Goal: Communication & Community: Answer question/provide support

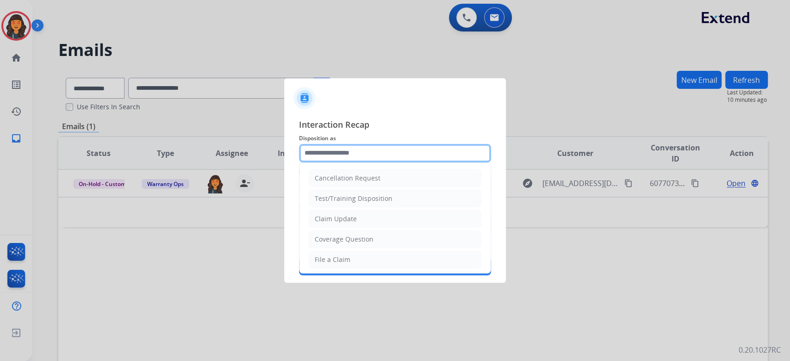
click at [411, 150] on input "text" at bounding box center [395, 153] width 192 height 19
click at [413, 148] on input "******" at bounding box center [395, 153] width 192 height 19
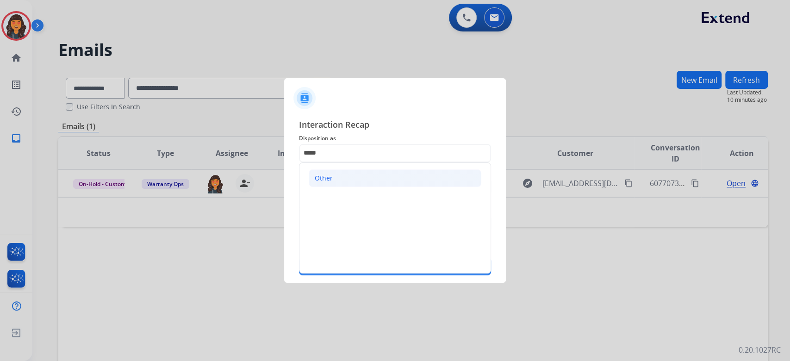
click at [353, 182] on li "Other" at bounding box center [395, 178] width 173 height 18
type input "*****"
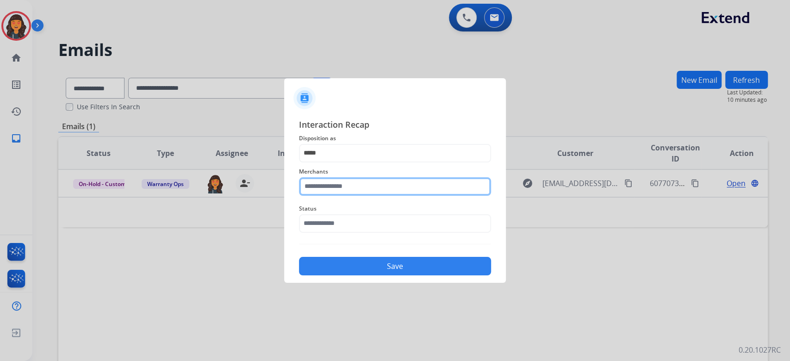
click at [352, 183] on input "text" at bounding box center [395, 186] width 192 height 19
type input "**********"
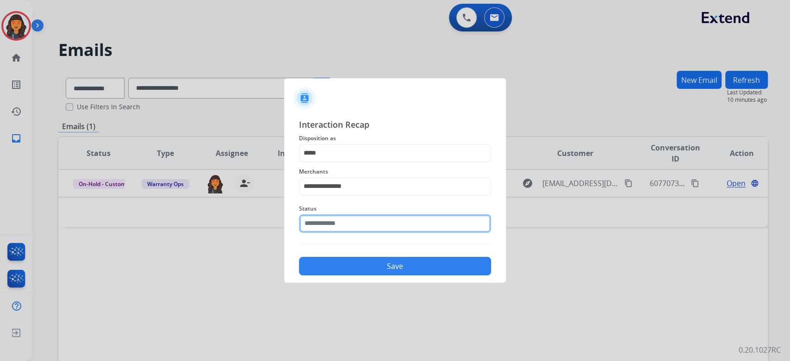
click at [332, 220] on input "text" at bounding box center [395, 223] width 192 height 19
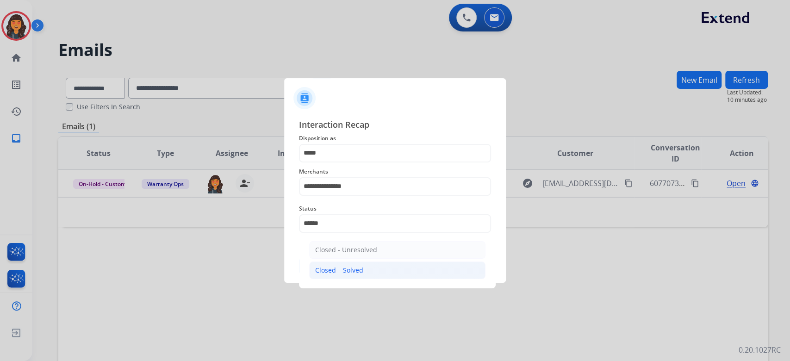
click at [369, 268] on li "Closed – Solved" at bounding box center [397, 271] width 176 height 18
type input "**********"
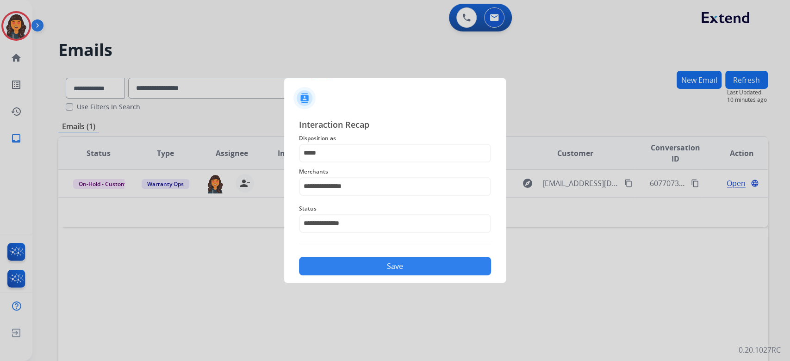
click at [369, 268] on button "Save" at bounding box center [395, 266] width 192 height 19
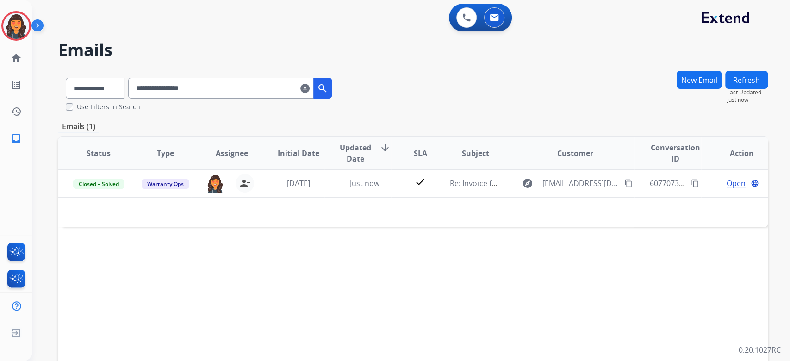
click at [310, 87] on mat-icon "clear" at bounding box center [305, 88] width 9 height 11
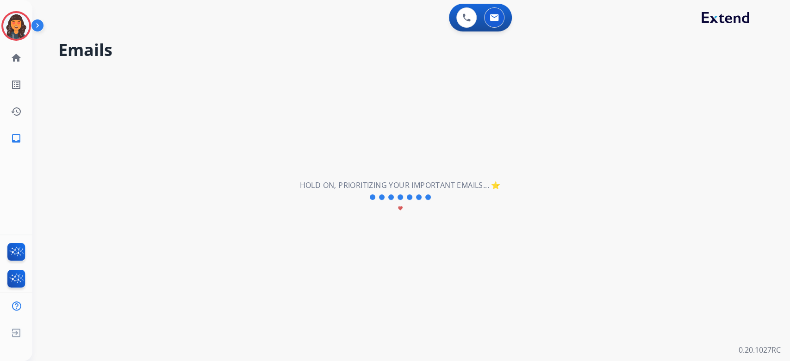
select select "**********"
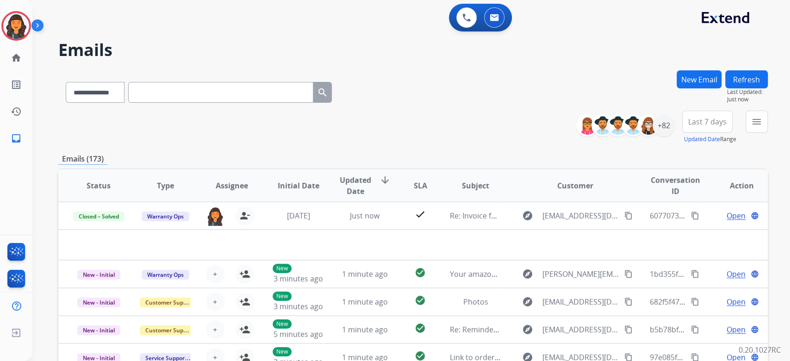
click at [511, 137] on div "**********" at bounding box center [413, 127] width 710 height 33
click at [758, 130] on button "menu Filters" at bounding box center [757, 122] width 22 height 22
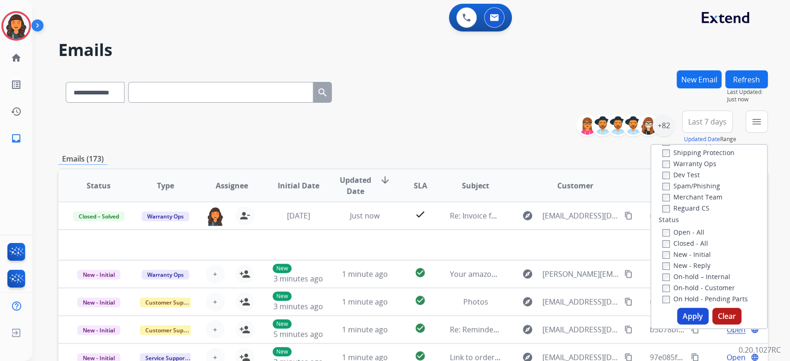
scroll to position [123, 0]
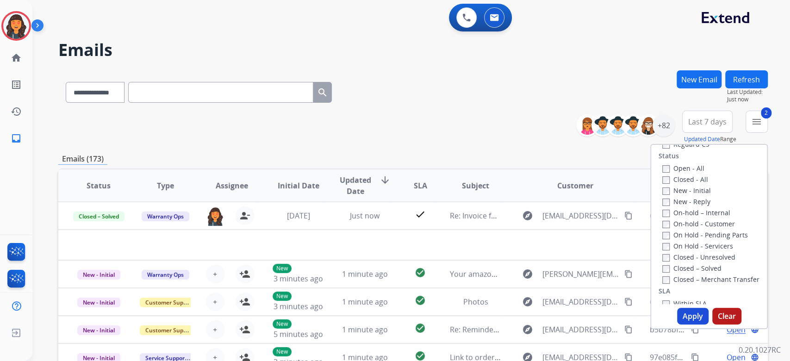
click at [694, 313] on button "Apply" at bounding box center [692, 316] width 31 height 17
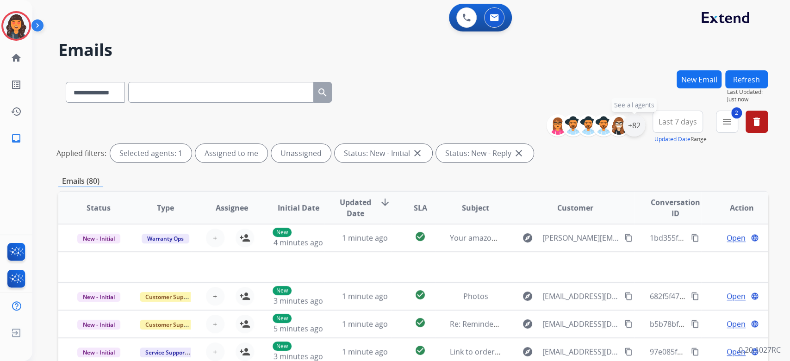
click at [628, 130] on div "+82" at bounding box center [634, 125] width 22 height 22
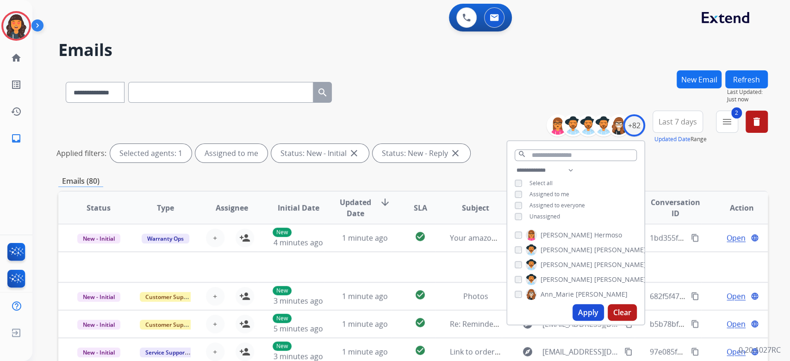
click at [592, 320] on div "Apply Clear" at bounding box center [576, 313] width 137 height 24
click at [590, 312] on button "Apply" at bounding box center [588, 312] width 31 height 17
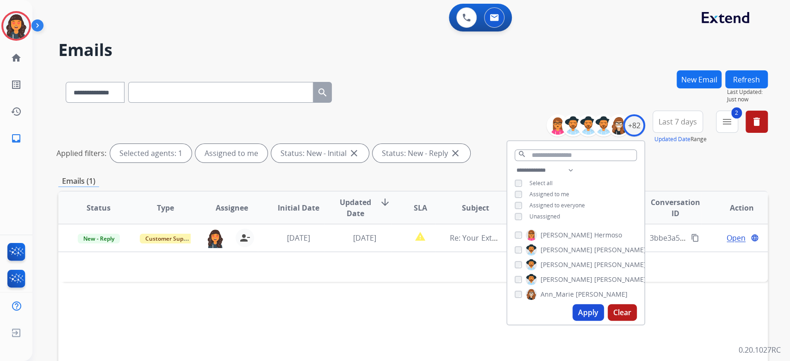
click at [465, 94] on div "**********" at bounding box center [413, 90] width 710 height 40
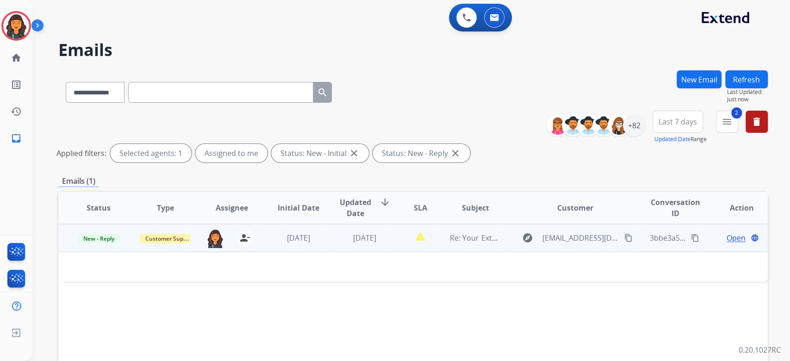
click at [400, 247] on td "report_problem" at bounding box center [413, 238] width 44 height 28
click at [462, 242] on span "Re: Your Extend Claim" at bounding box center [488, 238] width 76 height 10
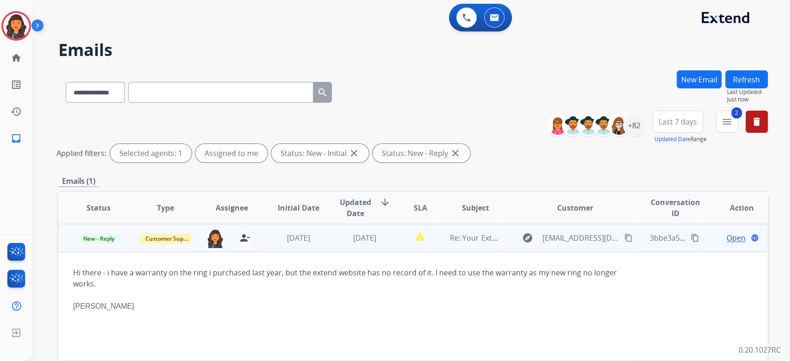
click at [732, 235] on span "Open" at bounding box center [736, 237] width 19 height 11
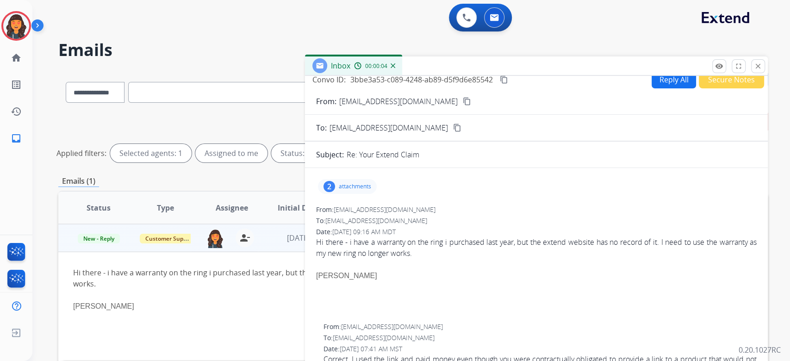
scroll to position [0, 0]
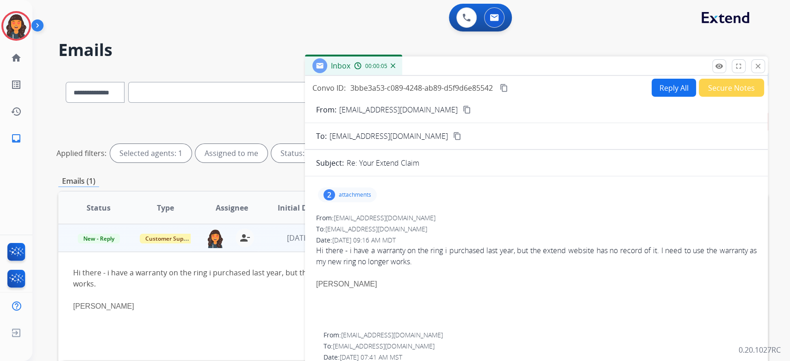
click at [463, 109] on mat-icon "content_copy" at bounding box center [467, 110] width 8 height 8
click at [659, 90] on button "Reply All" at bounding box center [674, 88] width 44 height 18
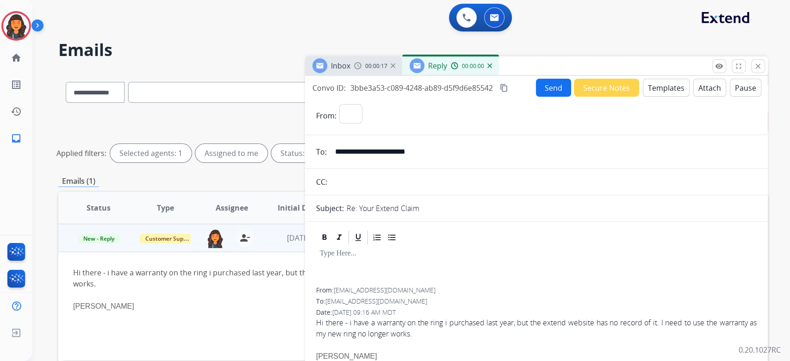
click at [659, 90] on button "Templates" at bounding box center [666, 88] width 47 height 18
select select "**********"
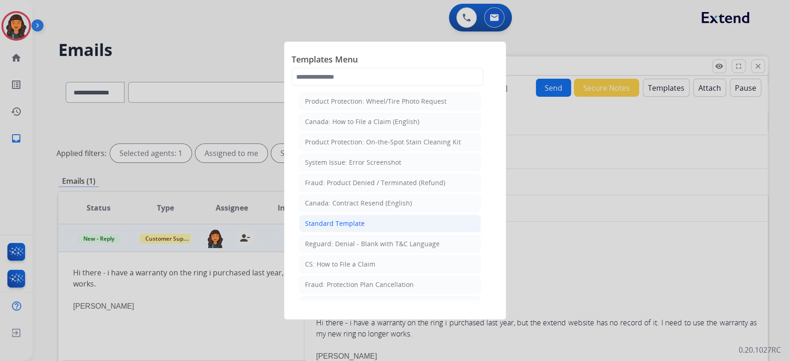
click at [365, 224] on li "Standard Template" at bounding box center [390, 224] width 182 height 18
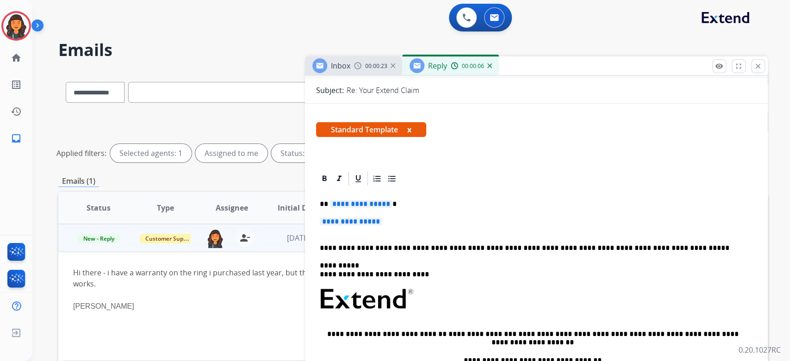
scroll to position [123, 0]
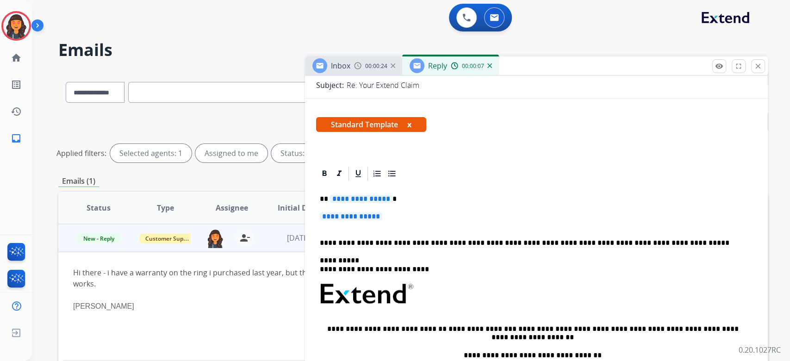
drag, startPoint x: 401, startPoint y: 222, endPoint x: 301, endPoint y: 195, distance: 103.0
click at [301, 195] on div "**********" at bounding box center [413, 309] width 710 height 479
click at [410, 208] on div "**********" at bounding box center [536, 316] width 441 height 268
drag, startPoint x: 426, startPoint y: 217, endPoint x: 304, endPoint y: 190, distance: 124.6
click at [304, 190] on div "**********" at bounding box center [413, 309] width 710 height 479
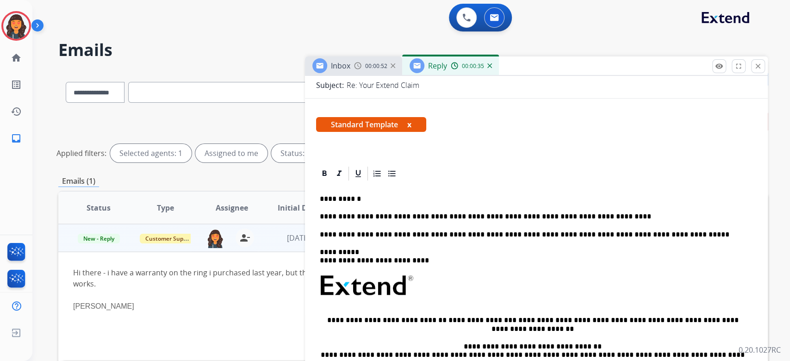
click at [637, 213] on p "**********" at bounding box center [533, 217] width 426 height 8
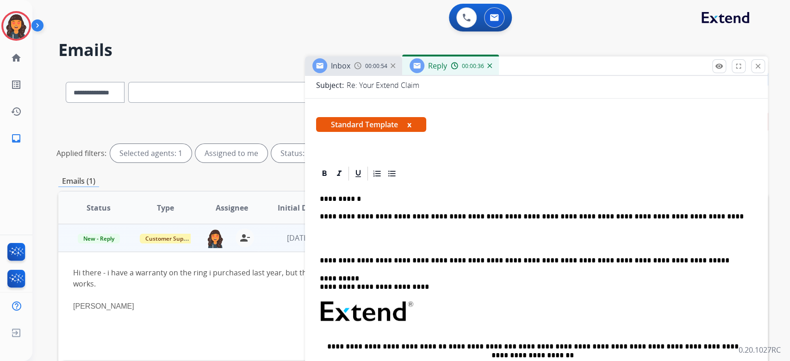
click at [715, 218] on p "**********" at bounding box center [533, 217] width 426 height 8
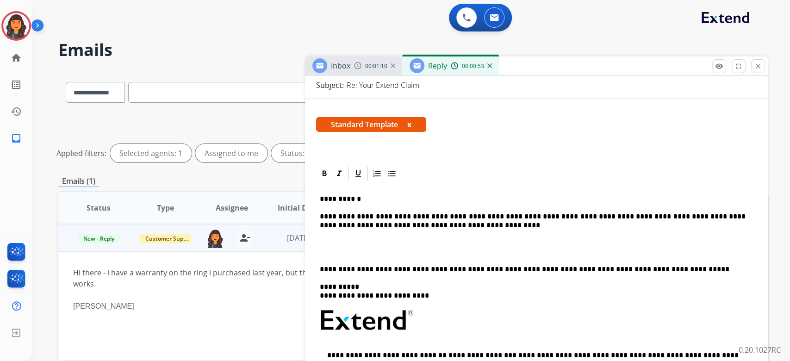
click at [516, 224] on p "**********" at bounding box center [533, 221] width 426 height 17
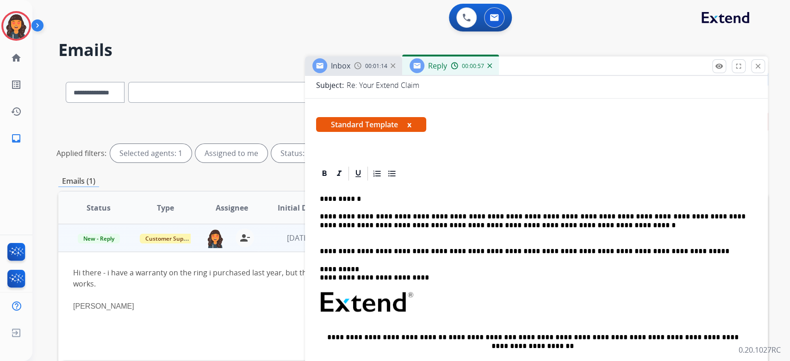
click at [633, 226] on p "**********" at bounding box center [533, 221] width 426 height 17
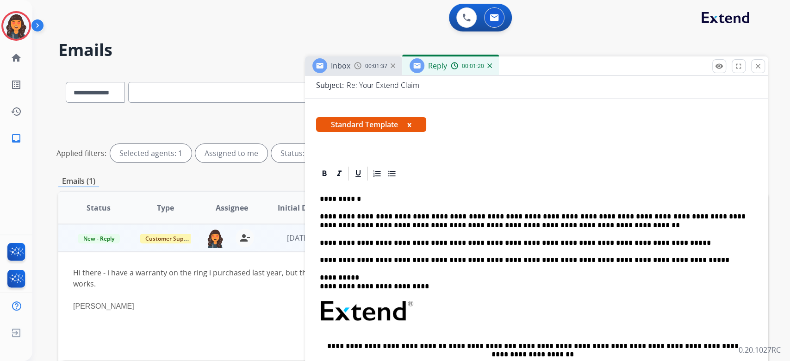
click at [570, 241] on p "**********" at bounding box center [533, 251] width 426 height 25
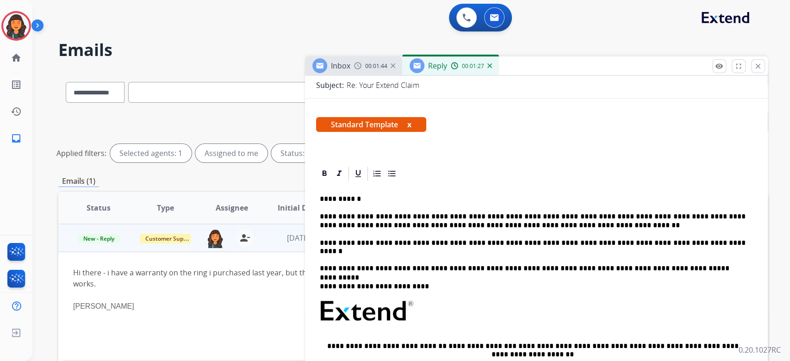
scroll to position [0, 0]
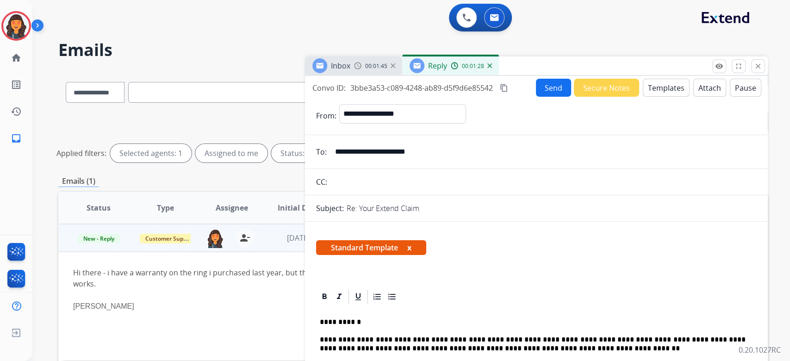
click at [502, 82] on button "content_copy" at bounding box center [504, 87] width 11 height 11
click at [542, 87] on button "Send" at bounding box center [553, 88] width 35 height 18
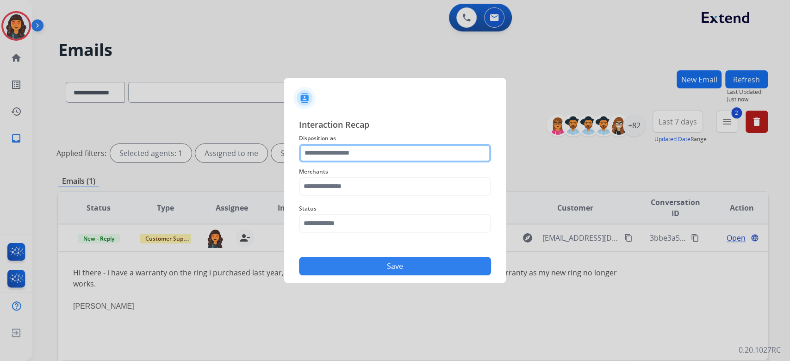
click at [381, 156] on input "text" at bounding box center [395, 153] width 192 height 19
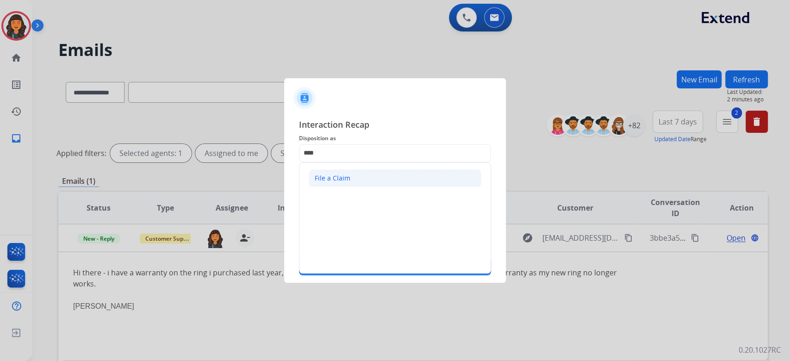
click at [349, 186] on li "File a Claim" at bounding box center [395, 178] width 173 height 18
type input "**********"
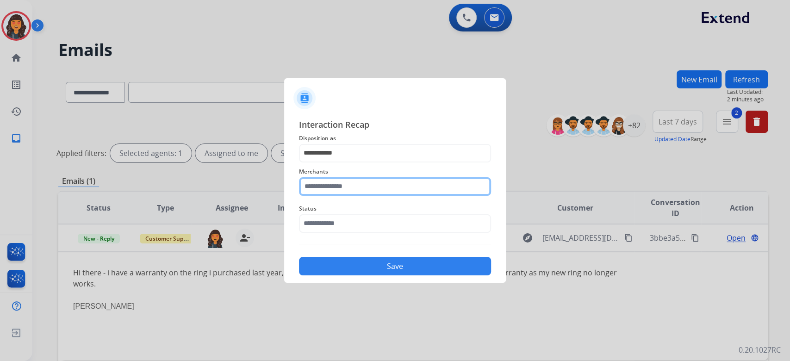
click at [348, 186] on input "text" at bounding box center [395, 186] width 192 height 19
type input "*********"
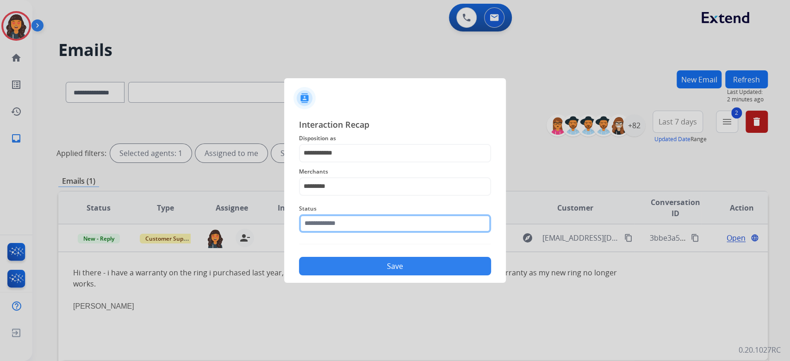
click at [337, 221] on input "text" at bounding box center [395, 223] width 192 height 19
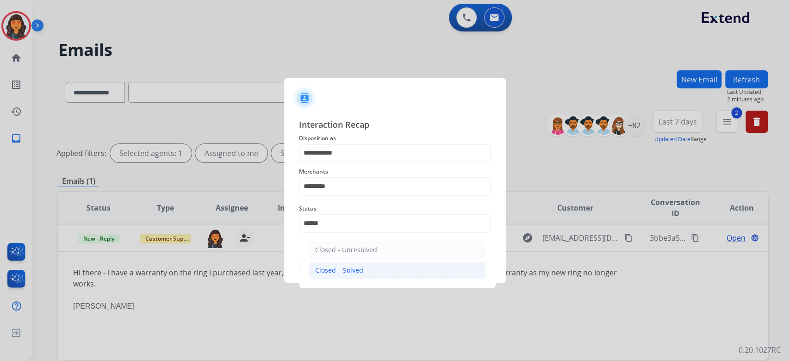
click at [332, 271] on div "Closed – Solved" at bounding box center [339, 270] width 48 height 9
type input "**********"
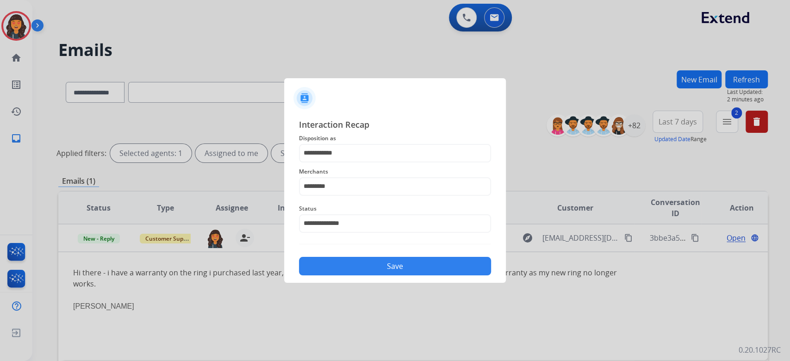
click at [332, 271] on button "Save" at bounding box center [395, 266] width 192 height 19
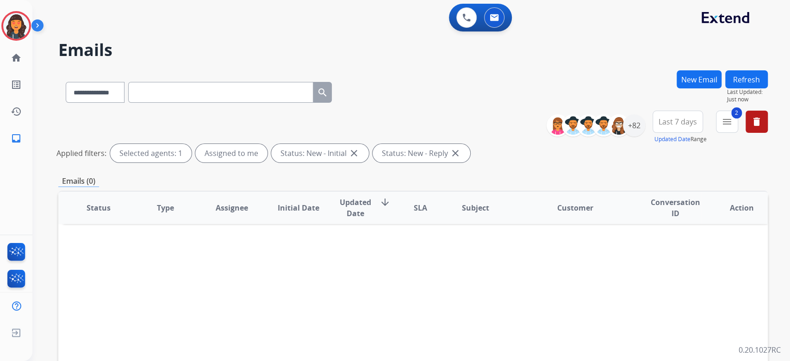
click at [732, 127] on button "2 menu" at bounding box center [727, 122] width 22 height 22
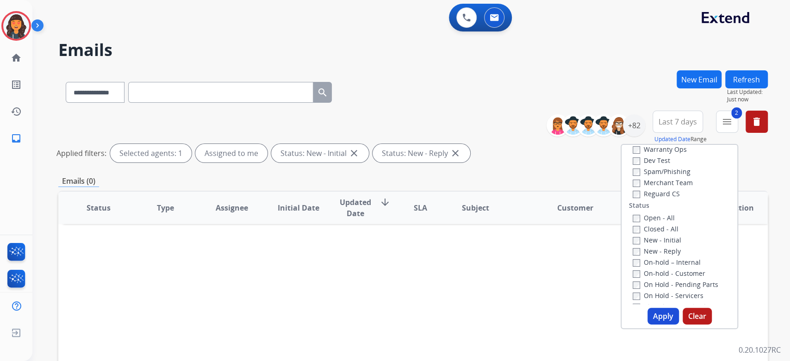
scroll to position [62, 0]
click at [658, 317] on button "Apply" at bounding box center [663, 316] width 31 height 17
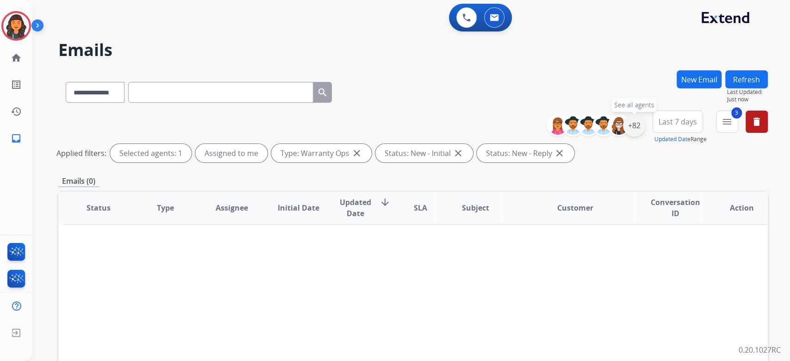
click at [633, 128] on div "+82" at bounding box center [634, 125] width 22 height 22
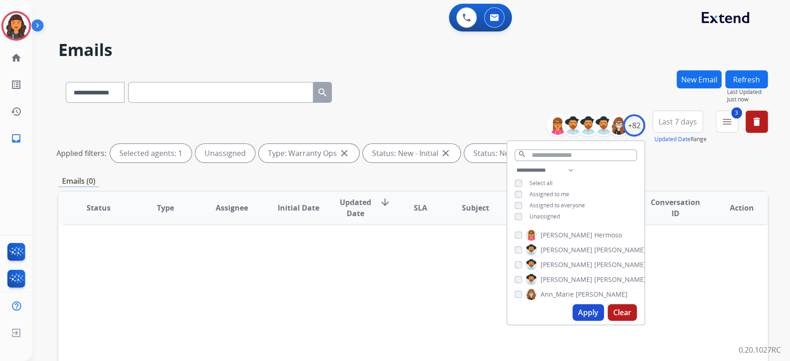
click at [586, 315] on button "Apply" at bounding box center [588, 312] width 31 height 17
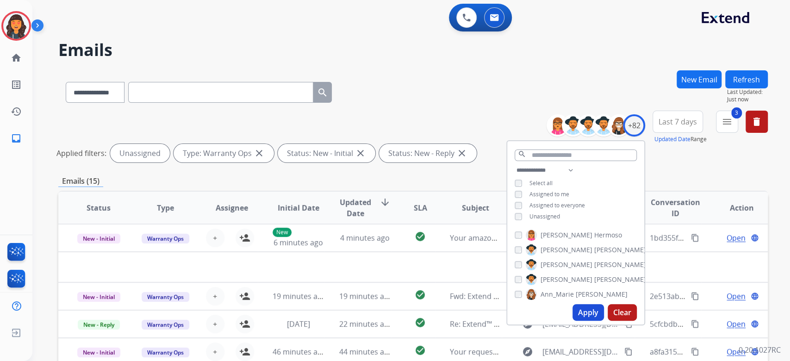
click at [414, 102] on div "**********" at bounding box center [413, 90] width 710 height 40
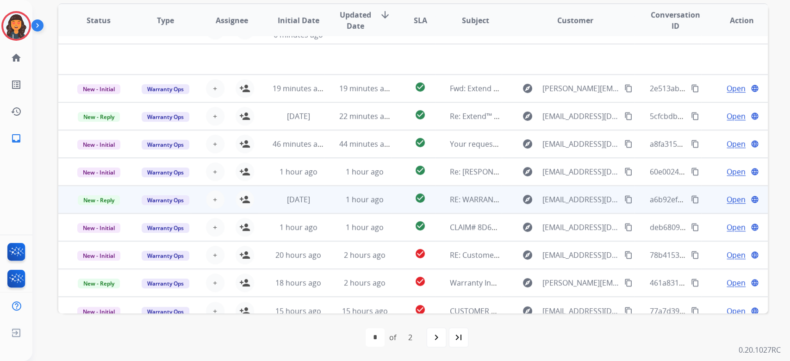
scroll to position [31, 0]
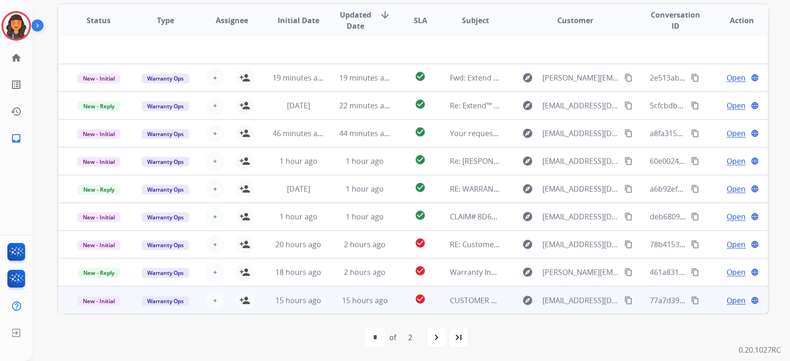
click at [457, 302] on span "CUSTOMER REQUEST - [PERSON_NAME] [ thread::xPFtTV4MD92O-xihu3Jxwzk:: ]" at bounding box center [585, 300] width 271 height 10
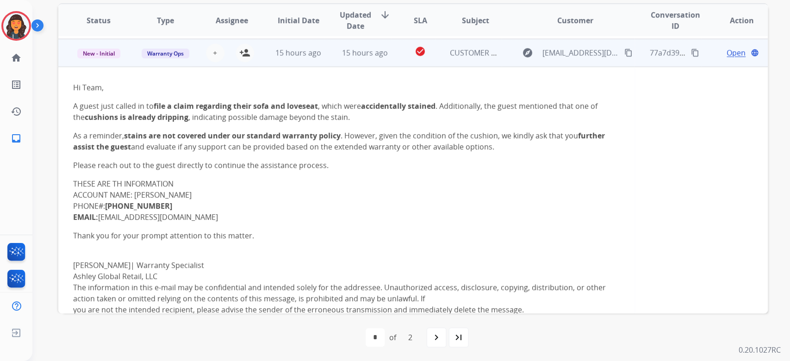
scroll to position [250, 0]
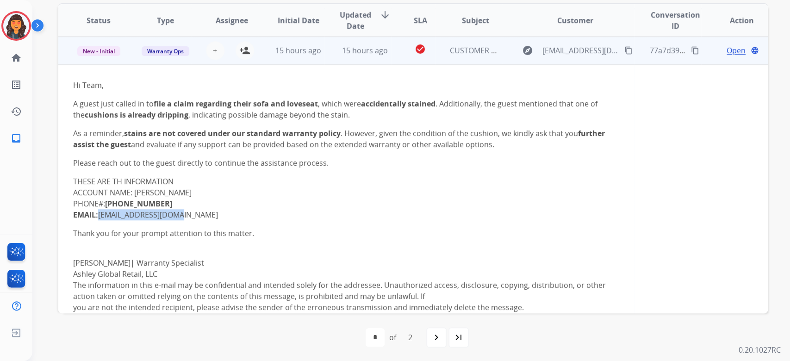
drag, startPoint x: 187, startPoint y: 213, endPoint x: 100, endPoint y: 213, distance: 87.1
click at [100, 213] on p "THESE ARE TH INFORMATION ACCOUNT NAME: [PERSON_NAME] PHONE#: [PHONE_NUMBER] EMA…" at bounding box center [346, 198] width 547 height 44
copy link "[EMAIL_ADDRESS][DOMAIN_NAME]"
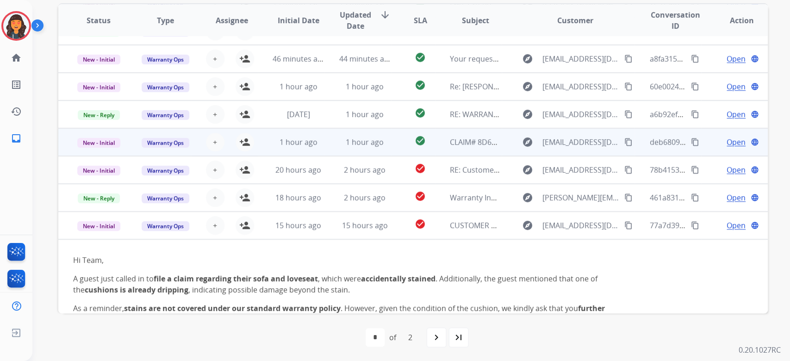
scroll to position [65, 0]
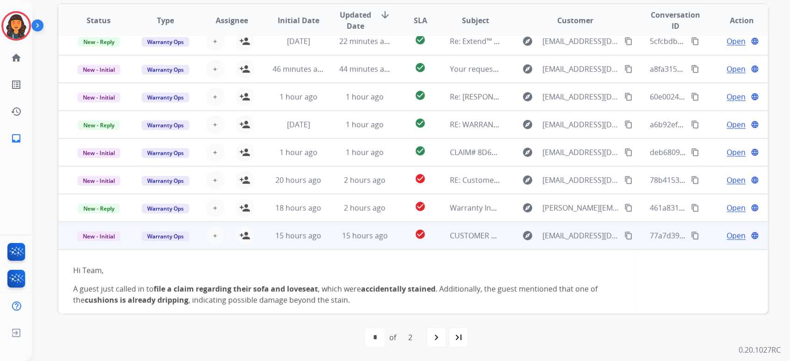
click at [730, 234] on span "Open" at bounding box center [736, 235] width 19 height 11
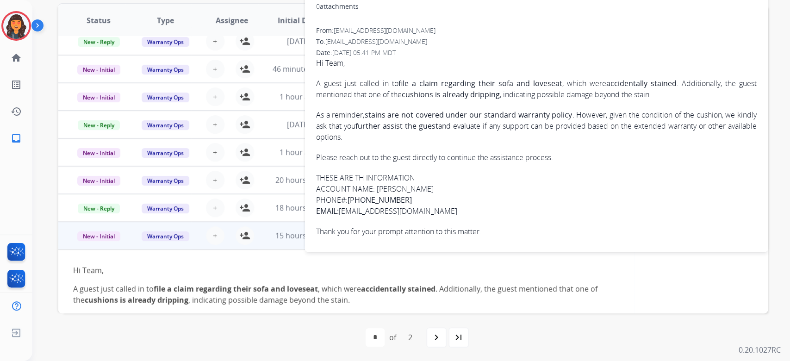
scroll to position [0, 0]
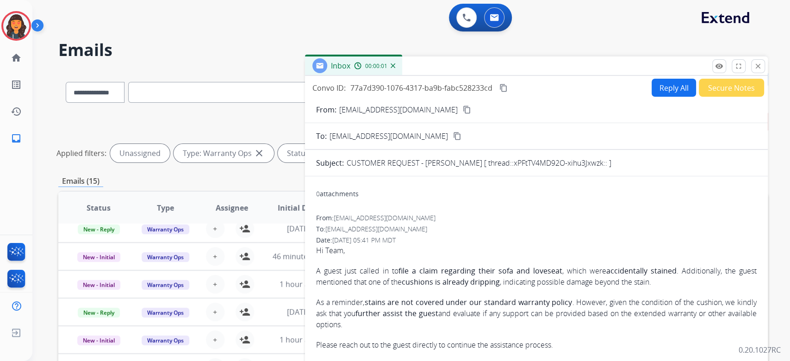
click at [665, 86] on button "Reply All" at bounding box center [674, 88] width 44 height 18
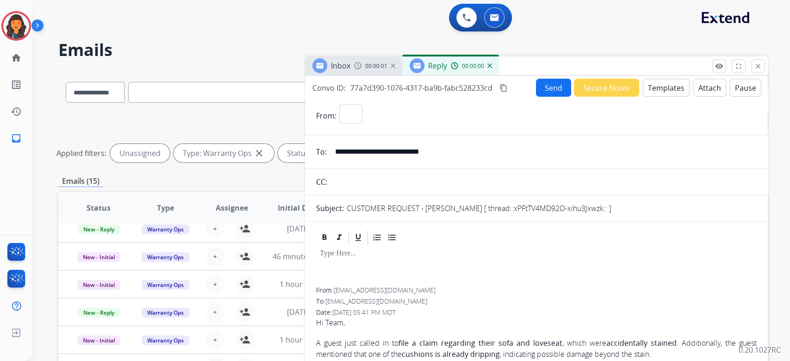
click at [665, 86] on button "Templates" at bounding box center [666, 88] width 47 height 18
select select "**********"
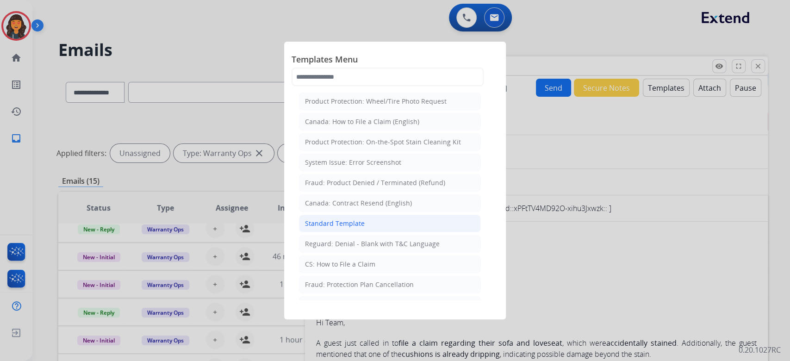
click at [335, 219] on div "Standard Template" at bounding box center [335, 223] width 60 height 9
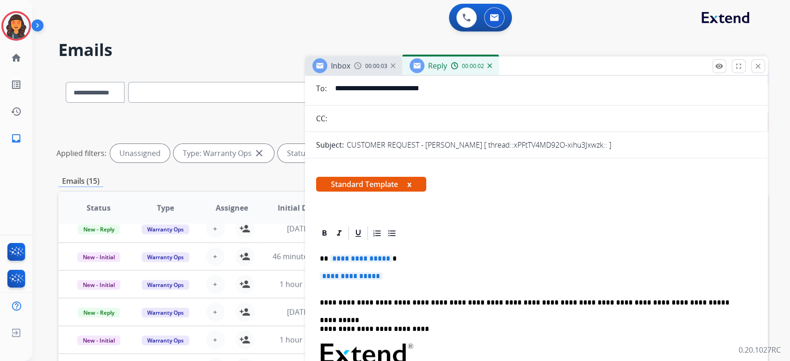
scroll to position [123, 0]
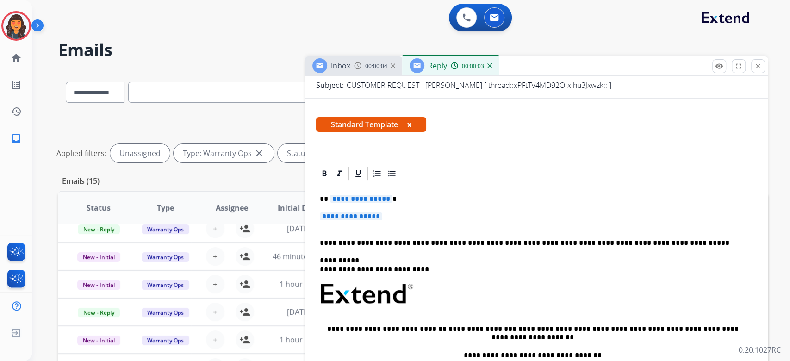
drag, startPoint x: 410, startPoint y: 218, endPoint x: 345, endPoint y: 214, distance: 65.9
click at [345, 214] on p "**********" at bounding box center [536, 221] width 433 height 17
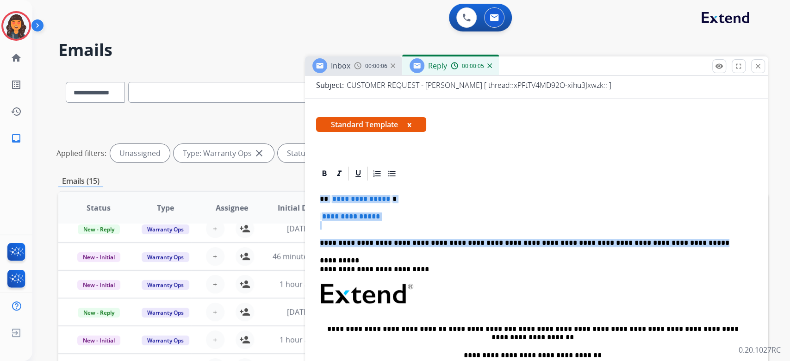
drag, startPoint x: 699, startPoint y: 243, endPoint x: 295, endPoint y: 192, distance: 407.4
click at [295, 192] on div "**********" at bounding box center [413, 309] width 710 height 479
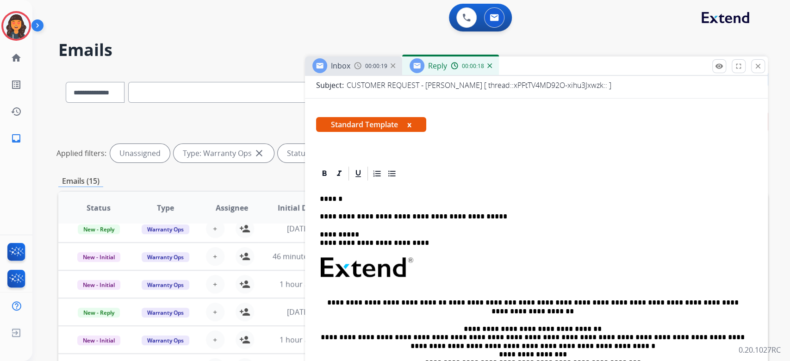
click at [506, 213] on p "**********" at bounding box center [533, 217] width 426 height 8
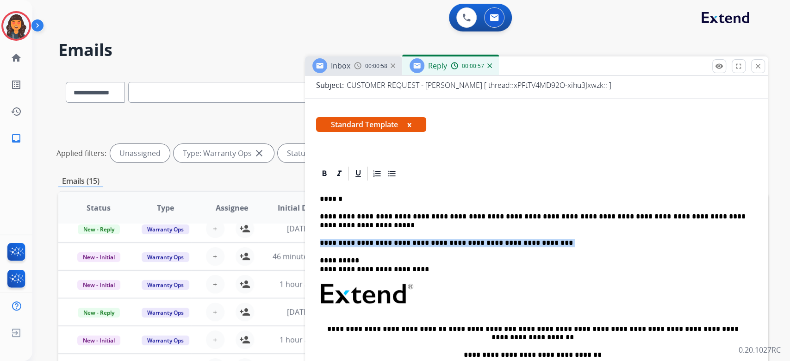
drag, startPoint x: 548, startPoint y: 238, endPoint x: 312, endPoint y: 237, distance: 236.6
click at [566, 215] on p "**********" at bounding box center [533, 221] width 426 height 17
click at [392, 243] on p at bounding box center [533, 243] width 426 height 8
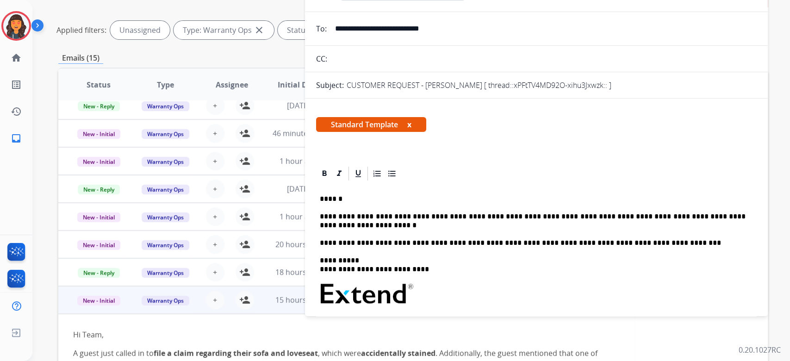
scroll to position [0, 0]
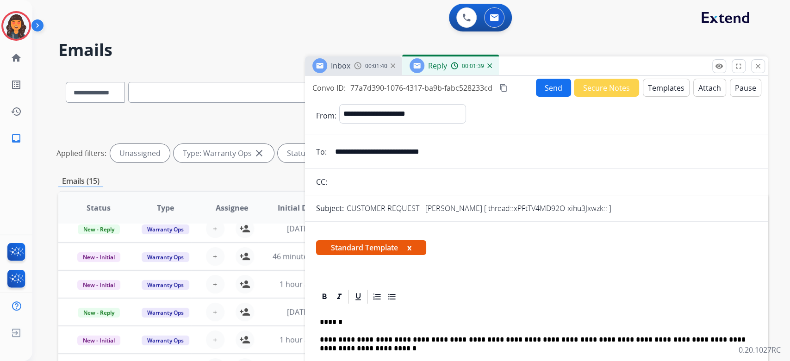
click at [507, 91] on button "content_copy" at bounding box center [503, 87] width 11 height 11
click at [556, 91] on button "Send" at bounding box center [553, 88] width 35 height 18
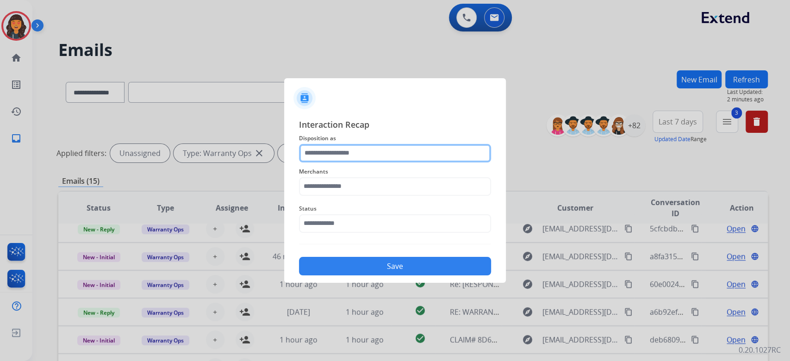
click at [381, 152] on input "text" at bounding box center [395, 153] width 192 height 19
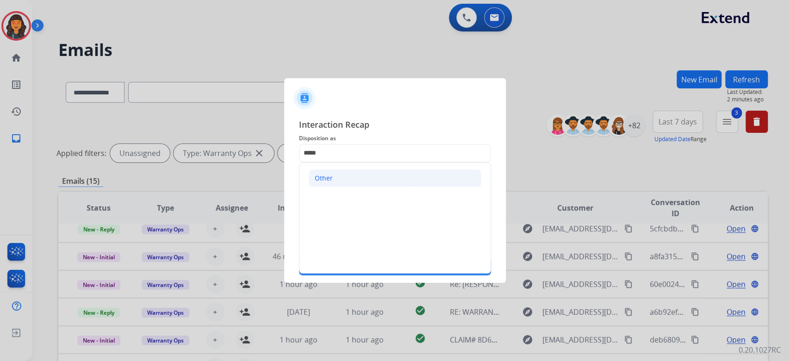
click at [364, 183] on li "Other" at bounding box center [395, 178] width 173 height 18
type input "*****"
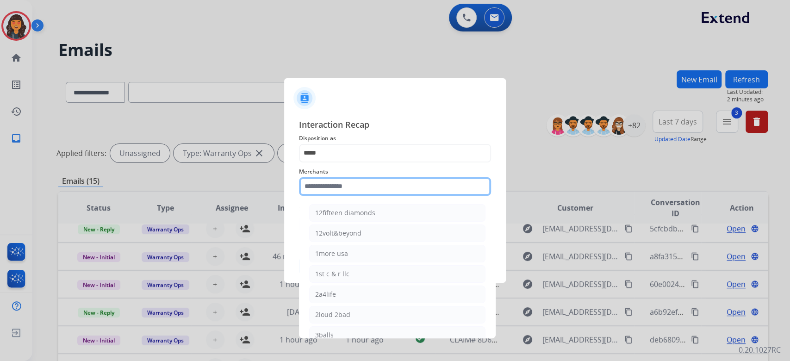
click at [364, 183] on input "text" at bounding box center [395, 186] width 192 height 19
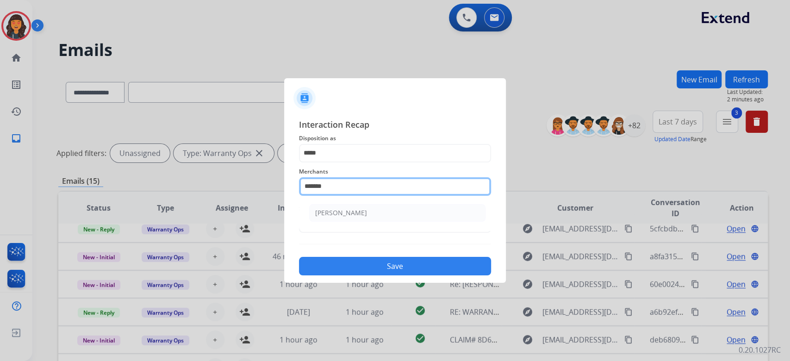
type input "**********"
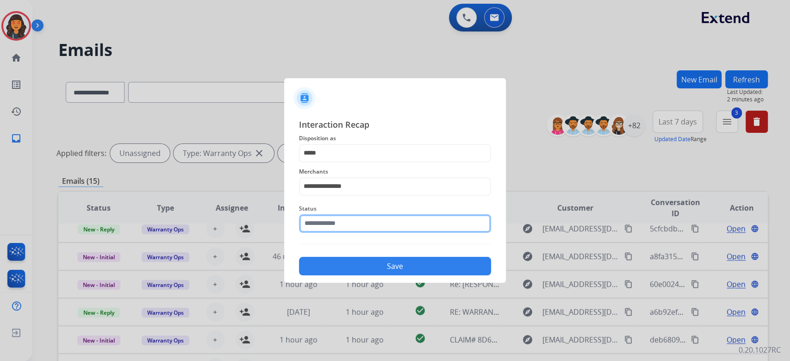
click at [351, 224] on input "text" at bounding box center [395, 223] width 192 height 19
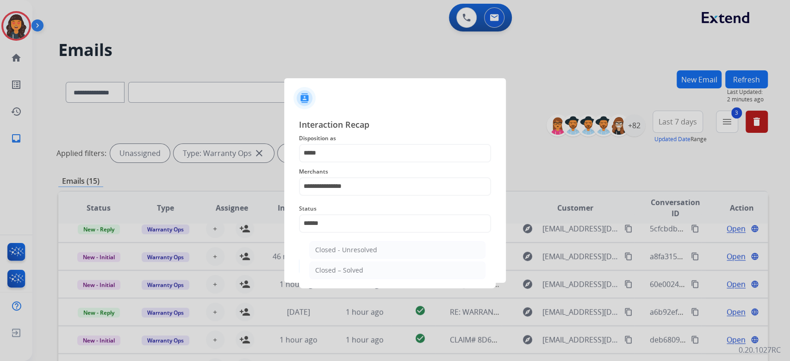
click at [352, 271] on div "Closed – Solved" at bounding box center [339, 270] width 48 height 9
type input "**********"
click at [352, 271] on button "Save" at bounding box center [395, 266] width 192 height 19
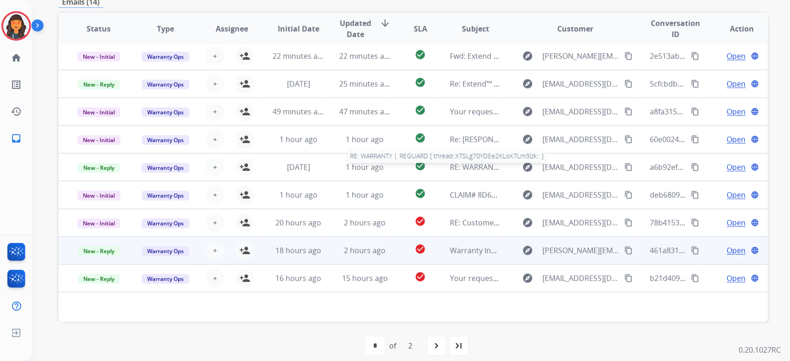
scroll to position [188, 0]
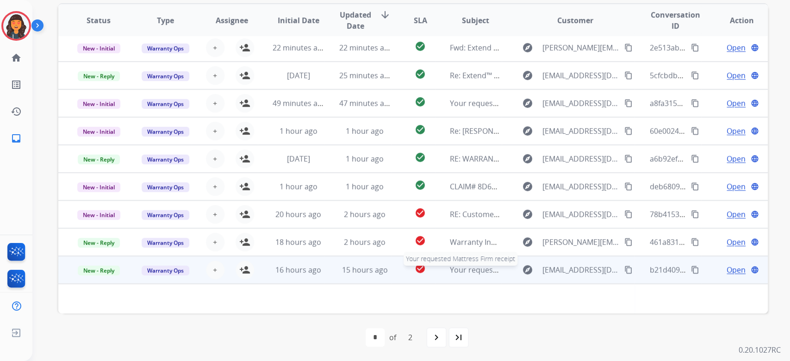
click at [451, 270] on span "Your requested Mattress Firm receipt" at bounding box center [516, 270] width 132 height 10
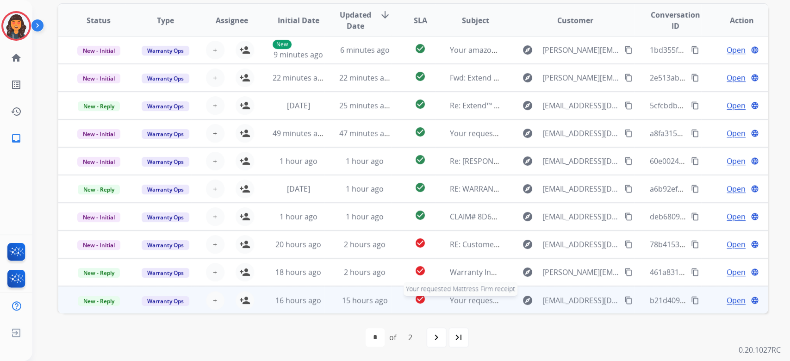
click at [461, 299] on span "Your requested Mattress Firm receipt" at bounding box center [516, 300] width 132 height 10
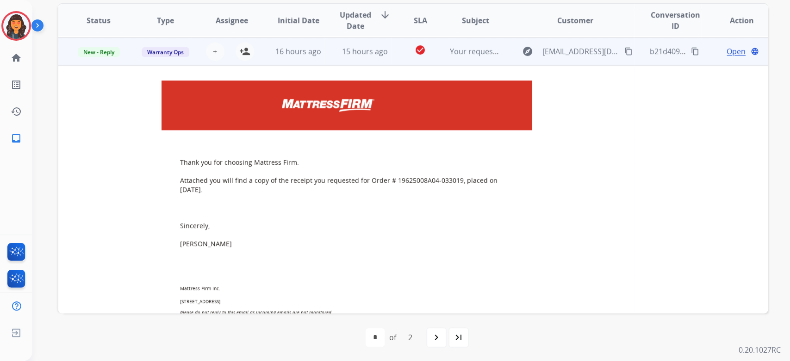
scroll to position [250, 0]
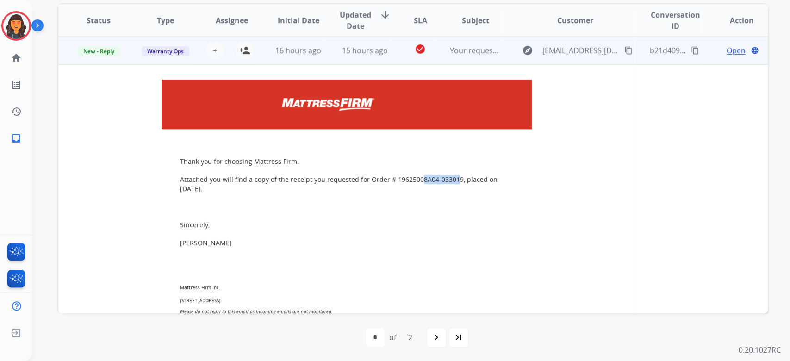
drag, startPoint x: 451, startPoint y: 179, endPoint x: 415, endPoint y: 182, distance: 36.7
click at [415, 182] on p "Thank you for choosing Mattress Firm. Attached you will find a copy of the rece…" at bounding box center [346, 216] width 333 height 118
drag, startPoint x: 452, startPoint y: 181, endPoint x: 388, endPoint y: 182, distance: 64.9
click at [388, 182] on p "Thank you for choosing Mattress Firm. Attached you will find a copy of the rece…" at bounding box center [346, 216] width 333 height 118
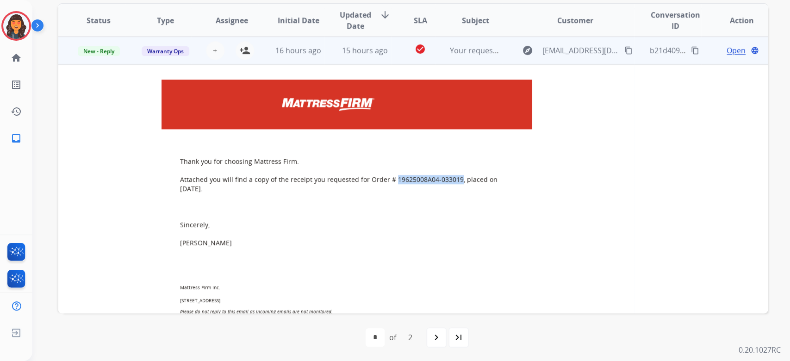
copy p "19625008A04-033019"
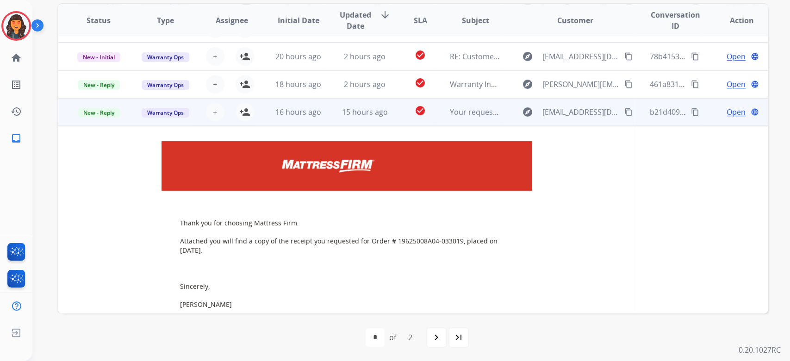
click at [729, 111] on span "Open" at bounding box center [736, 112] width 19 height 11
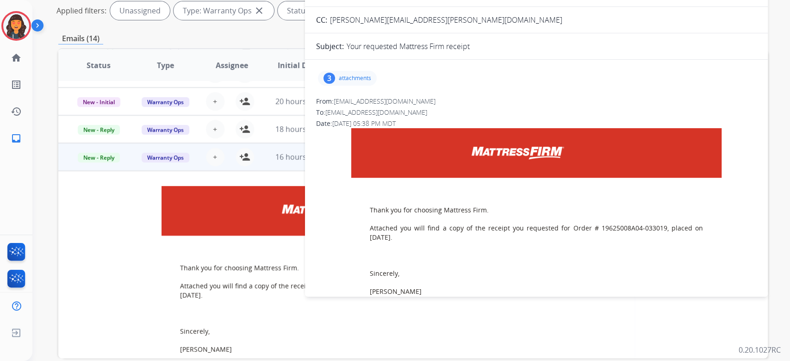
scroll to position [126, 0]
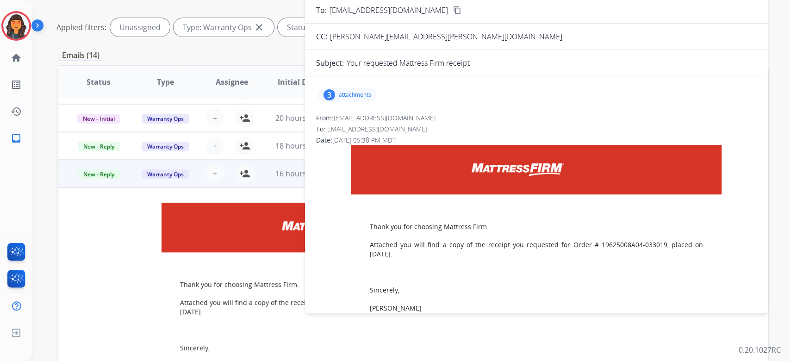
click at [332, 91] on div "3" at bounding box center [330, 94] width 12 height 11
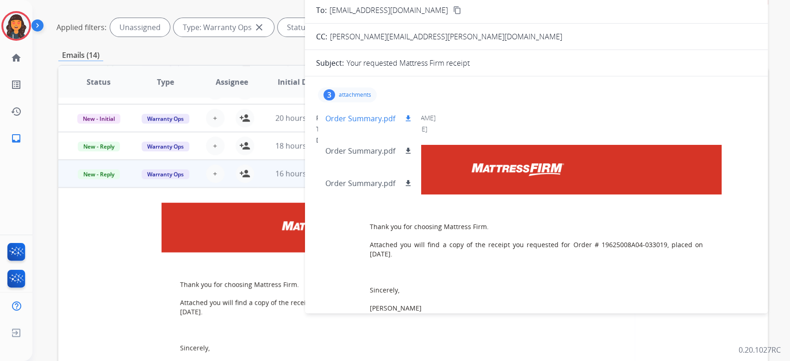
click at [352, 117] on p "Order Summary.pdf" at bounding box center [361, 118] width 70 height 11
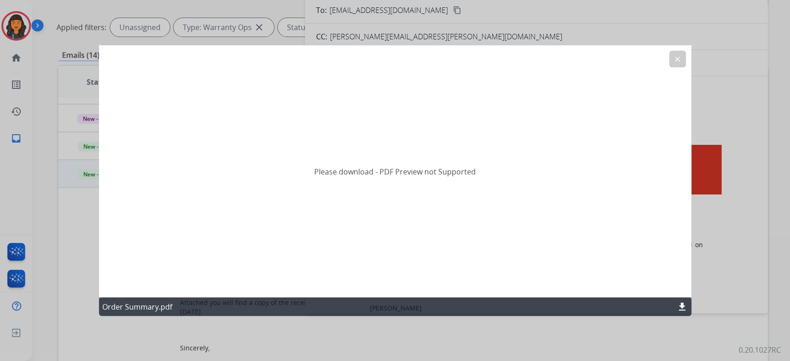
click at [678, 306] on mat-icon "download" at bounding box center [682, 306] width 11 height 11
click at [681, 58] on mat-icon "clear" at bounding box center [678, 59] width 8 height 8
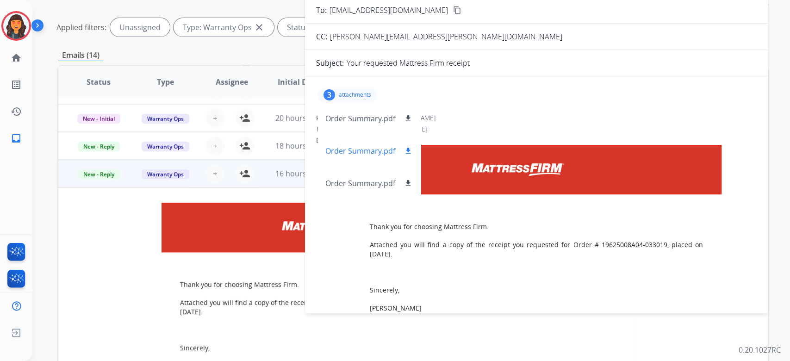
click at [348, 150] on p "Order Summary.pdf" at bounding box center [361, 150] width 70 height 11
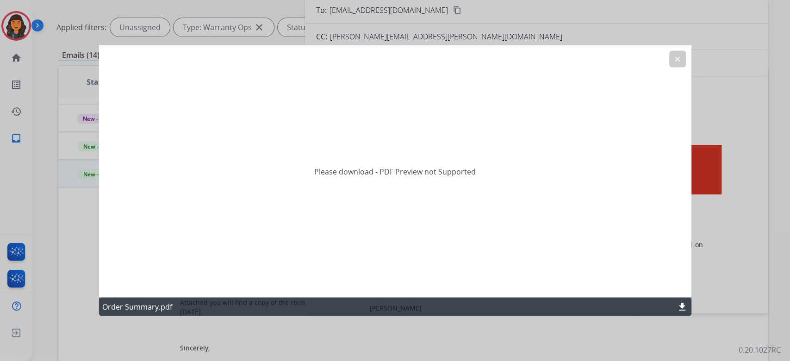
click at [674, 309] on div "Order Summary.pdf download" at bounding box center [395, 307] width 593 height 19
click at [682, 306] on mat-icon "download" at bounding box center [682, 306] width 11 height 11
click at [676, 56] on mat-icon "clear" at bounding box center [678, 59] width 8 height 8
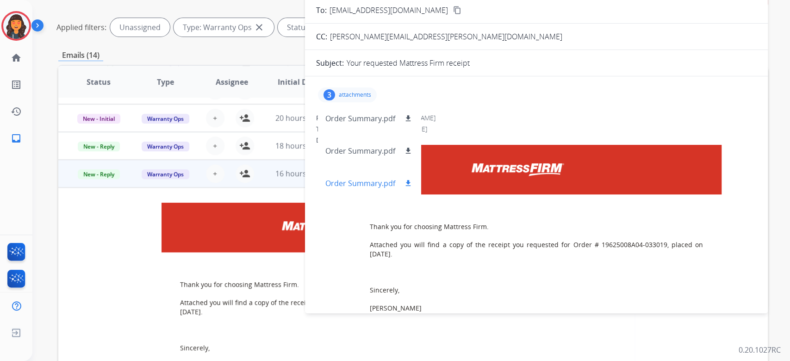
click at [361, 178] on p "Order Summary.pdf" at bounding box center [361, 183] width 70 height 11
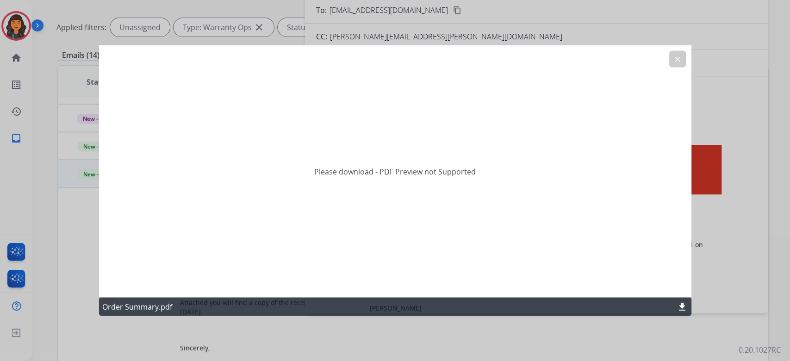
click at [682, 307] on mat-icon "download" at bounding box center [682, 306] width 11 height 11
click at [678, 59] on mat-icon "clear" at bounding box center [678, 59] width 8 height 8
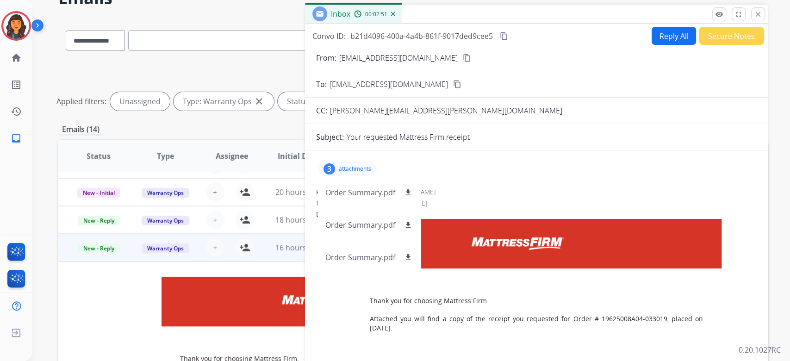
scroll to position [0, 0]
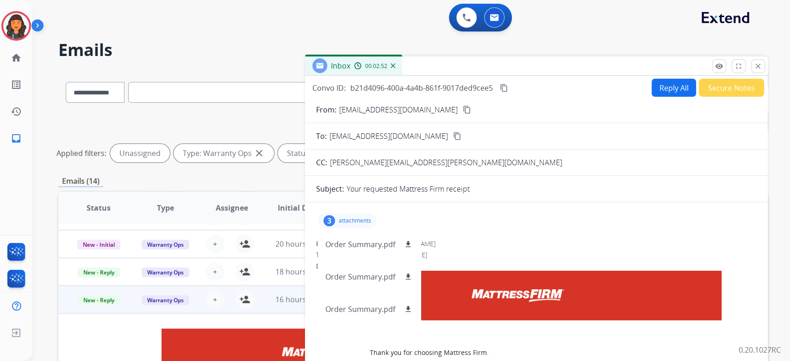
click at [652, 91] on button "Reply All" at bounding box center [674, 88] width 44 height 18
select select "**********"
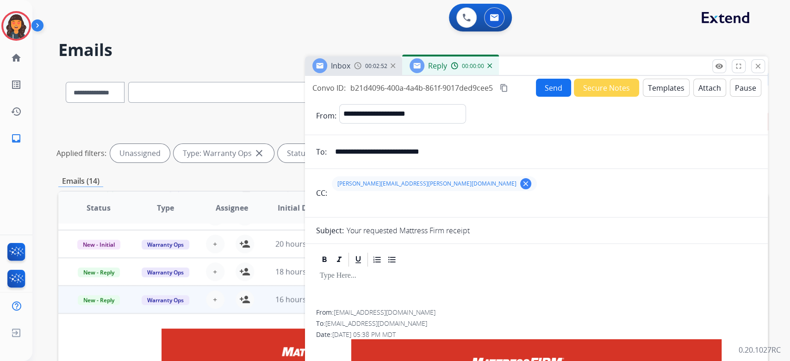
click at [648, 91] on button "Templates" at bounding box center [666, 88] width 47 height 18
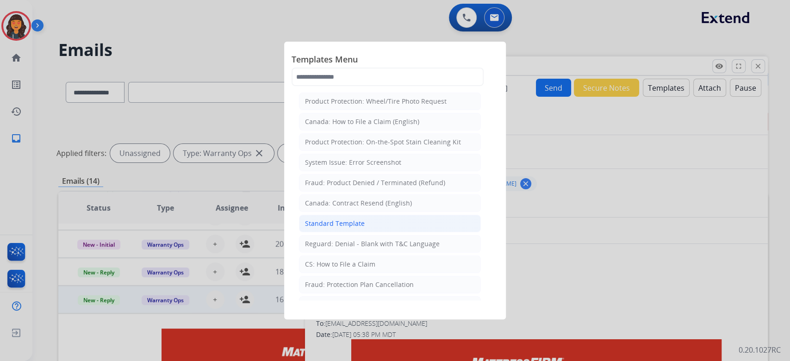
click at [319, 219] on div "Standard Template" at bounding box center [335, 223] width 60 height 9
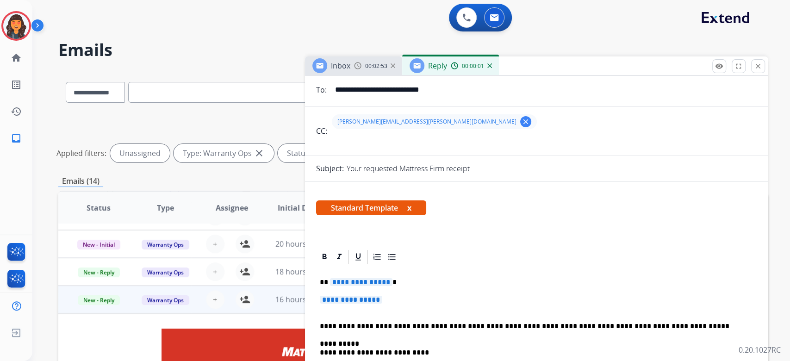
scroll to position [123, 0]
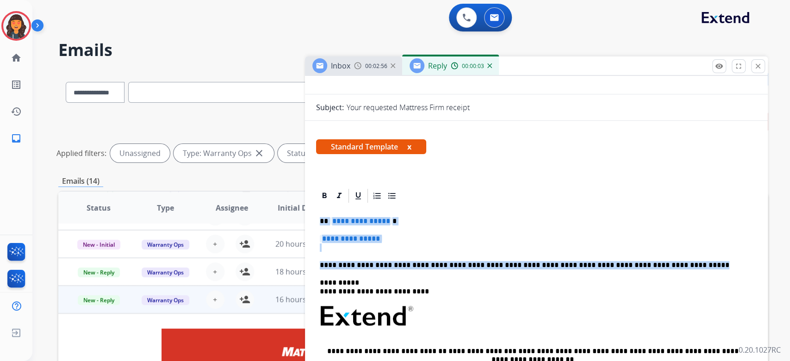
drag, startPoint x: 696, startPoint y: 263, endPoint x: 320, endPoint y: 219, distance: 377.7
click at [320, 219] on div "**********" at bounding box center [536, 338] width 441 height 268
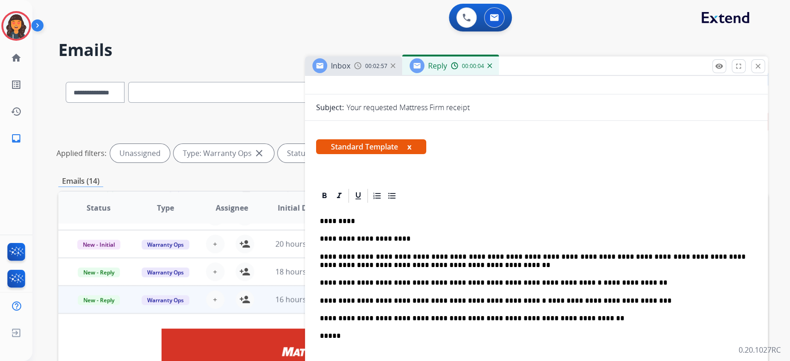
scroll to position [185, 0]
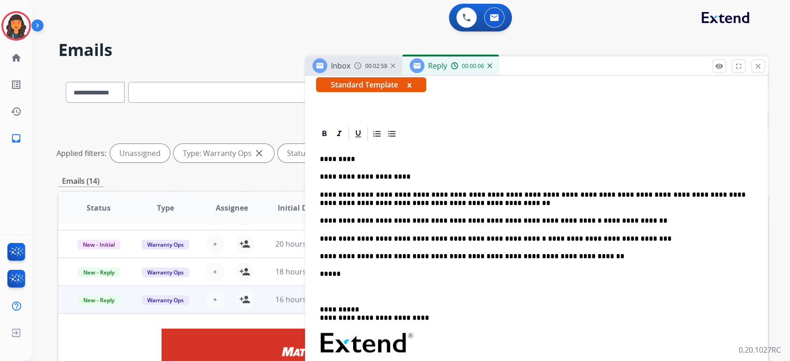
click at [372, 194] on p "**********" at bounding box center [533, 199] width 426 height 17
click at [568, 194] on p "**********" at bounding box center [533, 199] width 426 height 17
click at [397, 275] on p "*****" at bounding box center [533, 274] width 426 height 8
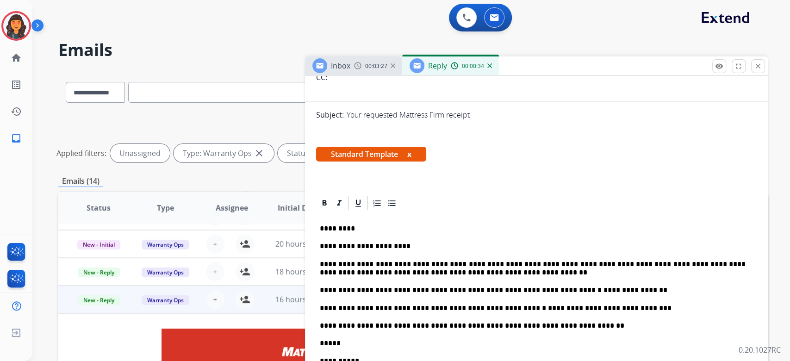
scroll to position [0, 0]
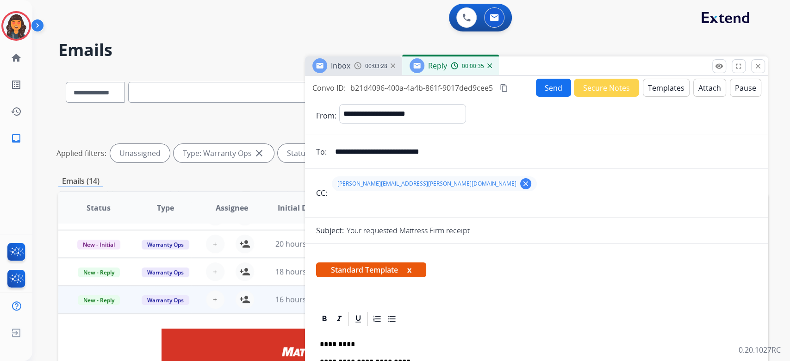
click at [503, 90] on mat-icon "content_copy" at bounding box center [504, 88] width 8 height 8
click at [550, 89] on button "Send" at bounding box center [553, 88] width 35 height 18
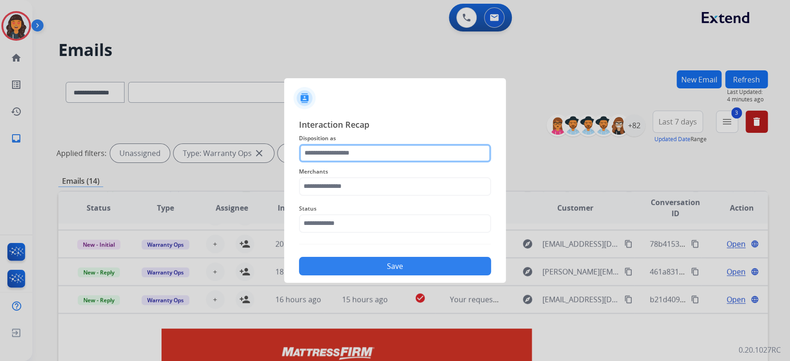
click at [351, 158] on input "text" at bounding box center [395, 153] width 192 height 19
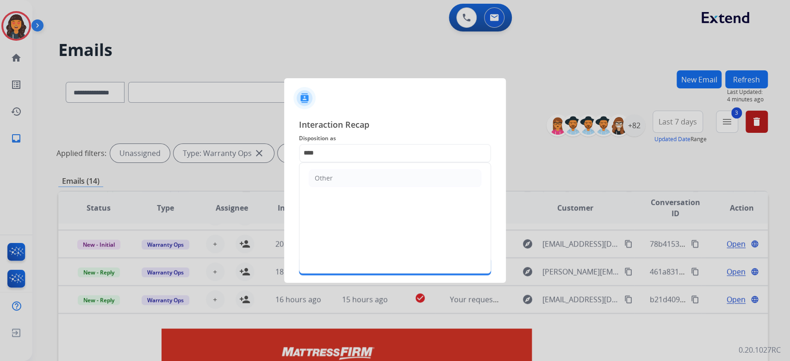
click at [342, 173] on li "Other" at bounding box center [395, 178] width 173 height 18
type input "*****"
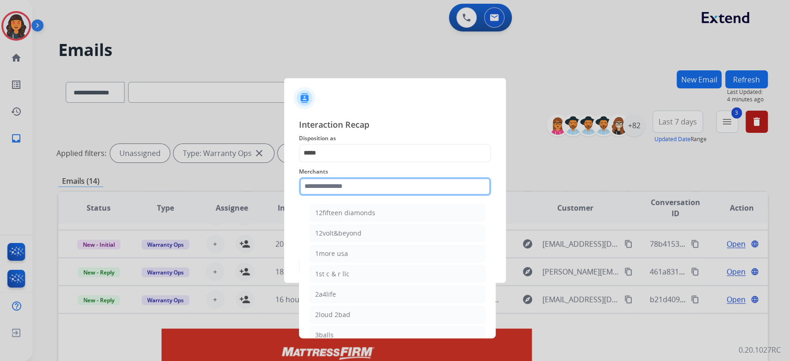
click at [341, 180] on input "text" at bounding box center [395, 186] width 192 height 19
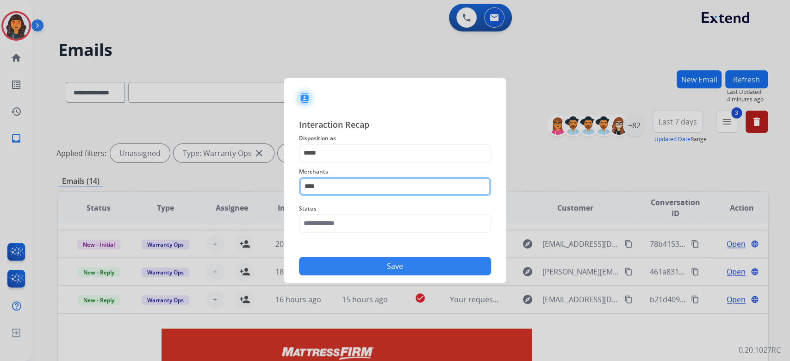
type input "**********"
click at [340, 209] on span "Status" at bounding box center [395, 208] width 192 height 11
click at [339, 213] on span "Status" at bounding box center [395, 208] width 192 height 11
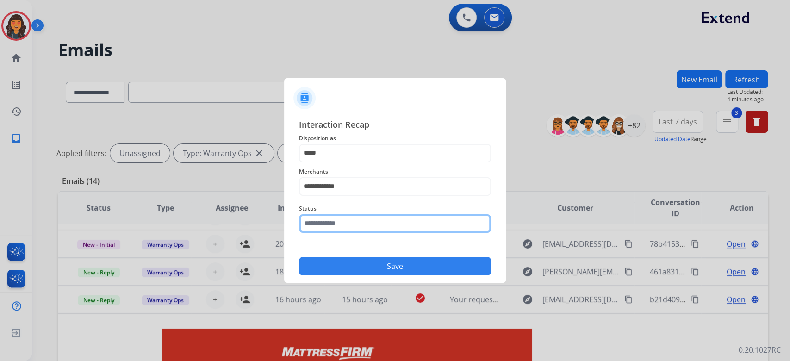
click at [344, 219] on input "text" at bounding box center [395, 223] width 192 height 19
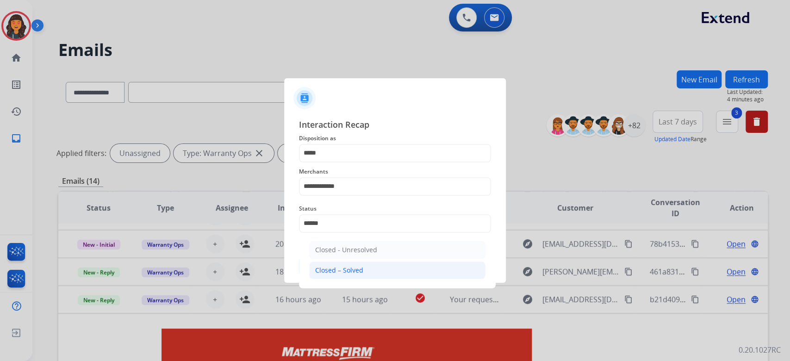
click at [333, 268] on div "Closed – Solved" at bounding box center [339, 270] width 48 height 9
type input "**********"
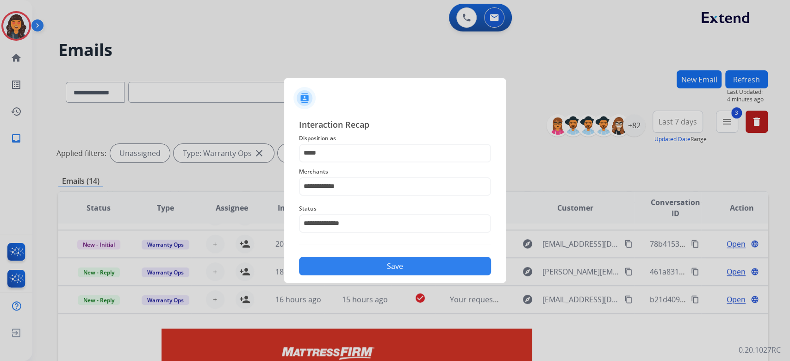
click at [333, 268] on button "Save" at bounding box center [395, 266] width 192 height 19
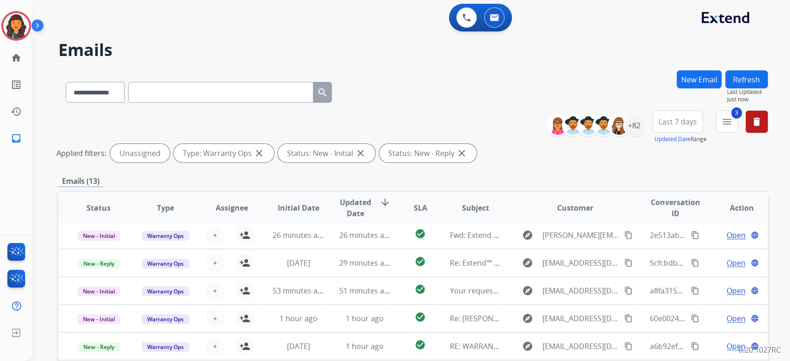
scroll to position [188, 0]
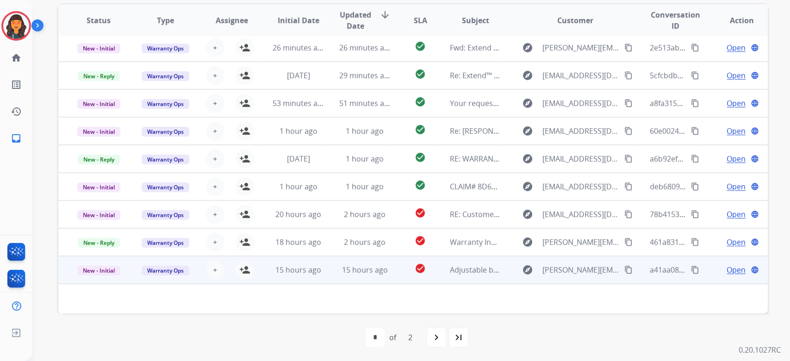
click at [456, 276] on td "Adjustable base remote issue - Customer#551H923185 ([PERSON_NAME])" at bounding box center [468, 270] width 67 height 28
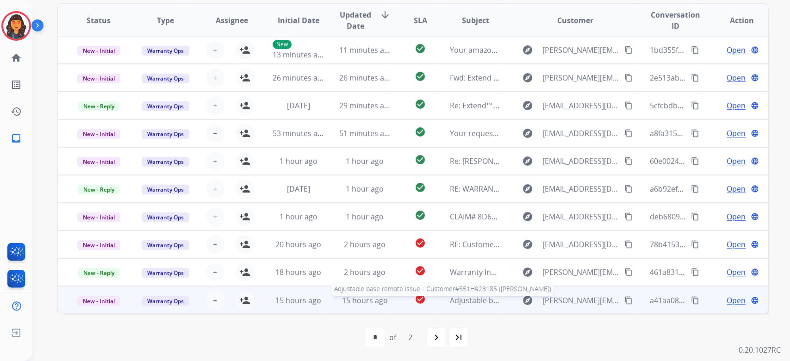
click at [458, 299] on span "Adjustable base remote issue - Customer#551H923185 ([PERSON_NAME])" at bounding box center [578, 300] width 256 height 10
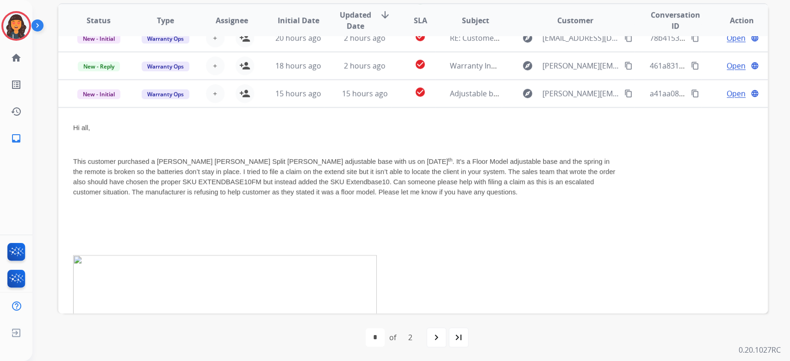
scroll to position [188, 0]
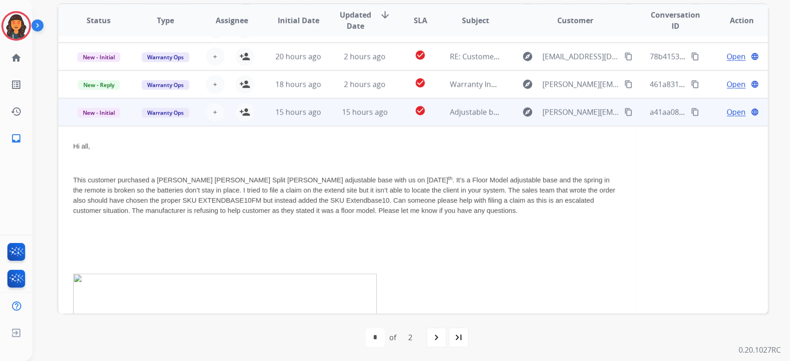
click at [737, 110] on span "Open" at bounding box center [736, 112] width 19 height 11
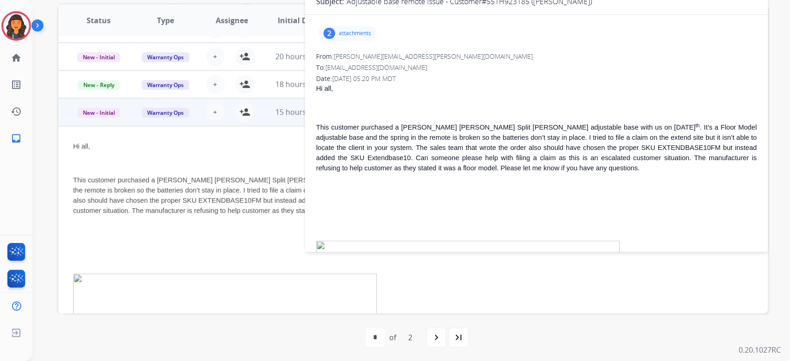
click at [341, 30] on p "attachments" at bounding box center [355, 33] width 32 height 7
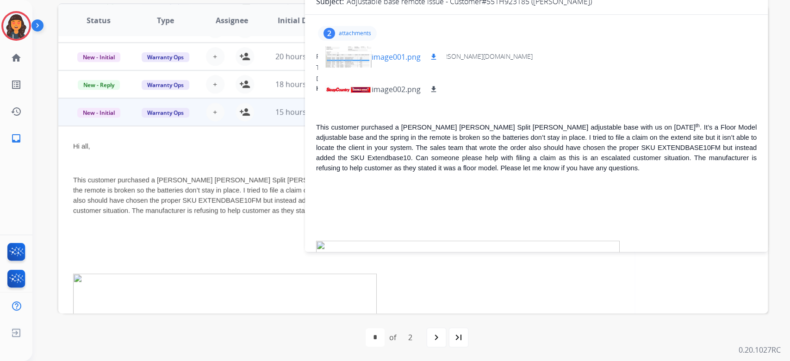
click at [376, 65] on div "image001.png download" at bounding box center [382, 57] width 129 height 32
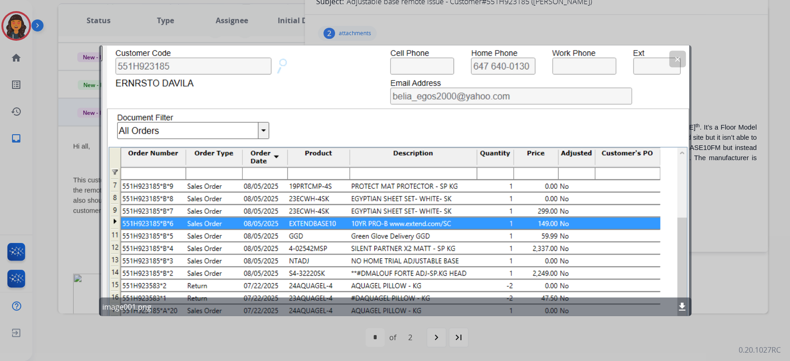
click at [685, 54] on button "clear" at bounding box center [678, 59] width 17 height 17
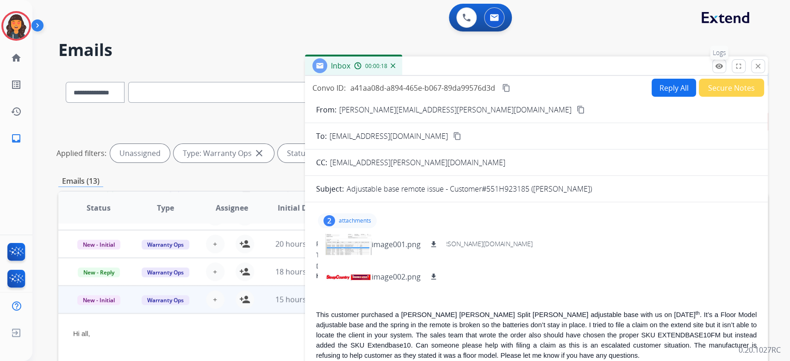
scroll to position [0, 0]
click at [766, 65] on div "Inbox 00:00:19" at bounding box center [536, 65] width 463 height 19
click at [757, 68] on mat-icon "close" at bounding box center [758, 66] width 8 height 8
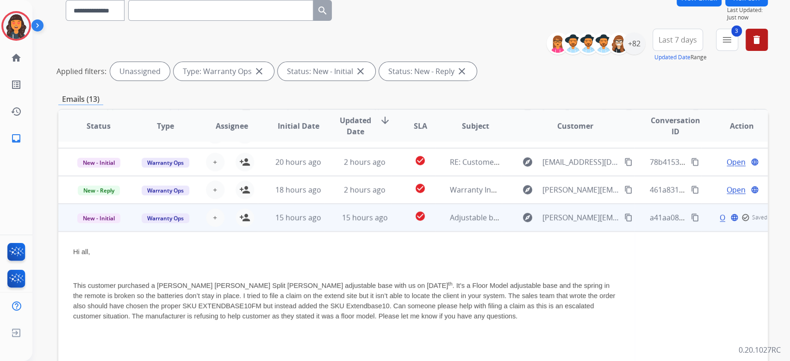
scroll to position [188, 0]
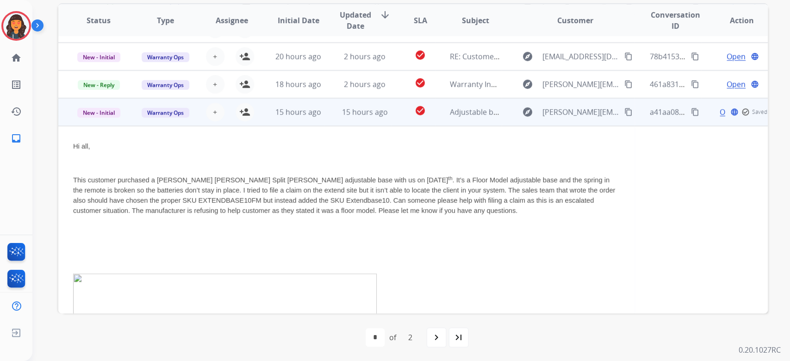
click at [453, 119] on td "Adjustable base remote issue - Customer#551H923185 ([PERSON_NAME])" at bounding box center [468, 112] width 67 height 28
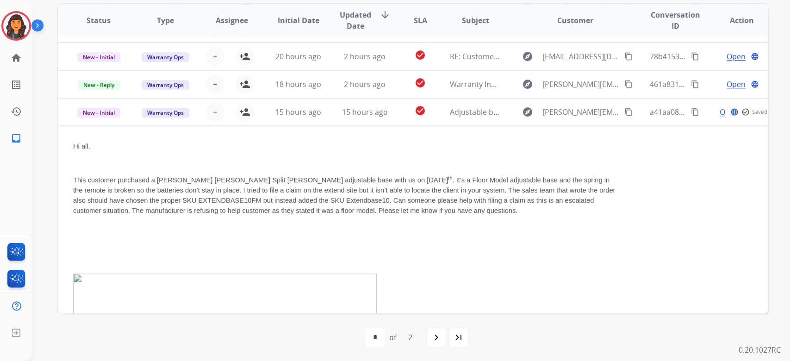
scroll to position [0, 0]
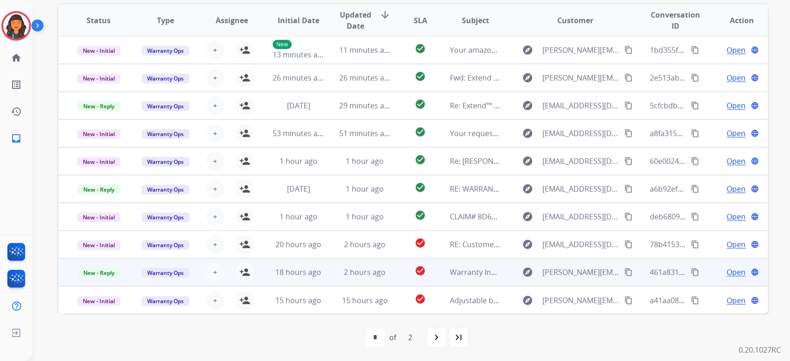
click at [464, 278] on td "Warranty Inquiry - 300249938" at bounding box center [468, 272] width 67 height 28
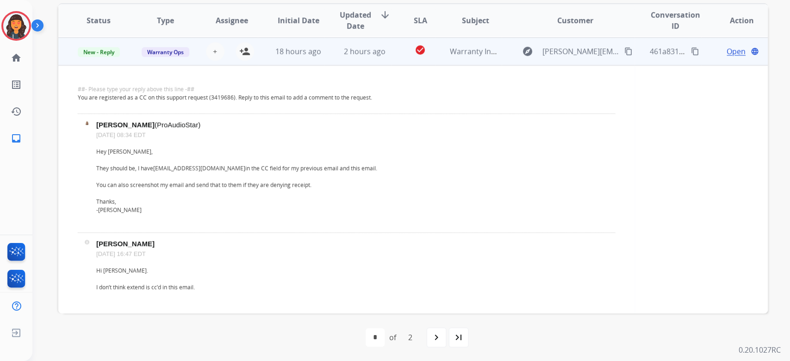
scroll to position [222, 0]
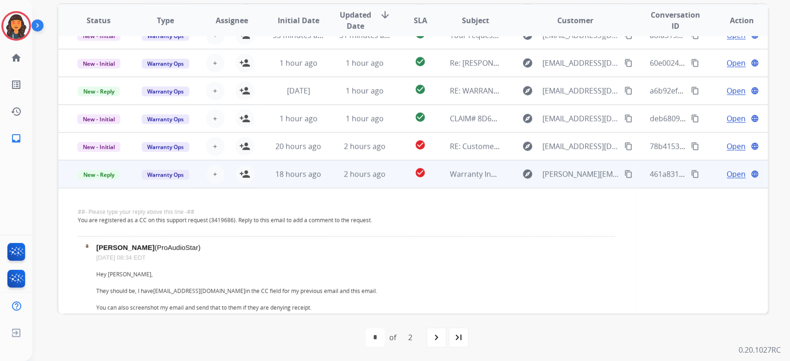
click at [477, 172] on span "Warranty Inquiry - 300249938" at bounding box center [501, 174] width 103 height 10
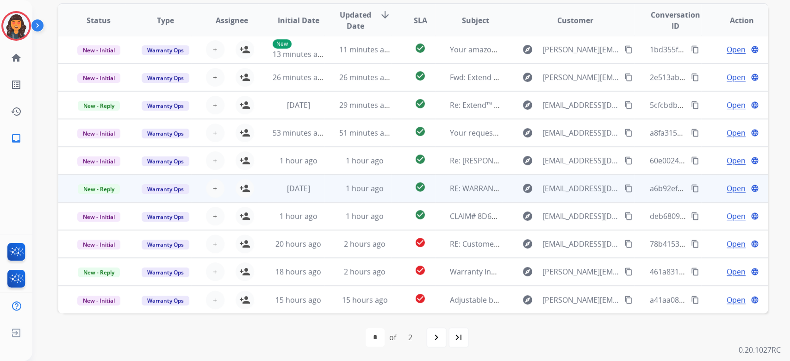
scroll to position [0, 0]
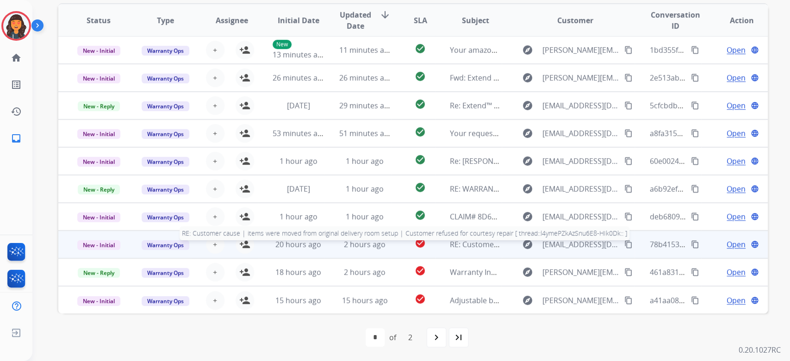
click at [469, 242] on span "RE: Customer cause | items were moved from original delivery room setup | Custo…" at bounding box center [717, 244] width 535 height 10
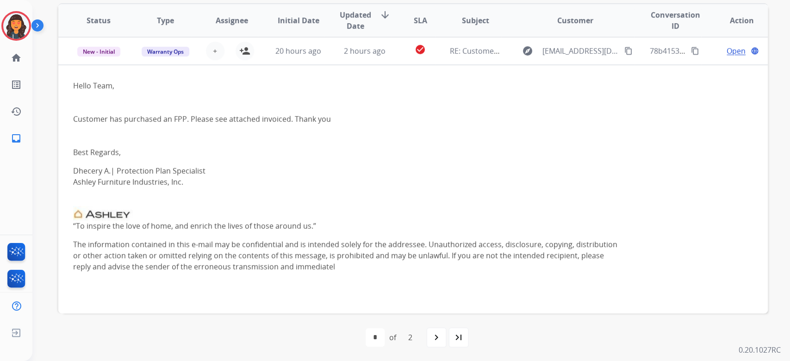
scroll to position [194, 0]
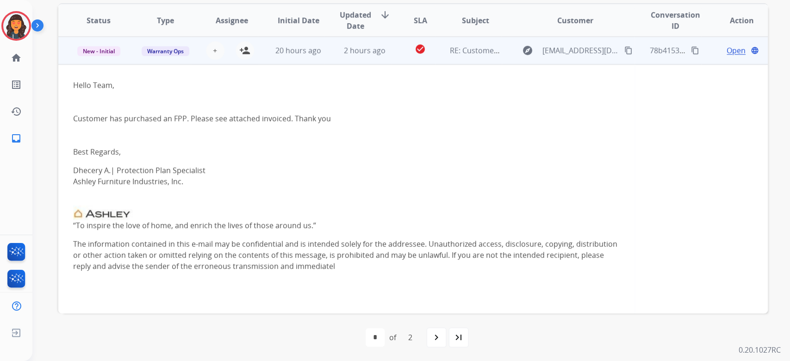
click at [731, 45] on span "Open" at bounding box center [736, 50] width 19 height 11
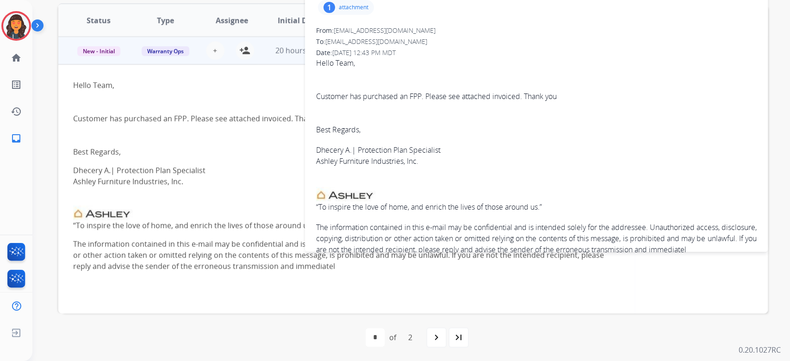
scroll to position [64, 0]
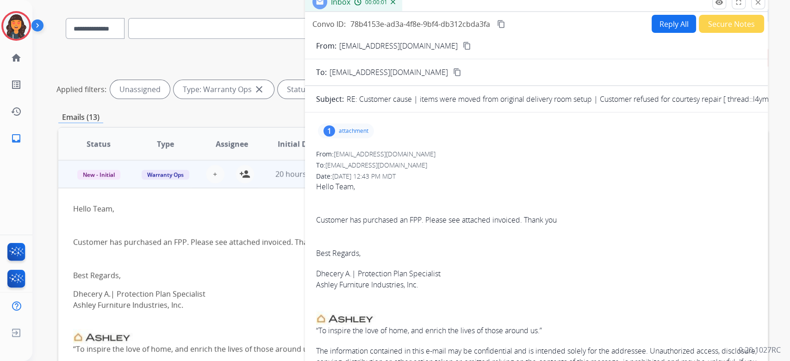
click at [337, 132] on div "1 attachment" at bounding box center [346, 131] width 56 height 15
click at [350, 158] on p "511630160_511630170_BEASTIM_20241206.pdf" at bounding box center [407, 154] width 162 height 11
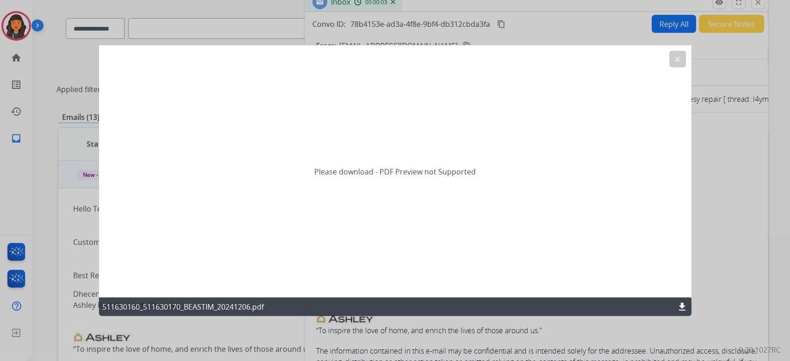
click at [680, 303] on mat-icon "download" at bounding box center [682, 306] width 11 height 11
click at [674, 55] on mat-icon "clear" at bounding box center [678, 59] width 8 height 8
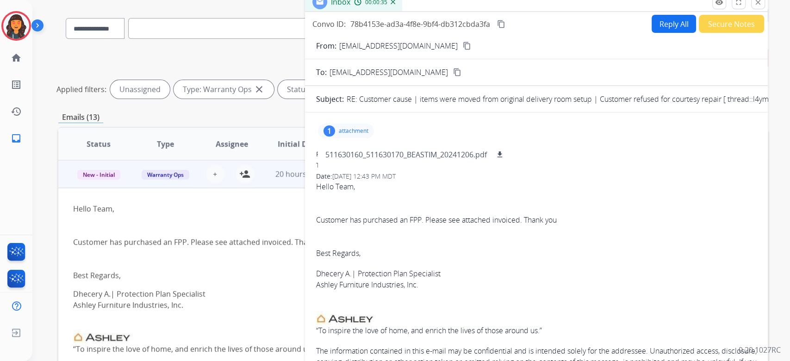
click at [654, 22] on button "Reply All" at bounding box center [674, 24] width 44 height 18
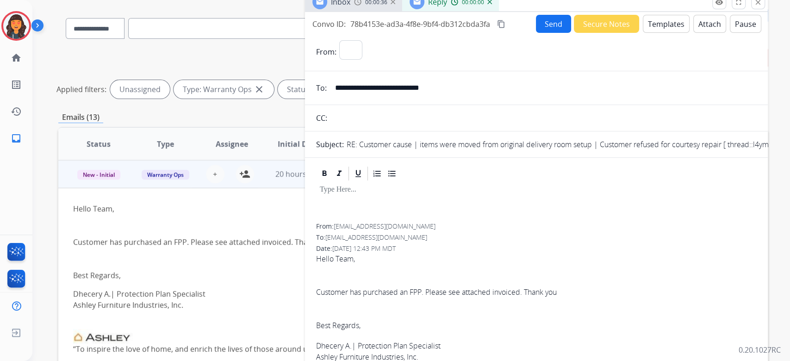
click at [654, 24] on button "Templates" at bounding box center [666, 24] width 47 height 18
select select "**********"
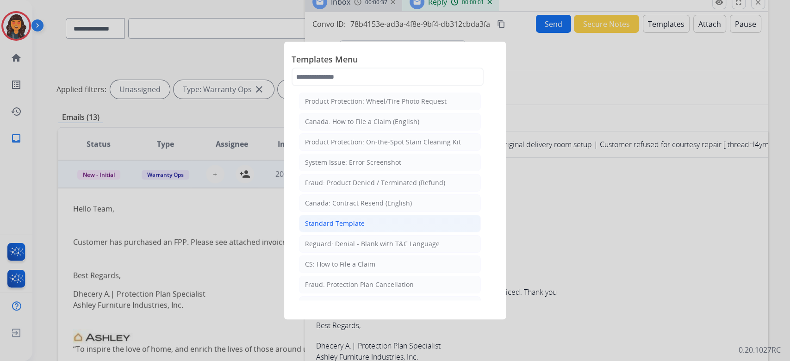
click at [366, 230] on li "Standard Template" at bounding box center [390, 224] width 182 height 18
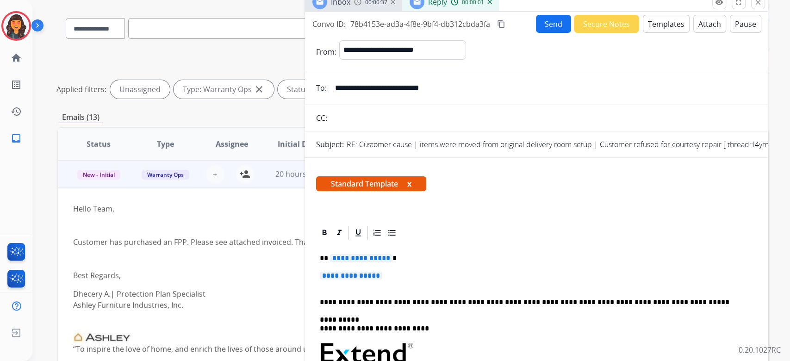
scroll to position [62, 0]
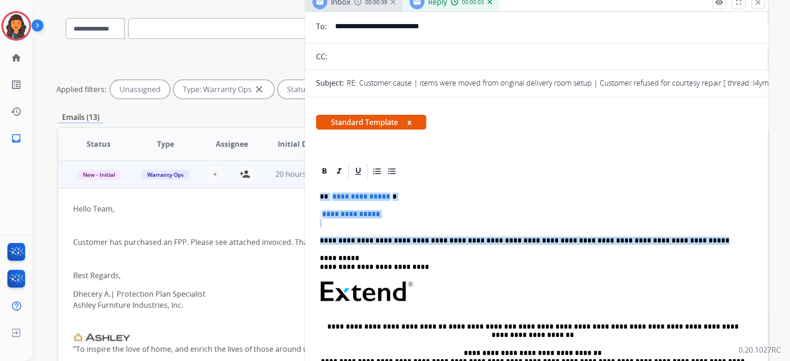
drag, startPoint x: 705, startPoint y: 237, endPoint x: 313, endPoint y: 197, distance: 393.7
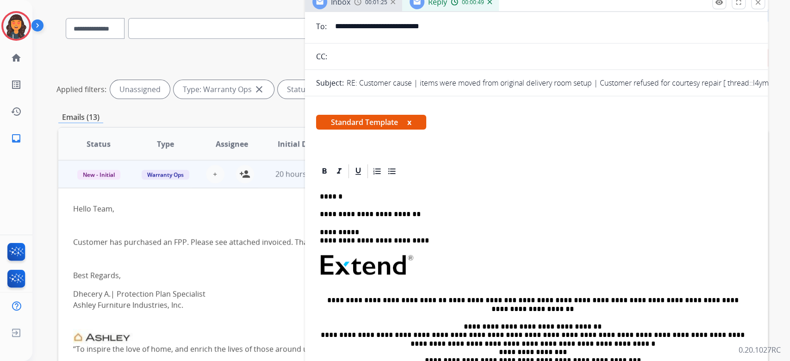
click at [472, 213] on p "**********" at bounding box center [533, 214] width 426 height 8
click at [458, 217] on p "**********" at bounding box center [533, 214] width 426 height 8
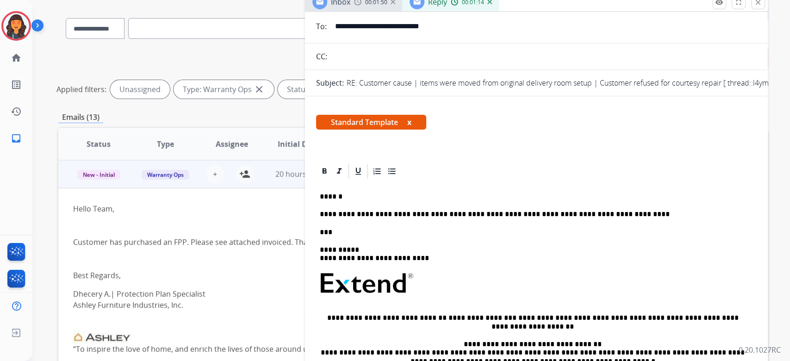
click at [363, 230] on p "***" at bounding box center [533, 232] width 426 height 8
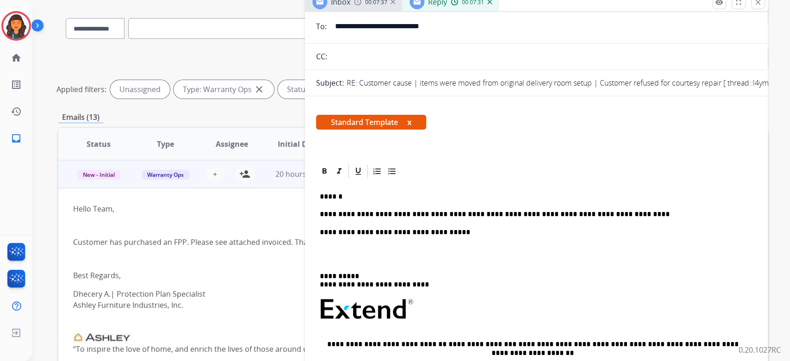
click at [653, 214] on p "**********" at bounding box center [533, 214] width 426 height 8
click at [342, 254] on p at bounding box center [536, 254] width 433 height 17
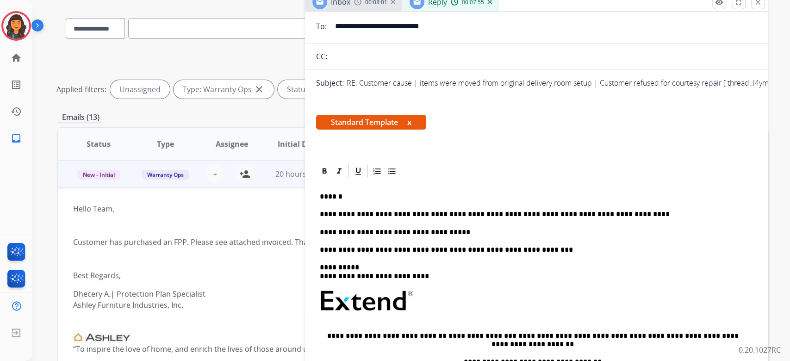
scroll to position [0, 0]
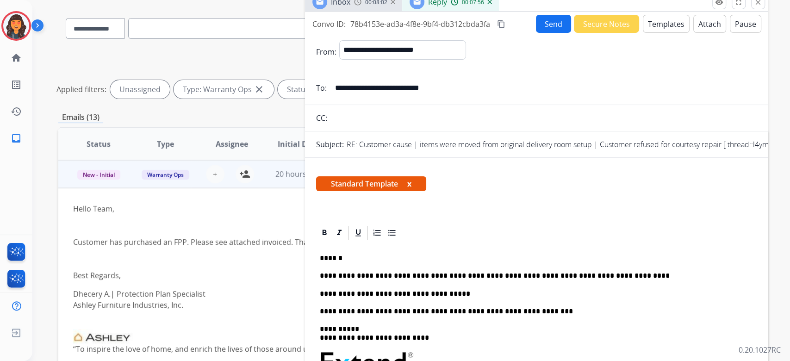
click at [501, 24] on mat-icon "content_copy" at bounding box center [501, 24] width 8 height 8
click at [552, 27] on button "Send" at bounding box center [553, 24] width 35 height 18
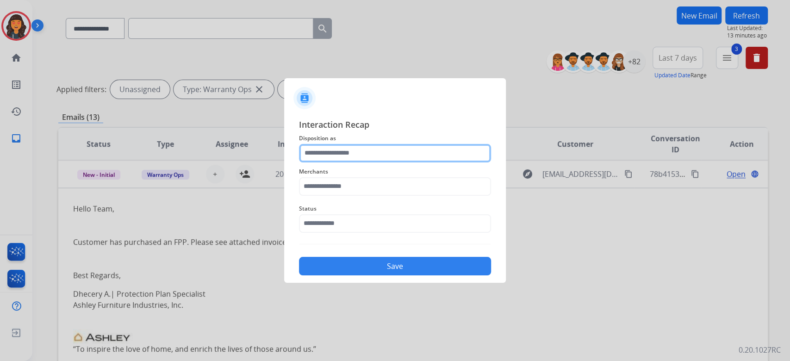
click at [364, 157] on input "text" at bounding box center [395, 153] width 192 height 19
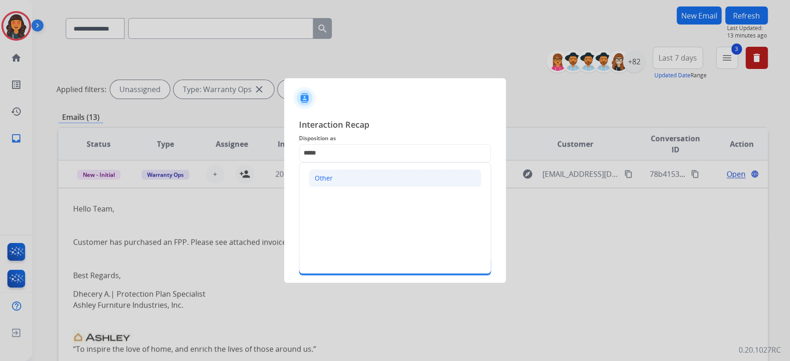
click at [333, 172] on li "Other" at bounding box center [395, 178] width 173 height 18
type input "*****"
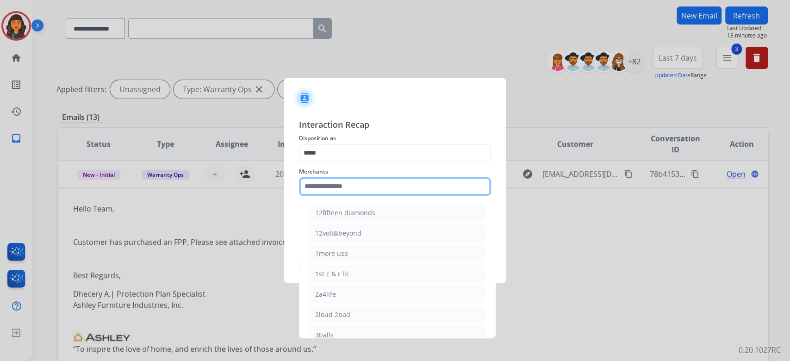
click at [330, 183] on input "text" at bounding box center [395, 186] width 192 height 19
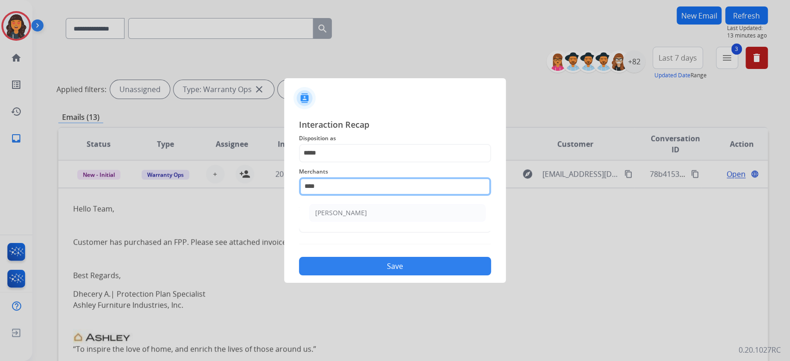
type input "**********"
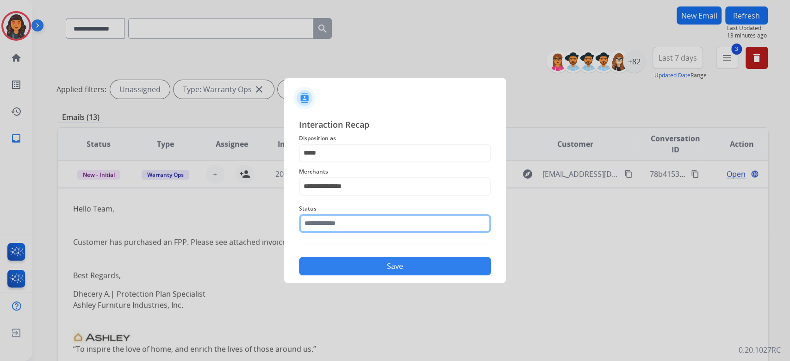
click at [325, 223] on input "text" at bounding box center [395, 223] width 192 height 19
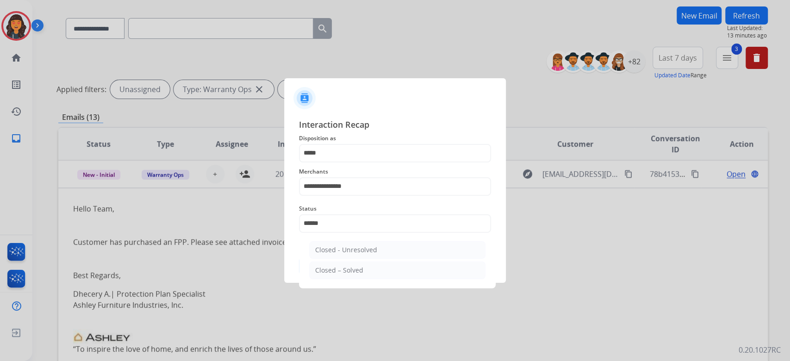
click at [339, 279] on ul "Closed - Unresolved Closed – Solved" at bounding box center [398, 263] width 182 height 52
click at [337, 269] on div "Closed – Solved" at bounding box center [339, 270] width 48 height 9
type input "**********"
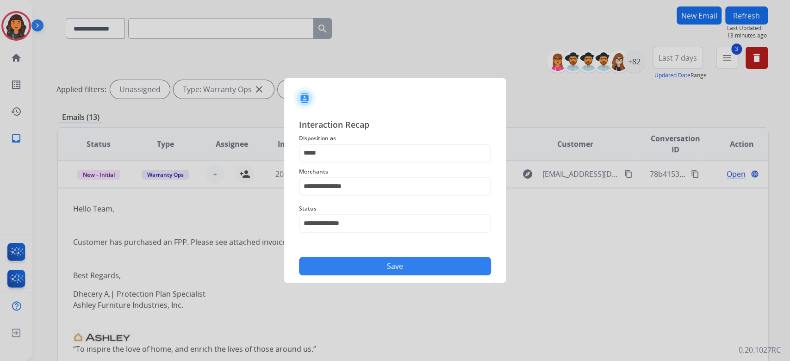
click at [337, 269] on button "Save" at bounding box center [395, 266] width 192 height 19
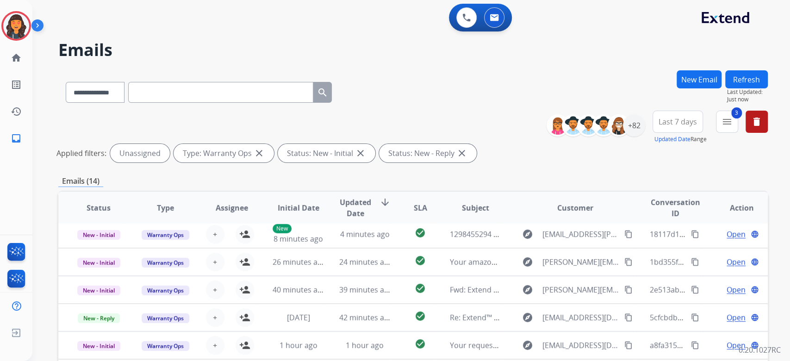
scroll to position [31, 0]
click at [495, 144] on div "Applied filters: Unassigned Type: Warranty Ops close Status: New - Initial clos…" at bounding box center [411, 153] width 710 height 19
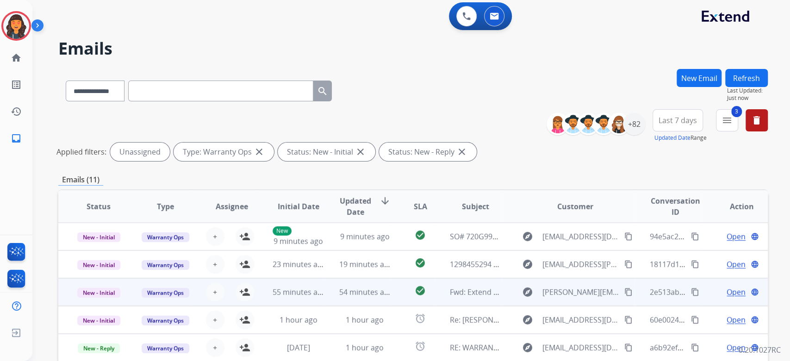
scroll to position [0, 0]
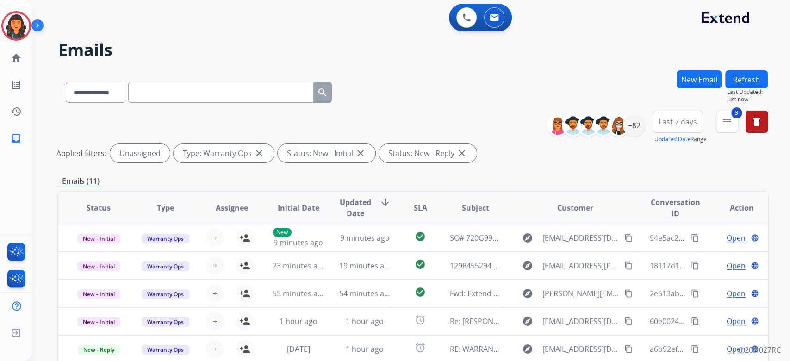
click at [757, 84] on button "Refresh" at bounding box center [747, 79] width 43 height 18
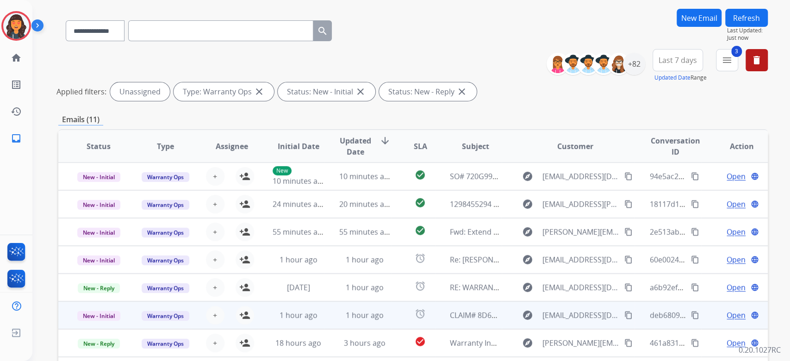
scroll to position [188, 0]
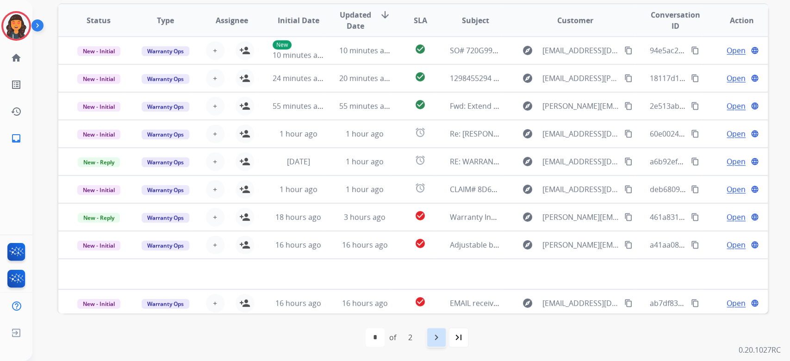
click at [439, 339] on mat-icon "navigate_next" at bounding box center [436, 337] width 11 height 11
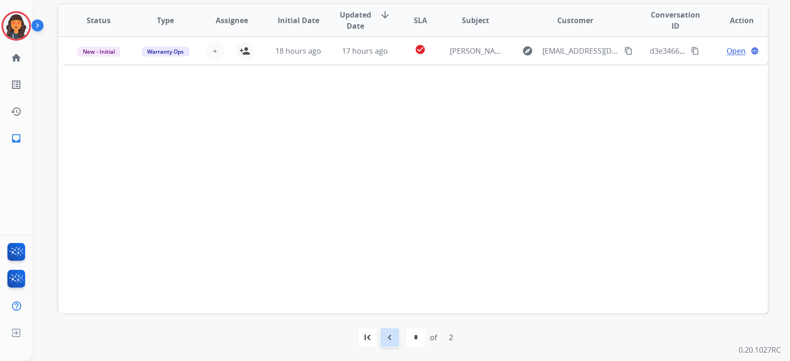
click at [394, 342] on mat-icon "navigate_before" at bounding box center [389, 337] width 11 height 11
select select "*"
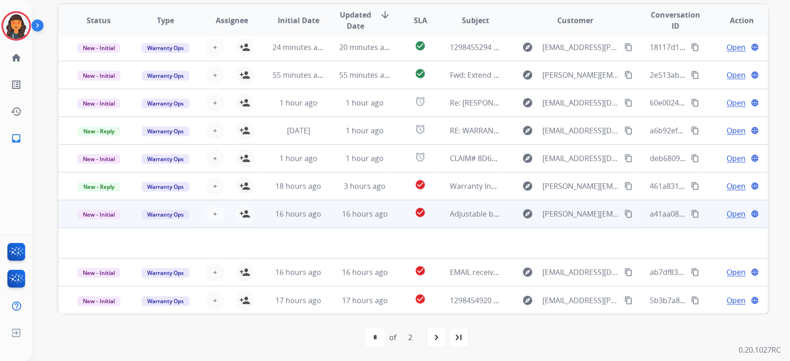
scroll to position [0, 0]
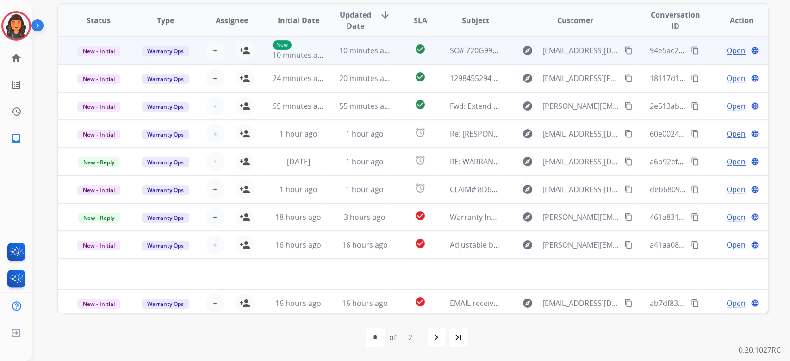
click at [485, 56] on td "SO# 720G996965- WARRANTY COVERAGE for [PERSON_NAME]" at bounding box center [468, 51] width 67 height 28
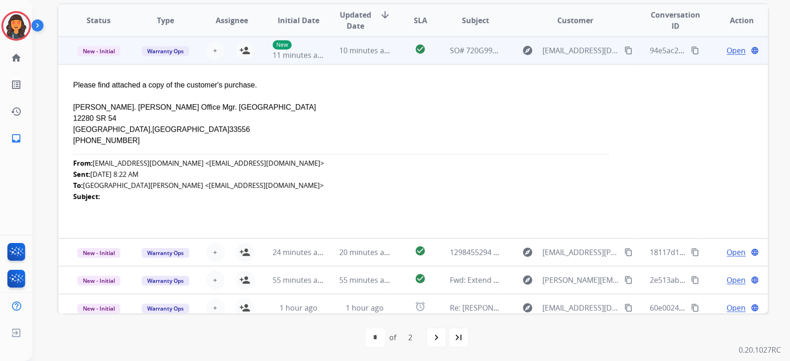
click at [730, 56] on td "Open language" at bounding box center [735, 51] width 67 height 28
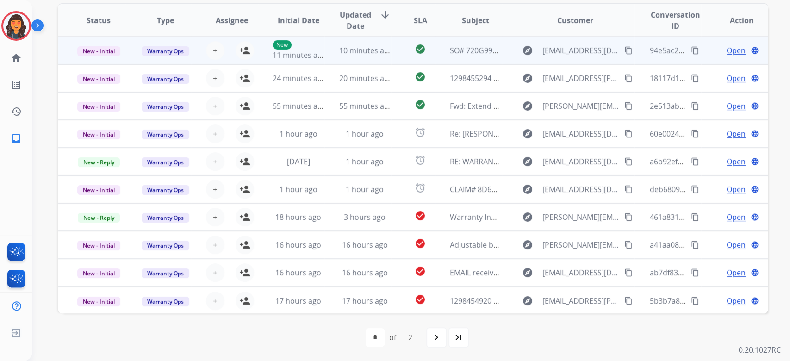
click at [727, 50] on span "Open" at bounding box center [736, 50] width 19 height 11
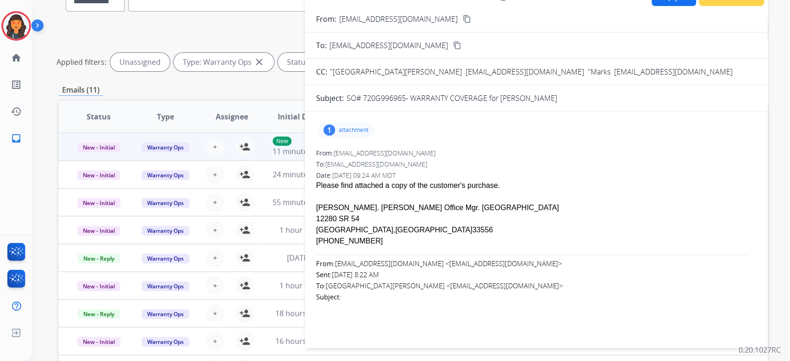
scroll to position [64, 0]
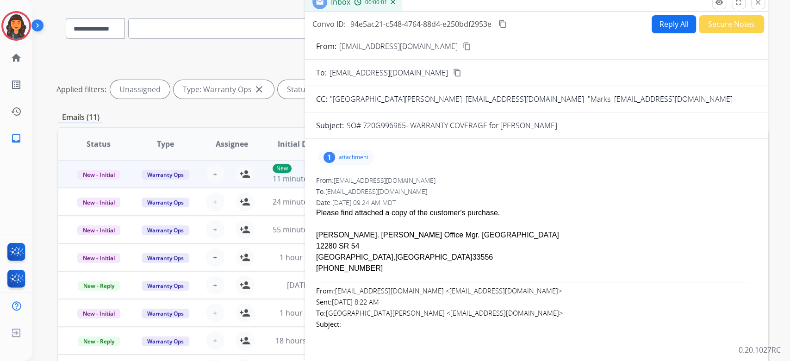
click at [342, 157] on p "attachment" at bounding box center [354, 157] width 30 height 7
click at [399, 186] on p "image2024-10-24-082237.pdf" at bounding box center [376, 181] width 100 height 11
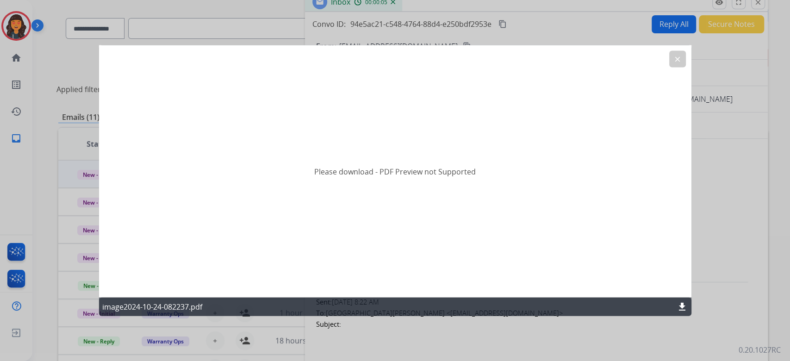
click at [683, 306] on mat-icon "download" at bounding box center [682, 306] width 11 height 11
click at [674, 59] on mat-icon "clear" at bounding box center [678, 59] width 8 height 8
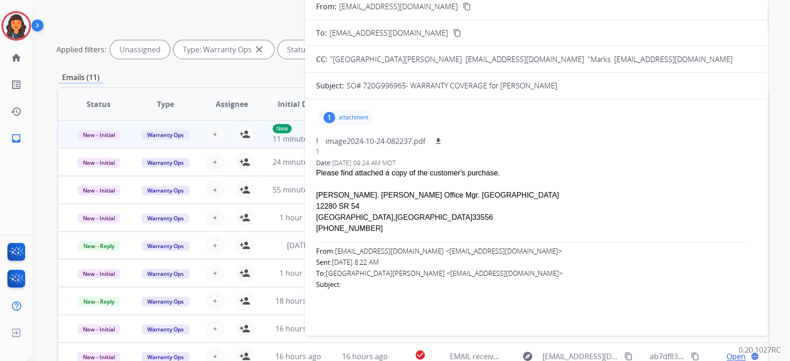
scroll to position [0, 0]
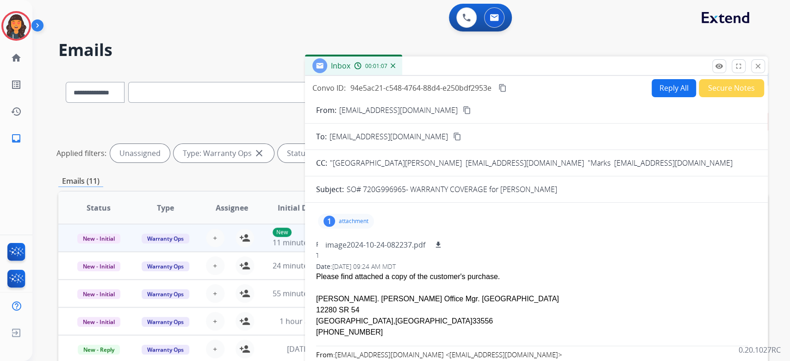
click at [357, 216] on div "1 attachment image2024-10-24-082237.pdf download" at bounding box center [346, 221] width 56 height 15
click at [669, 89] on button "Reply All" at bounding box center [674, 88] width 44 height 18
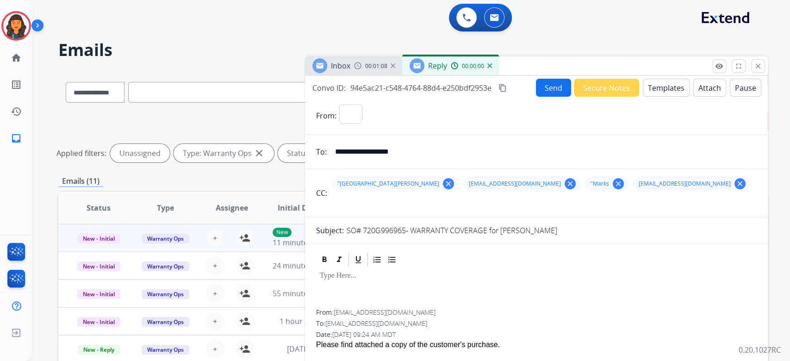
click at [669, 89] on button "Templates" at bounding box center [666, 88] width 47 height 18
select select "**********"
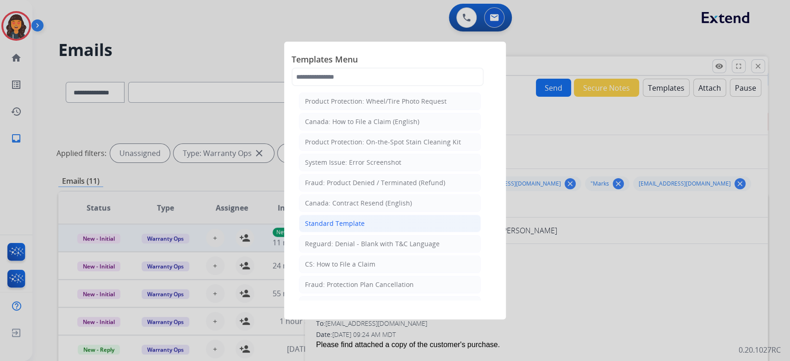
click at [341, 223] on div "Standard Template" at bounding box center [335, 223] width 60 height 9
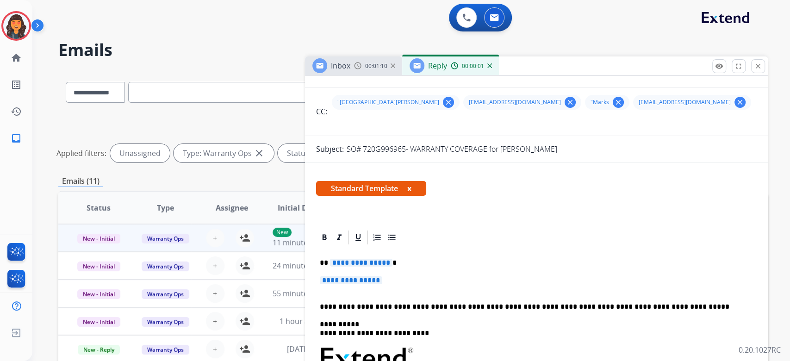
scroll to position [185, 0]
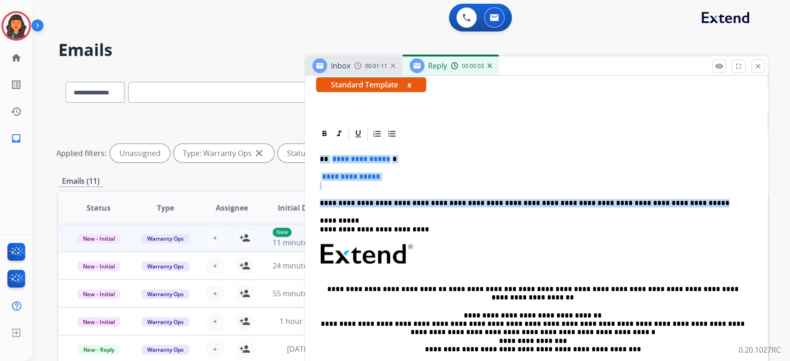
drag, startPoint x: 690, startPoint y: 205, endPoint x: 296, endPoint y: 142, distance: 398.6
click at [296, 142] on div "**********" at bounding box center [413, 309] width 710 height 479
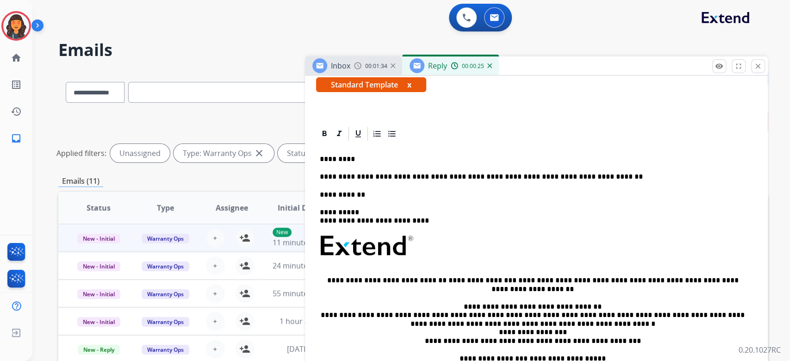
click at [394, 197] on p "**********" at bounding box center [533, 195] width 426 height 8
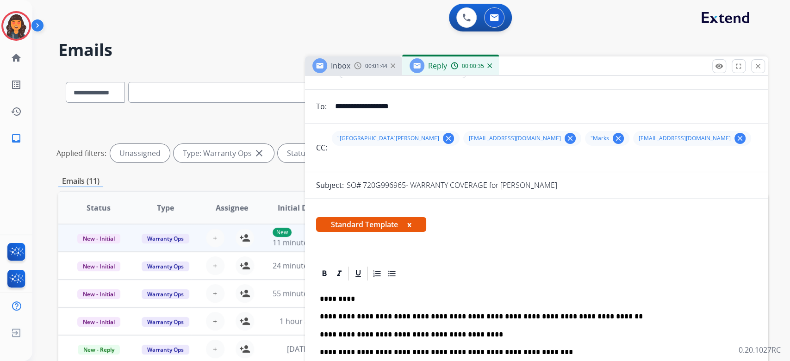
scroll to position [0, 0]
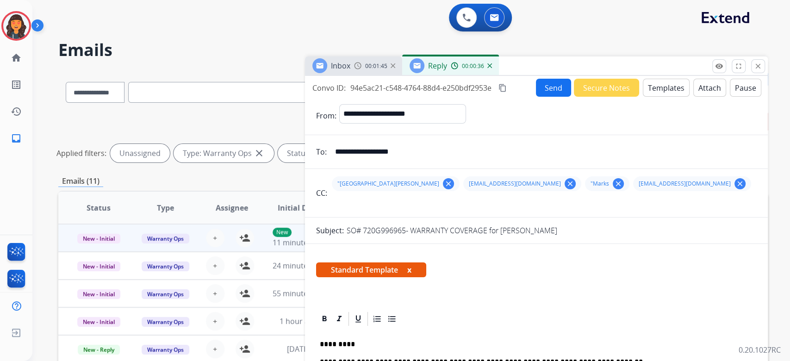
click at [506, 93] on div "Convo ID: 94e5ac21-c548-4764-88d4-e250bdf2953e content_copy" at bounding box center [411, 87] width 196 height 11
click at [506, 85] on mat-icon "content_copy" at bounding box center [503, 88] width 8 height 8
click at [543, 89] on button "Send" at bounding box center [553, 88] width 35 height 18
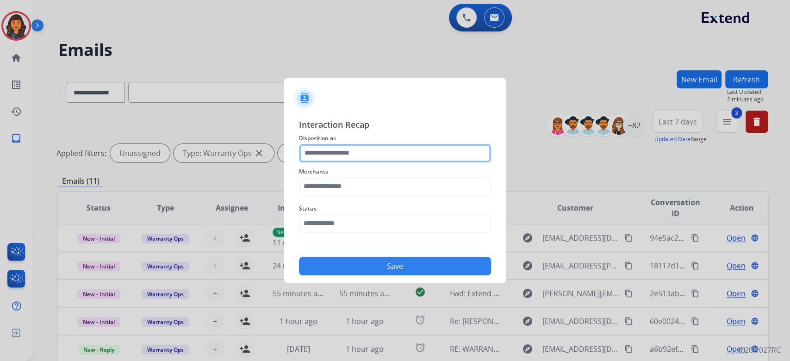
click at [358, 161] on input "text" at bounding box center [395, 153] width 192 height 19
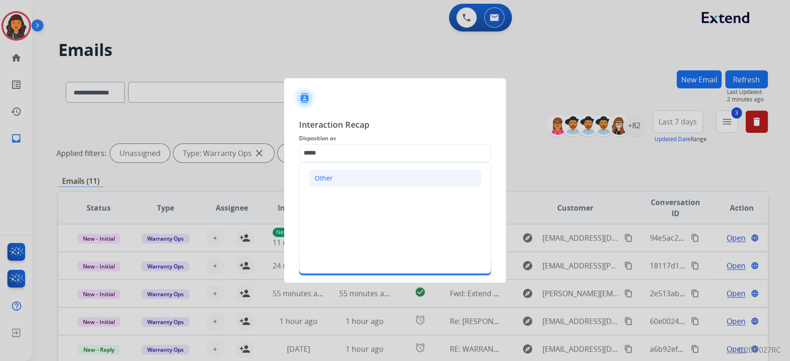
click at [350, 176] on li "Other" at bounding box center [395, 178] width 173 height 18
type input "*****"
click at [350, 176] on span "Merchants" at bounding box center [395, 171] width 192 height 11
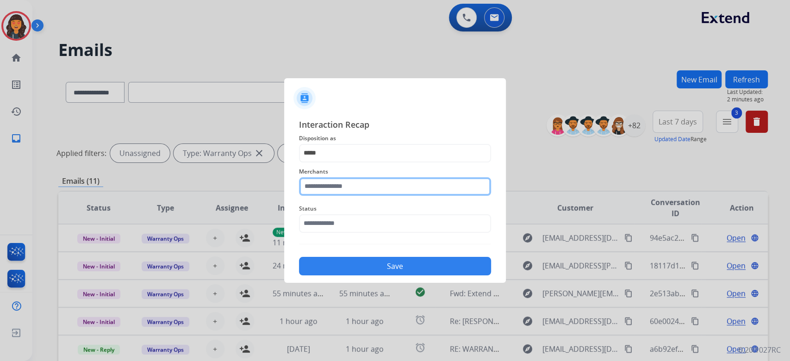
click at [348, 180] on input "text" at bounding box center [395, 186] width 192 height 19
type input "**********"
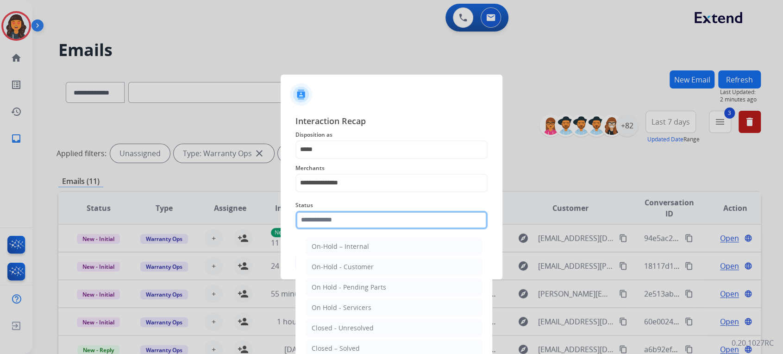
click at [338, 221] on input "text" at bounding box center [391, 220] width 192 height 19
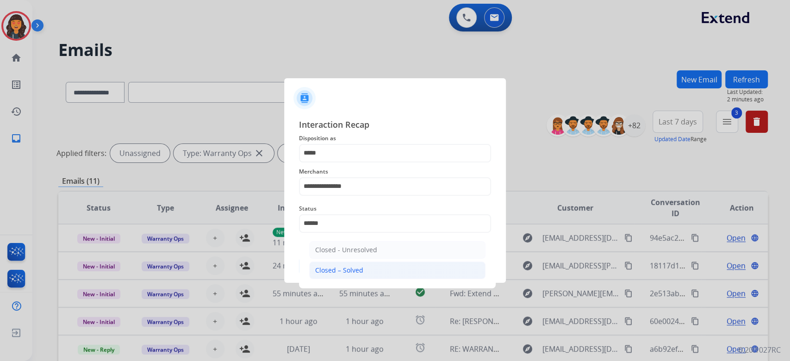
click at [363, 276] on li "Closed – Solved" at bounding box center [397, 271] width 176 height 18
type input "**********"
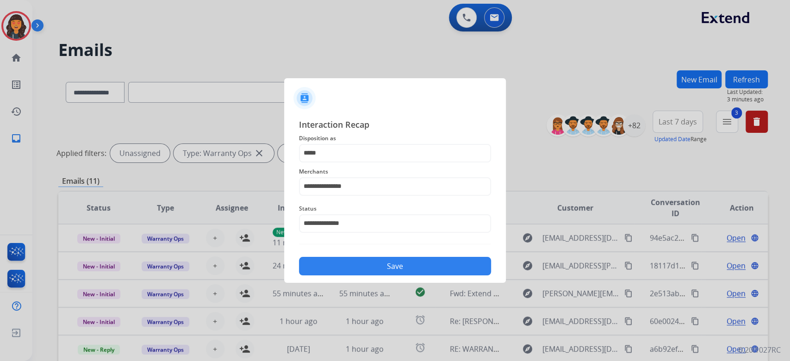
click at [372, 274] on button "Save" at bounding box center [395, 266] width 192 height 19
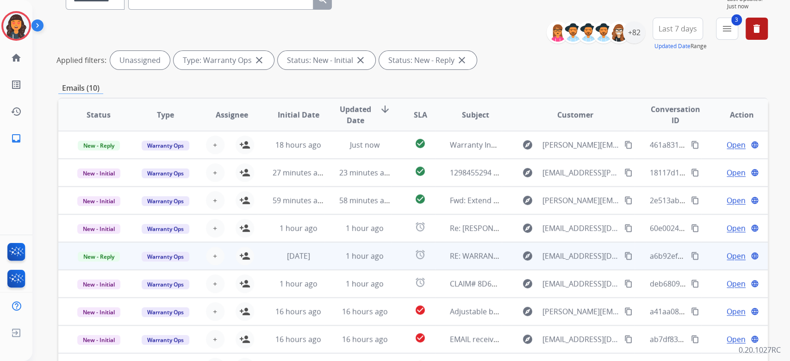
scroll to position [123, 0]
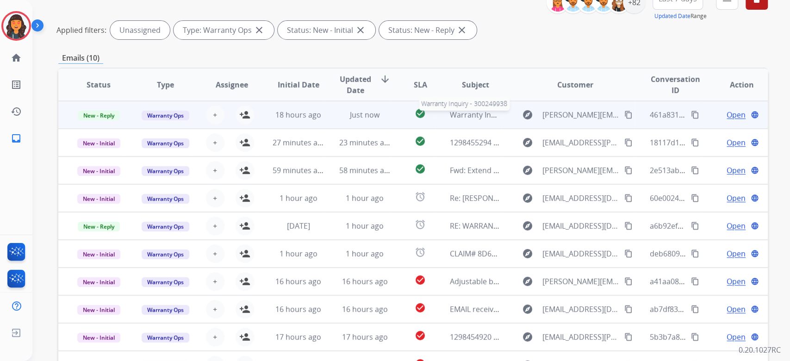
click at [450, 119] on div "Warranty Inquiry - 300249938" at bounding box center [475, 114] width 51 height 11
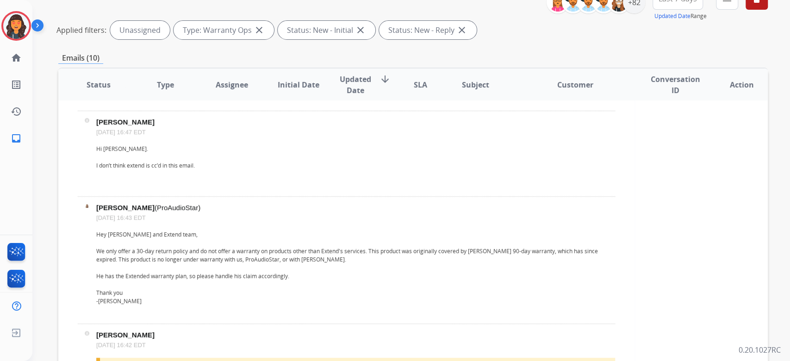
scroll to position [0, 0]
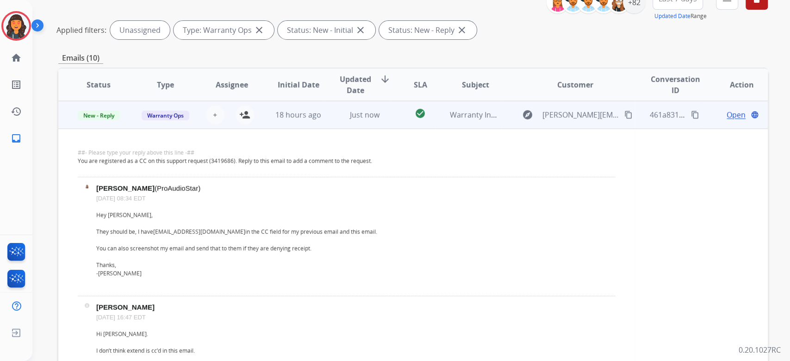
click at [451, 121] on td "Warranty Inquiry - 300249938" at bounding box center [468, 115] width 67 height 28
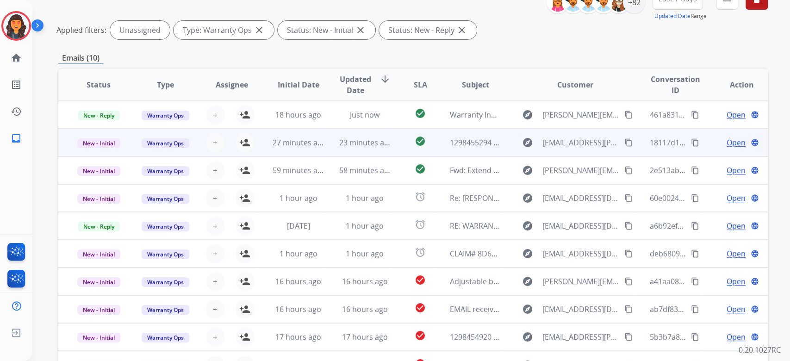
click at [466, 147] on div "1298455294 pls approve" at bounding box center [475, 142] width 51 height 11
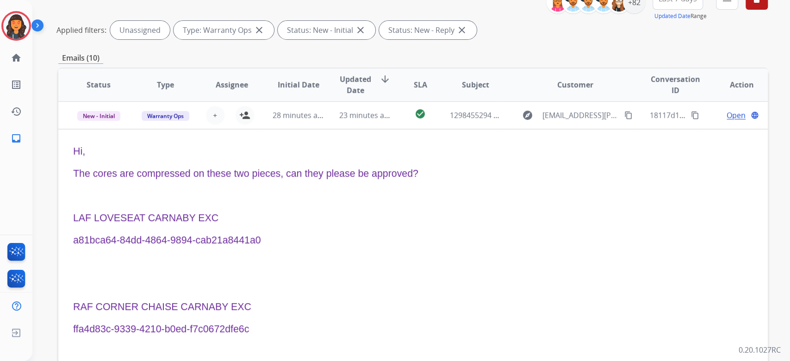
scroll to position [28, 0]
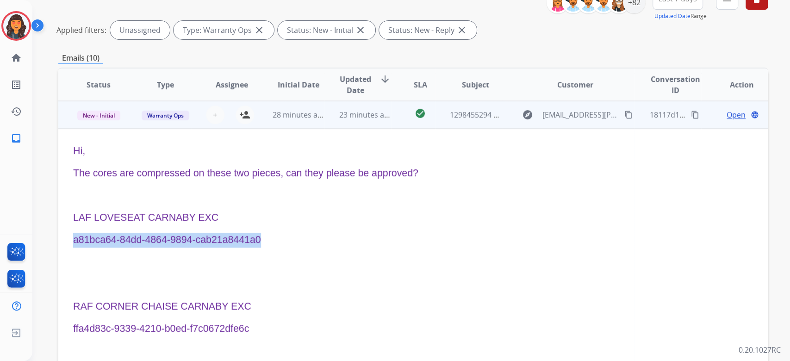
drag, startPoint x: 285, startPoint y: 244, endPoint x: 70, endPoint y: 241, distance: 214.9
click at [70, 241] on td "Hi, The cores are compressed on these two pieces, can they please be approved? …" at bounding box center [346, 274] width 577 height 290
copy span "a81bca64-84dd-4864-9894-cab21a8441a0"
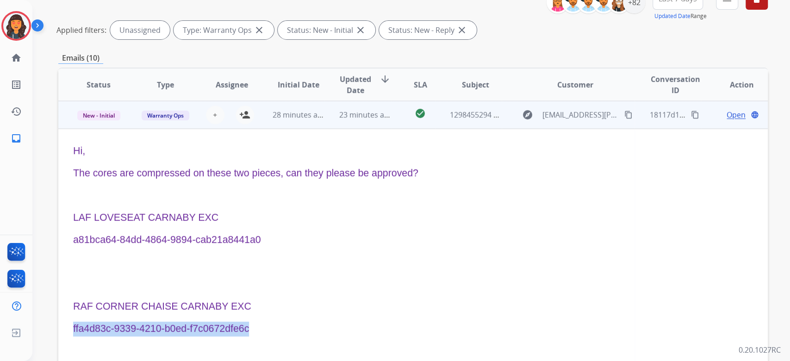
drag, startPoint x: 262, startPoint y: 327, endPoint x: 70, endPoint y: 336, distance: 191.9
click at [70, 336] on td "Hi, The cores are compressed on these two pieces, can they please be approved? …" at bounding box center [346, 274] width 577 height 290
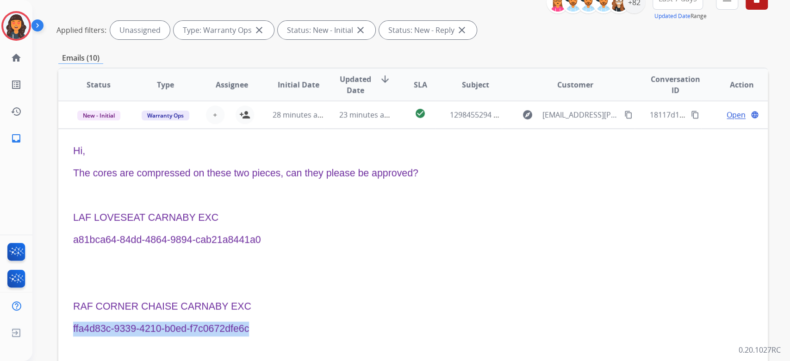
copy span "ffa4d83c-9339-4210-b0ed-f7c0672dfe6c"
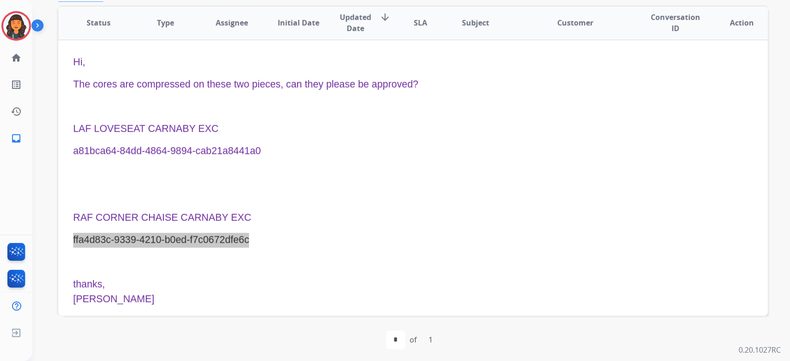
scroll to position [0, 0]
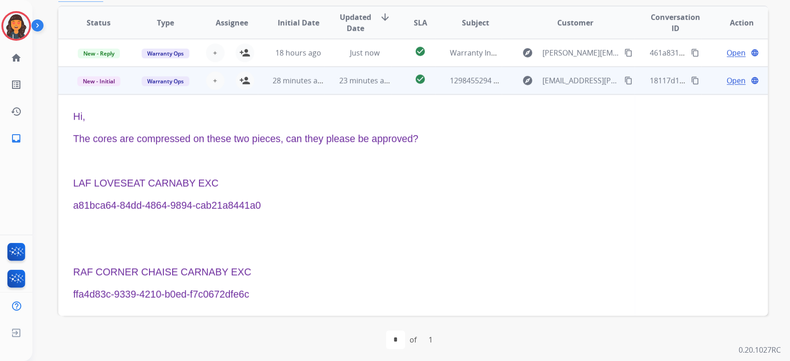
click at [727, 81] on span "Open" at bounding box center [736, 80] width 19 height 11
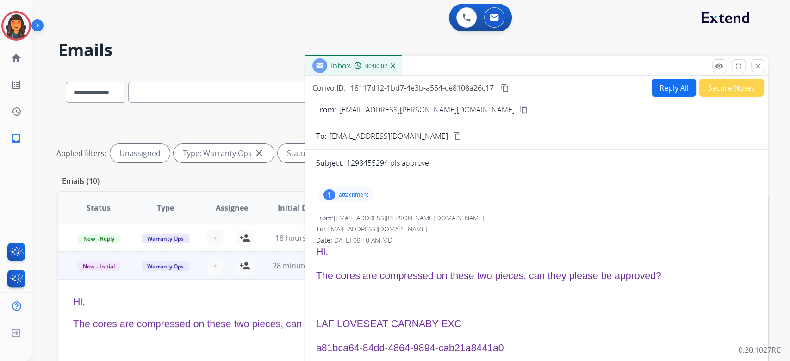
click at [658, 85] on button "Reply All" at bounding box center [674, 88] width 44 height 18
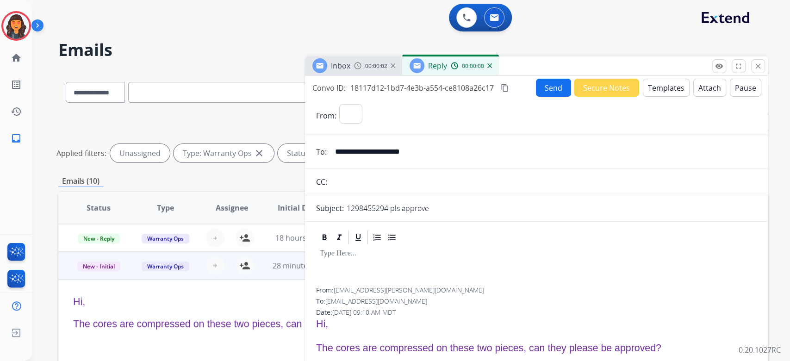
click at [658, 85] on button "Templates" at bounding box center [666, 88] width 47 height 18
select select "**********"
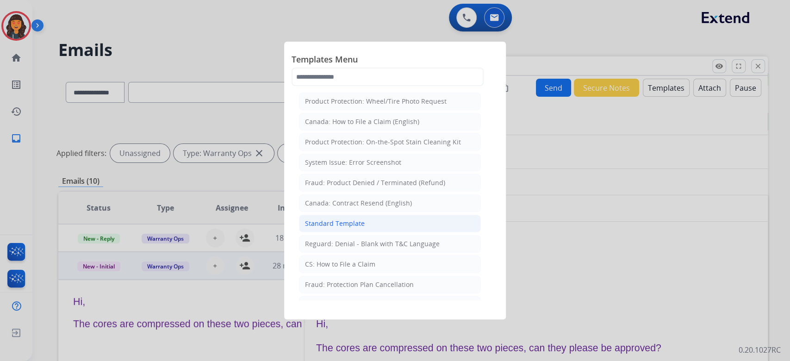
click at [335, 230] on li "Standard Template" at bounding box center [390, 224] width 182 height 18
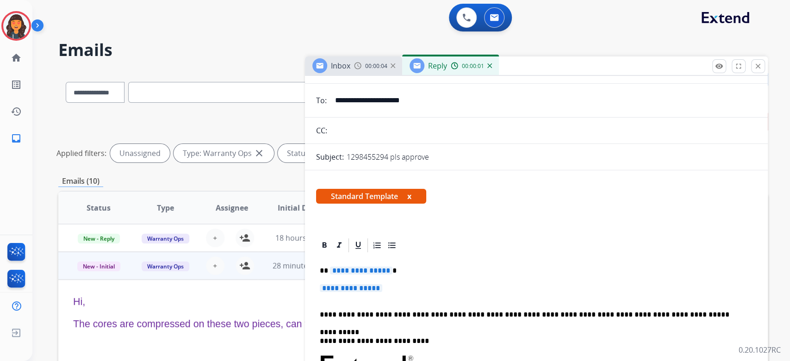
scroll to position [123, 0]
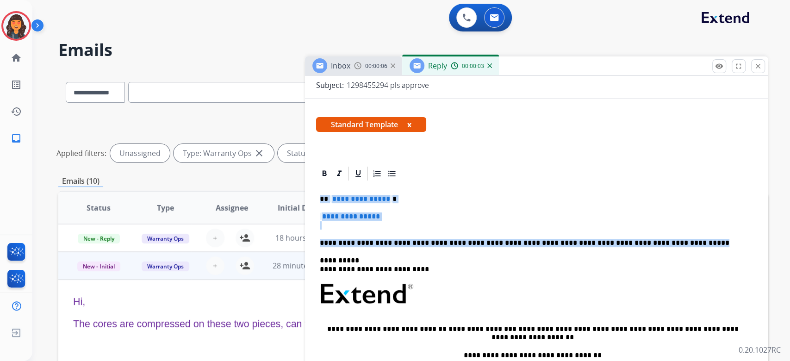
drag, startPoint x: 697, startPoint y: 243, endPoint x: 289, endPoint y: 197, distance: 411.0
click at [289, 197] on div "**********" at bounding box center [413, 309] width 710 height 479
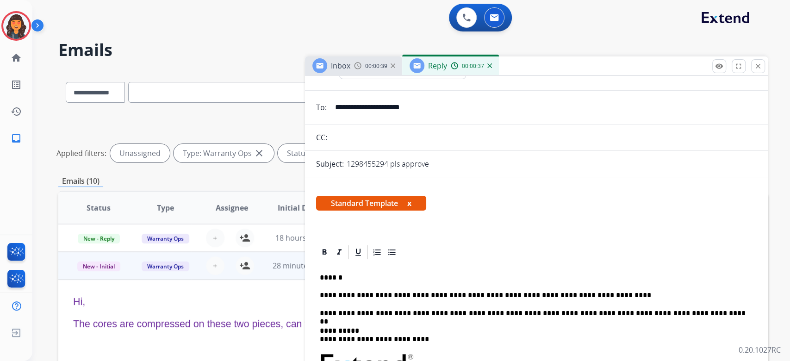
scroll to position [0, 0]
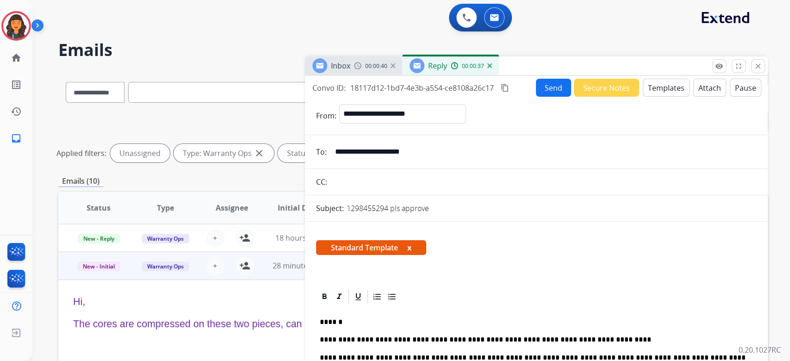
click at [508, 86] on mat-icon "content_copy" at bounding box center [505, 88] width 8 height 8
click at [552, 83] on button "Send" at bounding box center [554, 88] width 35 height 18
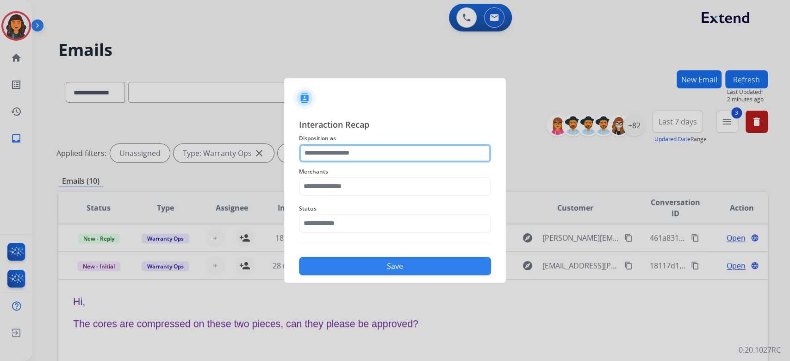
click at [394, 154] on input "text" at bounding box center [395, 153] width 192 height 19
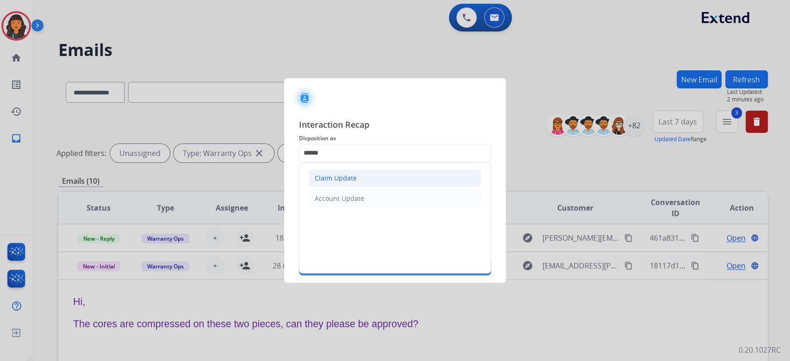
click at [388, 176] on li "Claim Update" at bounding box center [395, 178] width 173 height 18
type input "**********"
click at [388, 176] on span "Merchants" at bounding box center [395, 171] width 192 height 11
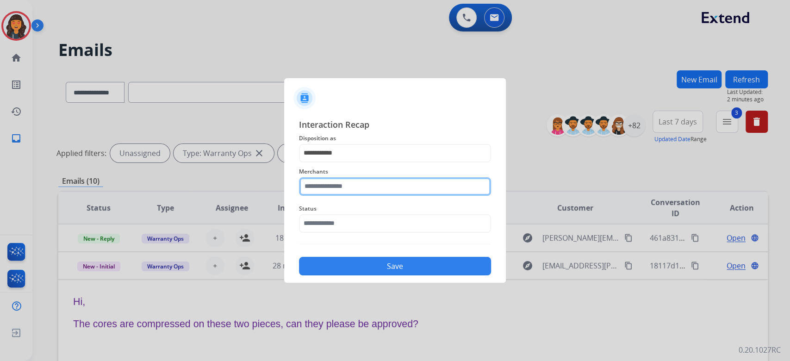
click at [380, 191] on input "text" at bounding box center [395, 186] width 192 height 19
type input "**********"
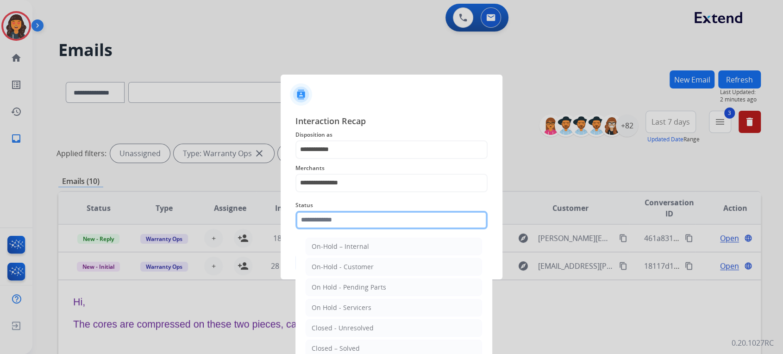
click at [357, 229] on input "text" at bounding box center [391, 220] width 192 height 19
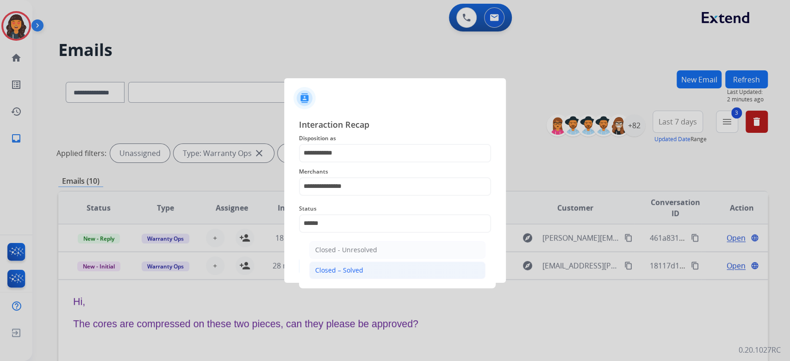
click at [353, 268] on div "Closed – Solved" at bounding box center [339, 270] width 48 height 9
type input "**********"
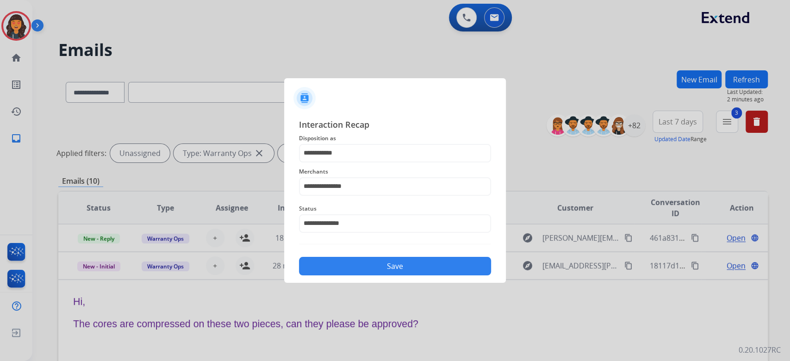
click at [353, 268] on button "Save" at bounding box center [395, 266] width 192 height 19
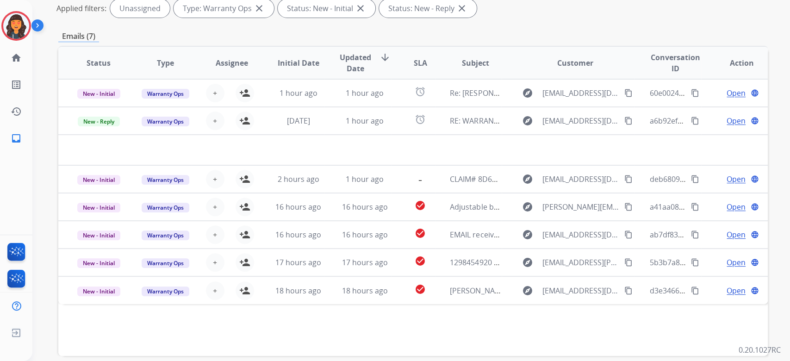
scroll to position [126, 0]
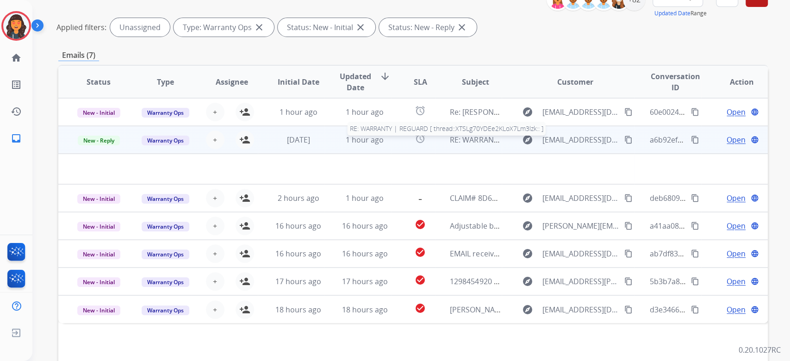
click at [466, 142] on span "RE: WARRANTY | REGUARD [ thread::XTSLg70YDEe2KLoX7Lm3lzk:: ]" at bounding box center [566, 140] width 232 height 10
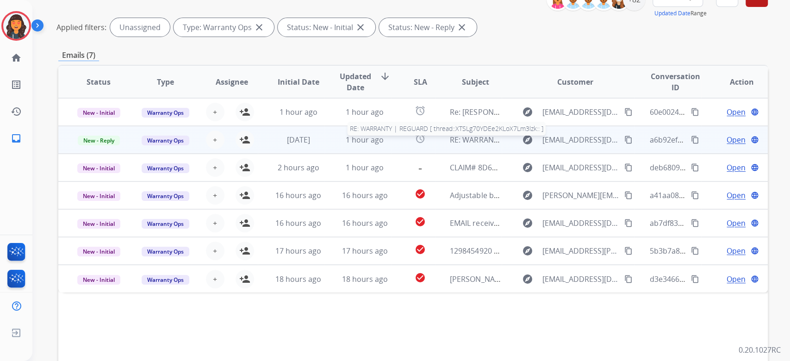
click at [481, 145] on div "RE: WARRANTY | REGUARD [ thread::XTSLg70YDEe2KLoX7Lm3lzk:: ]" at bounding box center [475, 139] width 51 height 11
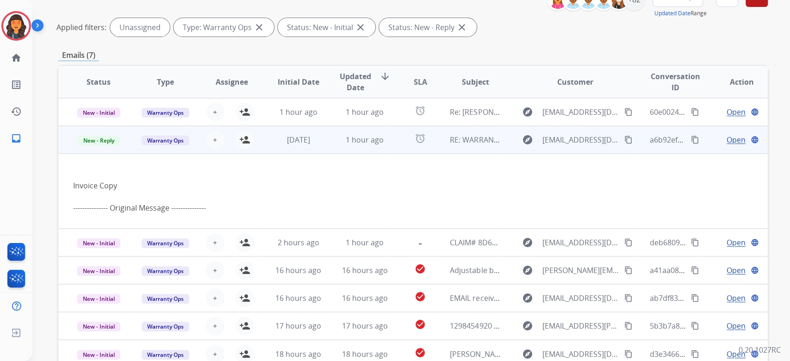
click at [727, 137] on span "Open" at bounding box center [736, 139] width 19 height 11
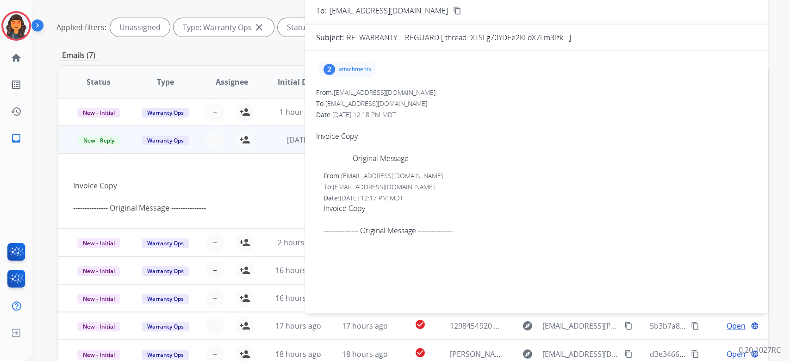
click at [347, 74] on div "2 attachments" at bounding box center [347, 69] width 59 height 15
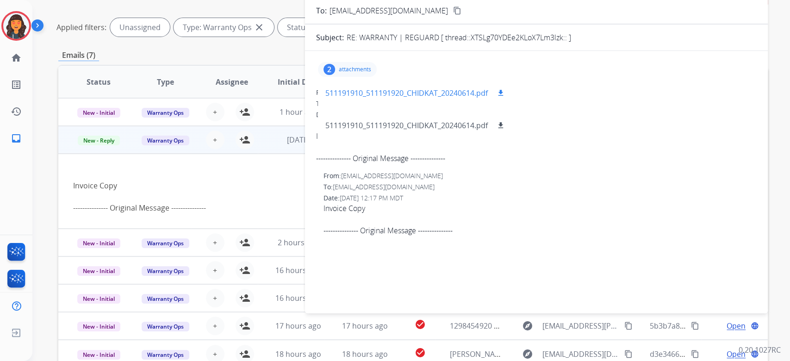
click at [388, 94] on p "511191910_511191920_CHIDKAT_20240614.pdf" at bounding box center [407, 93] width 163 height 11
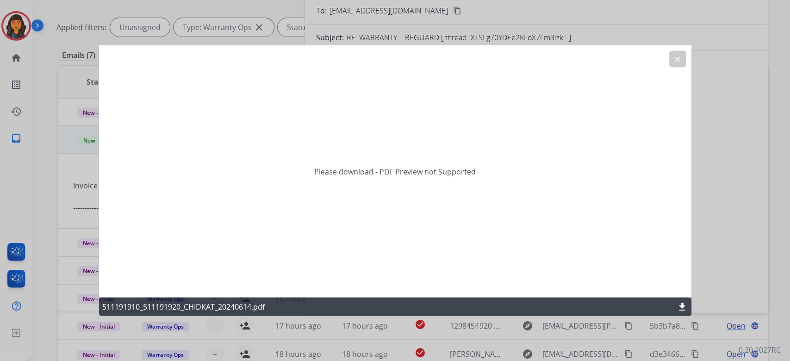
click at [680, 306] on mat-icon "download" at bounding box center [682, 306] width 11 height 11
click at [672, 62] on button "clear" at bounding box center [678, 59] width 17 height 17
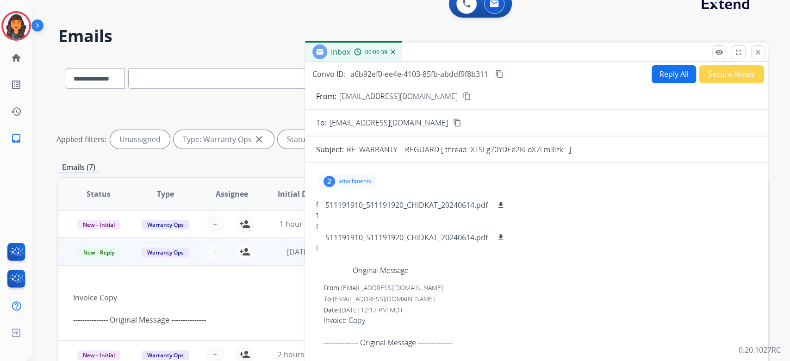
scroll to position [2, 0]
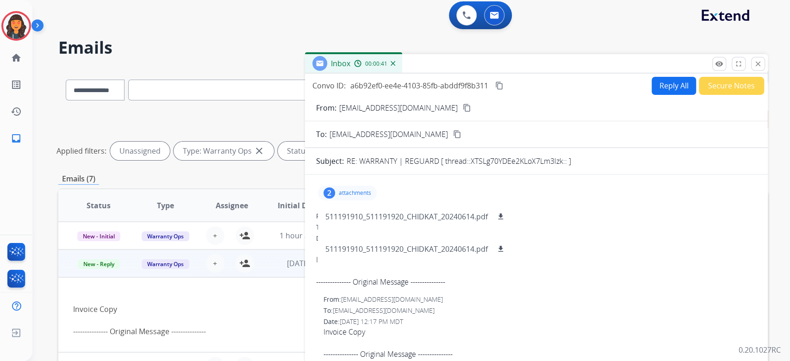
click at [326, 191] on div "2" at bounding box center [330, 193] width 12 height 11
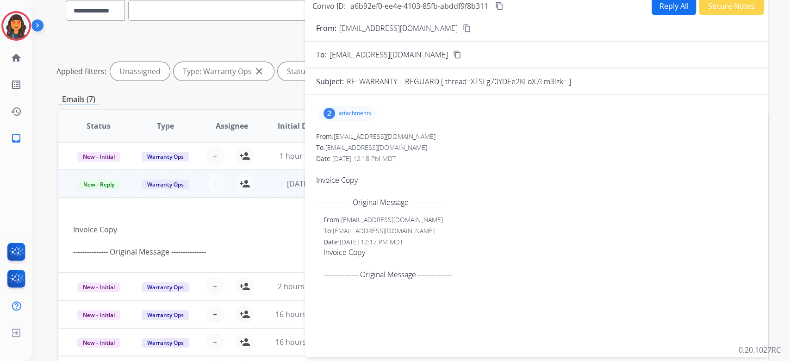
scroll to position [0, 0]
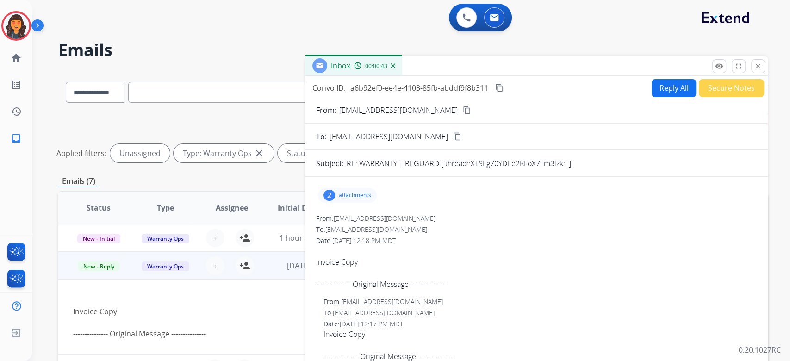
click at [659, 86] on button "Reply All" at bounding box center [674, 88] width 44 height 18
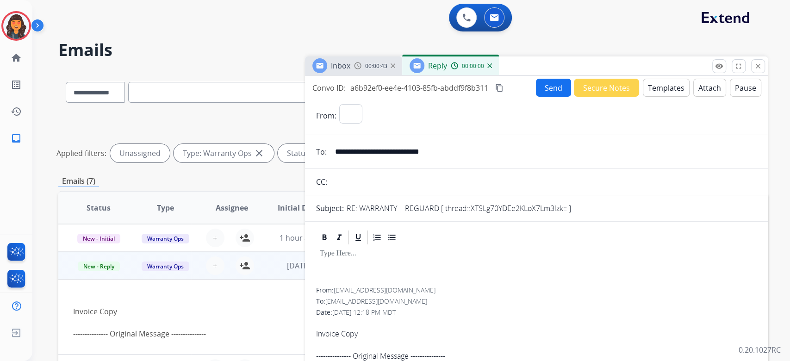
select select "**********"
click at [659, 86] on button "Templates" at bounding box center [666, 88] width 47 height 18
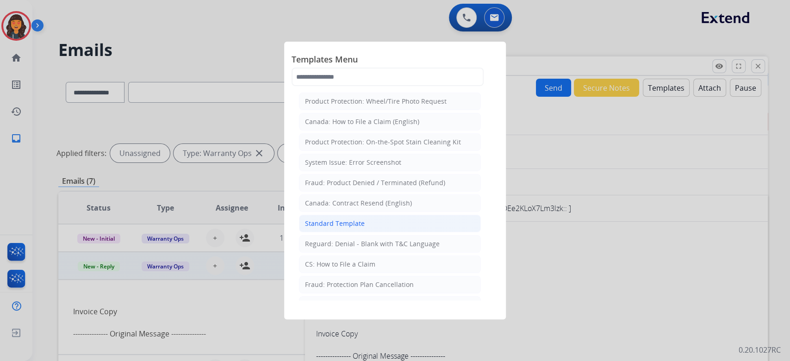
click at [335, 225] on div "Standard Template" at bounding box center [335, 223] width 60 height 9
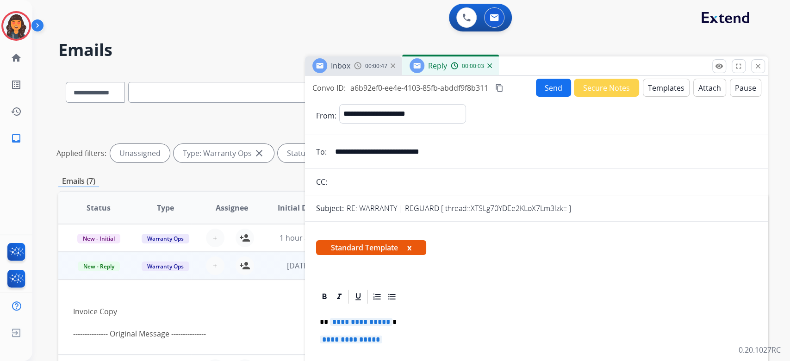
click at [500, 91] on button "content_copy" at bounding box center [499, 87] width 11 height 11
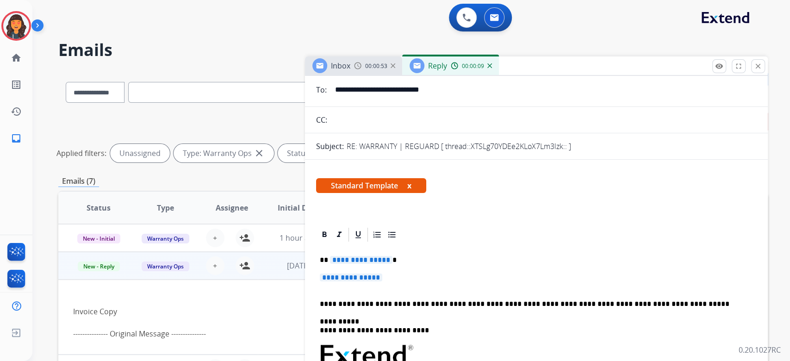
scroll to position [123, 0]
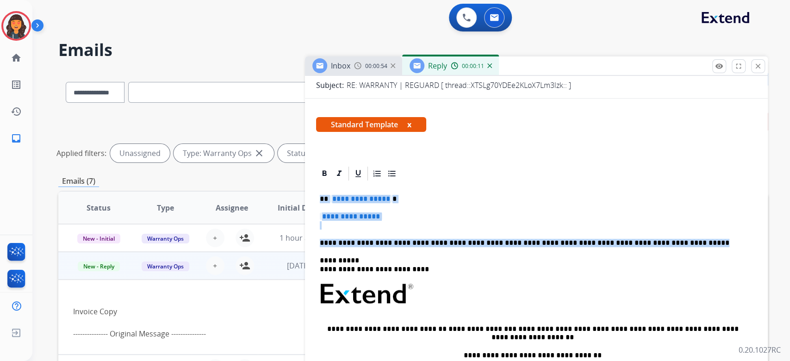
drag, startPoint x: 704, startPoint y: 241, endPoint x: 294, endPoint y: 201, distance: 411.7
click at [294, 201] on div "**********" at bounding box center [413, 309] width 710 height 479
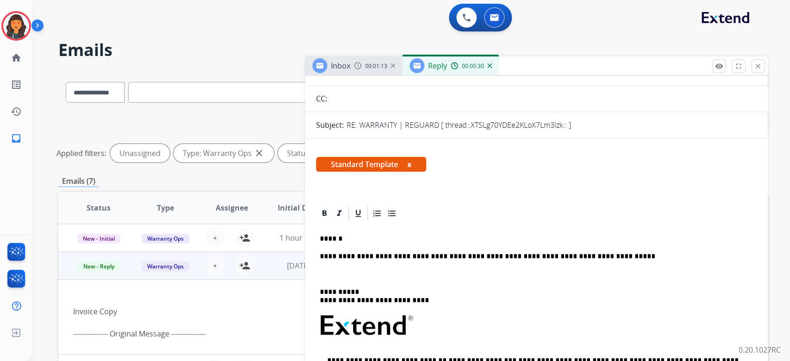
scroll to position [185, 0]
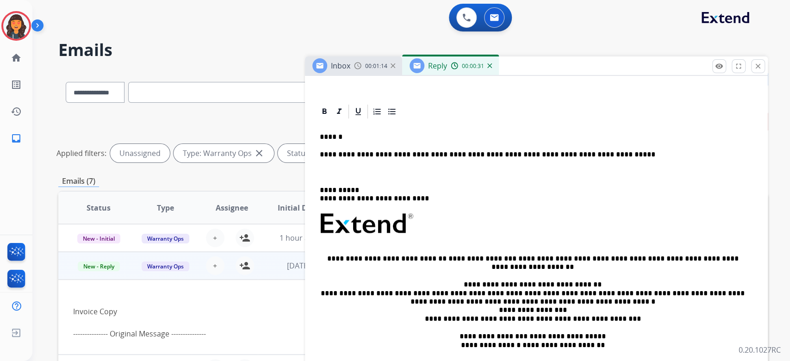
click at [348, 169] on p at bounding box center [536, 173] width 433 height 8
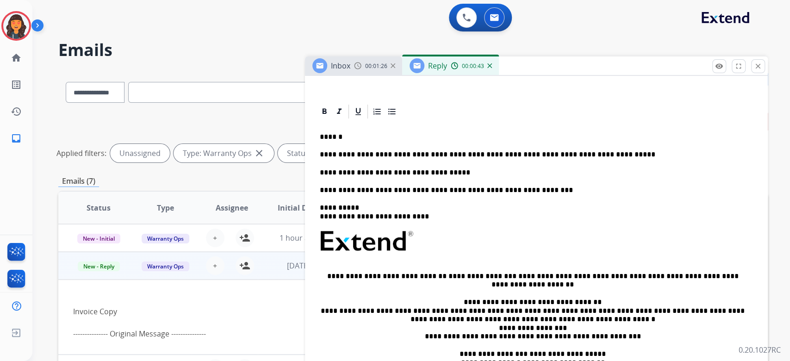
click at [348, 169] on p "**********" at bounding box center [533, 173] width 426 height 8
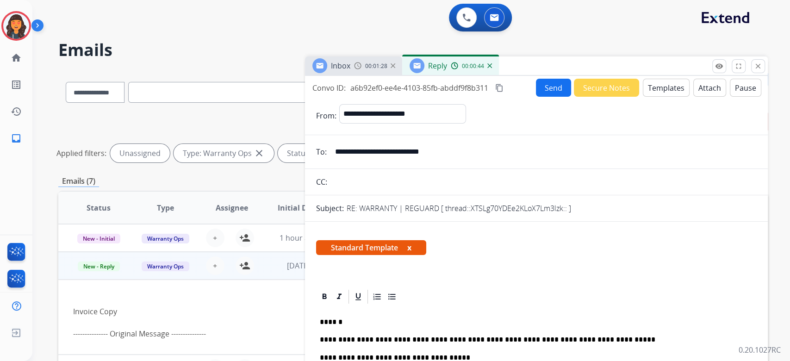
click at [540, 88] on button "Send" at bounding box center [553, 88] width 35 height 18
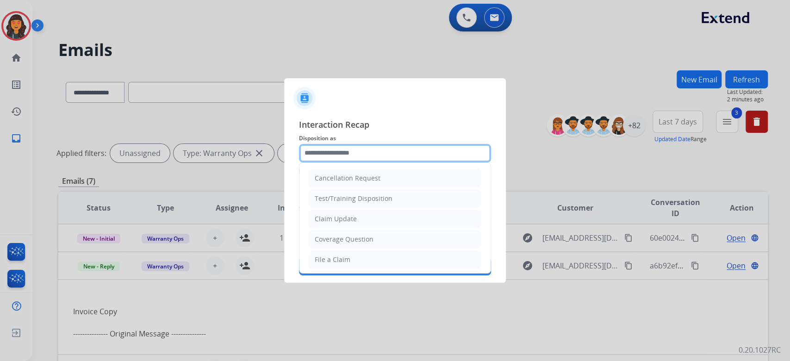
click at [335, 154] on input "text" at bounding box center [395, 153] width 192 height 19
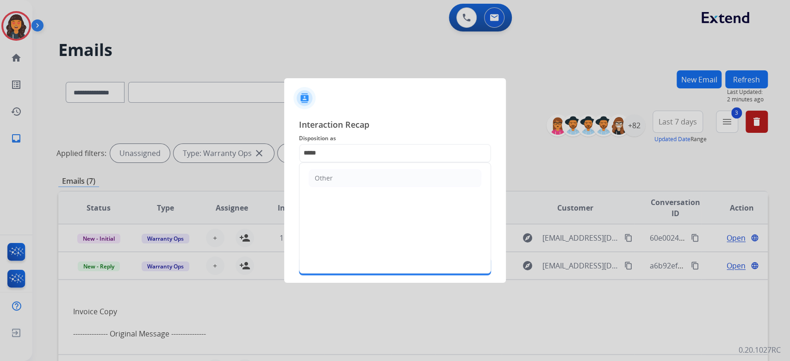
click at [328, 176] on div "Other" at bounding box center [324, 178] width 18 height 9
type input "*****"
click at [328, 178] on input "text" at bounding box center [395, 186] width 192 height 19
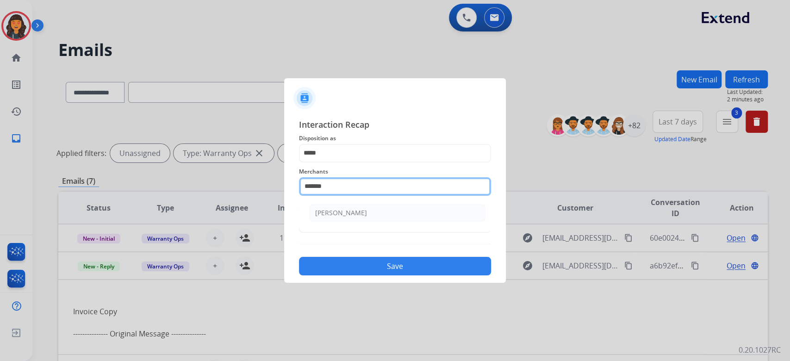
type input "**********"
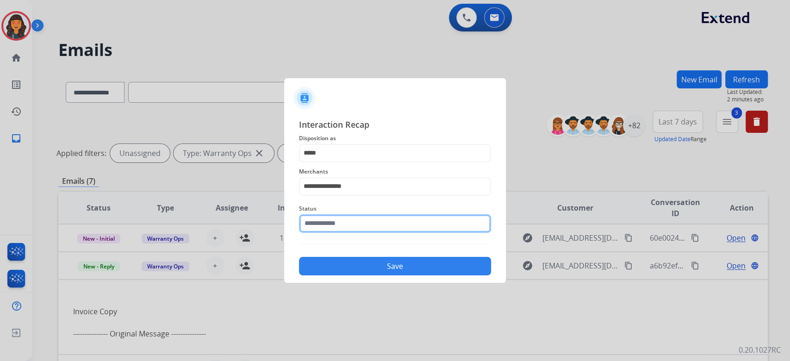
click at [332, 228] on input "text" at bounding box center [395, 223] width 192 height 19
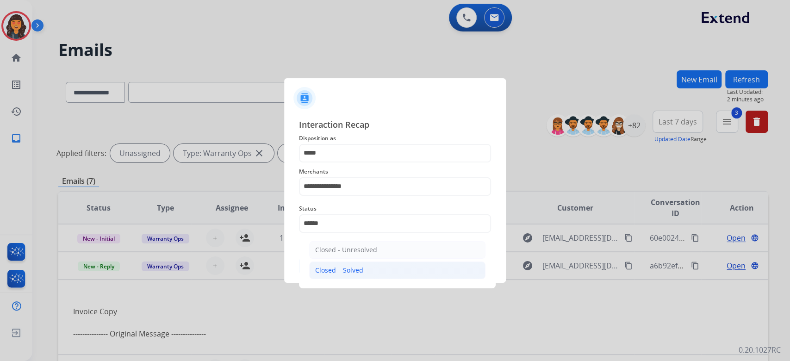
click at [328, 264] on li "Closed – Solved" at bounding box center [397, 271] width 176 height 18
type input "**********"
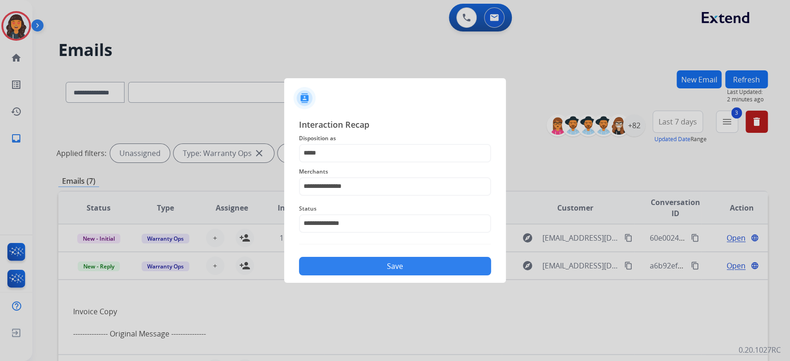
click at [328, 264] on button "Save" at bounding box center [395, 266] width 192 height 19
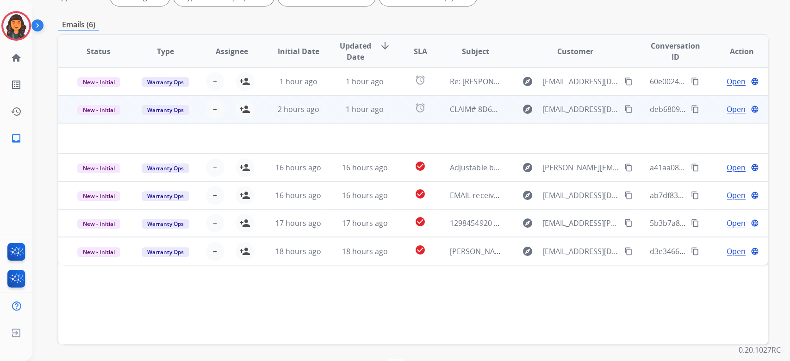
scroll to position [188, 0]
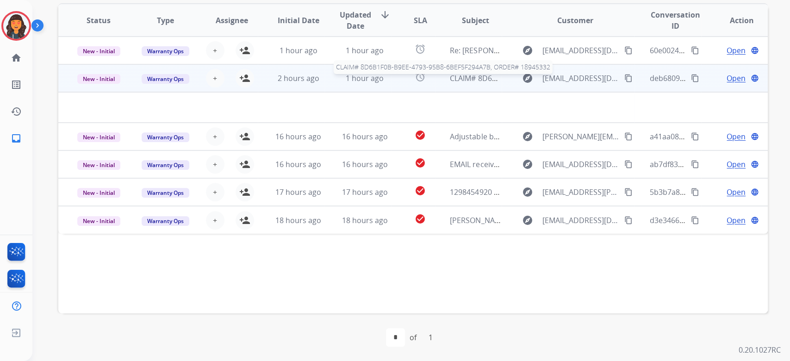
click at [466, 82] on span "CLAIM# 8D6B1F0B-B9EE-4793-95B8-6BEF5F294A7B, ORDER# 18945332" at bounding box center [571, 78] width 242 height 10
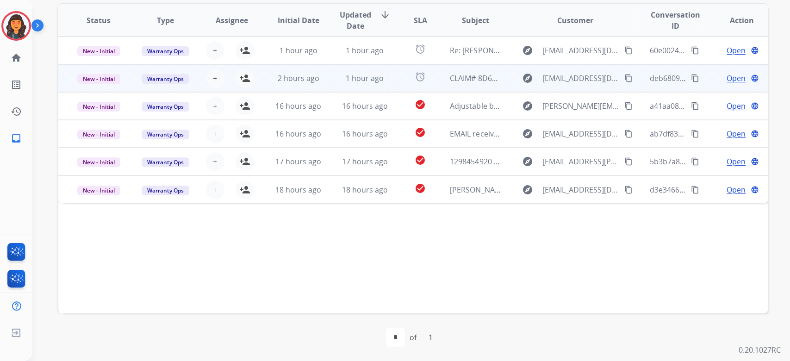
click at [456, 85] on td "CLAIM# 8D6B1F0B-B9EE-4793-95B8-6BEF5F294A7B, ORDER# 18945332" at bounding box center [468, 78] width 67 height 28
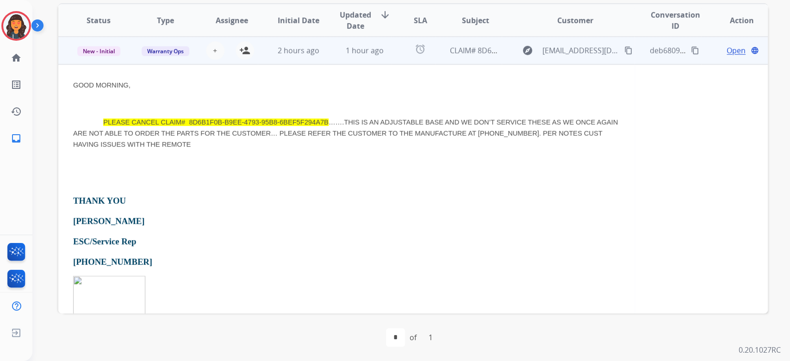
scroll to position [0, 0]
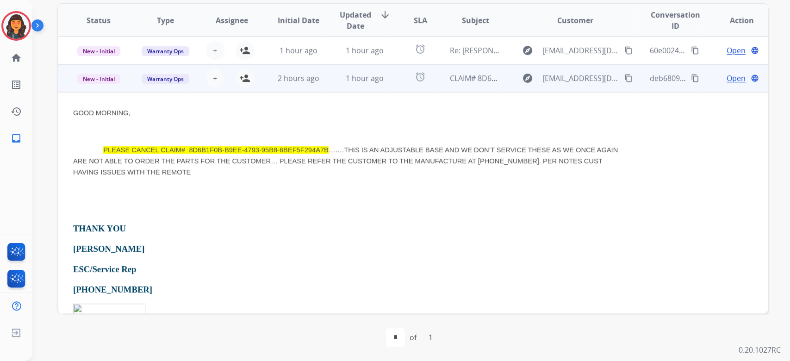
click at [692, 79] on mat-icon "content_copy" at bounding box center [695, 78] width 8 height 8
drag, startPoint x: 230, startPoint y: 196, endPoint x: 224, endPoint y: 184, distance: 13.0
click at [230, 196] on div "GOOD MORNING, PLEASE CANCEL CLAIM# 8D6B1F0B-B9EE-4793-95B8-6BEF5F294A7B …….THIS…" at bounding box center [346, 270] width 547 height 326
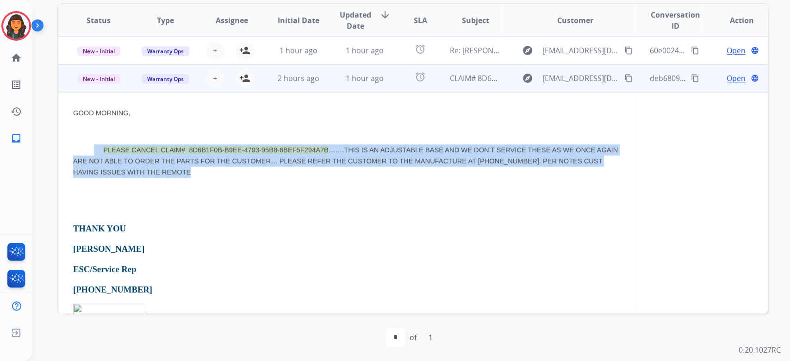
drag, startPoint x: 193, startPoint y: 173, endPoint x: 93, endPoint y: 155, distance: 102.1
click at [93, 155] on p "PLEASE CANCEL CLAIM# 8D6B1F0B-B9EE-4793-95B8-6BEF5F294A7B …….THIS IS AN ADJUSTA…" at bounding box center [346, 160] width 547 height 33
copy span "PLEASE CANCEL CLAIM# 8D6B1F0B-B9EE-4793-95B8-6BEF5F294A7B …….THIS IS AN ADJUSTA…"
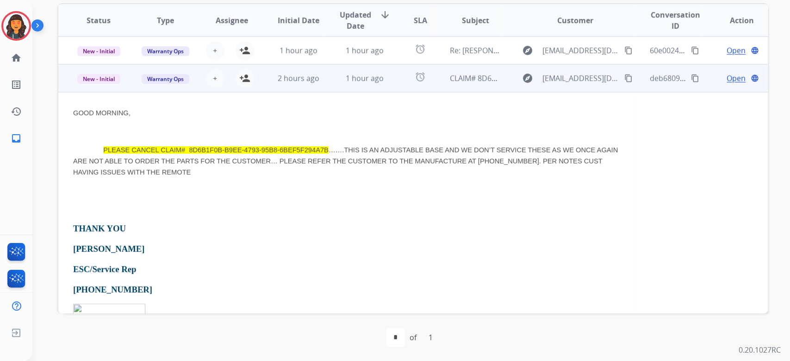
click at [287, 225] on p "THANK YOU" at bounding box center [346, 228] width 547 height 13
click at [730, 77] on span "Open" at bounding box center [736, 78] width 19 height 11
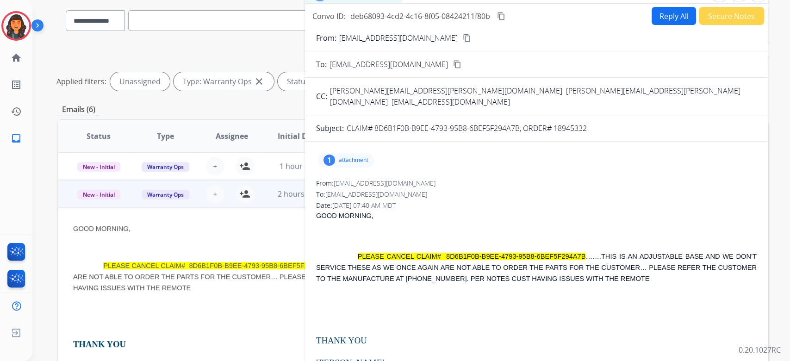
scroll to position [64, 0]
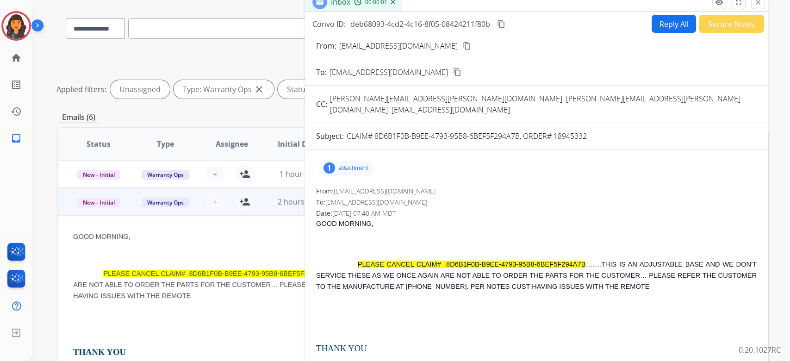
click at [346, 161] on div "1 attachment" at bounding box center [346, 168] width 56 height 15
drag, startPoint x: 341, startPoint y: 155, endPoint x: 448, endPoint y: 148, distance: 107.7
click at [341, 164] on p "attachment" at bounding box center [354, 167] width 30 height 7
drag, startPoint x: 595, startPoint y: 125, endPoint x: 554, endPoint y: 130, distance: 41.6
click at [554, 130] on form "From: [EMAIL_ADDRESS][DOMAIN_NAME] content_copy To: [EMAIL_ADDRESS][DOMAIN_NAME…" at bounding box center [536, 307] width 463 height 548
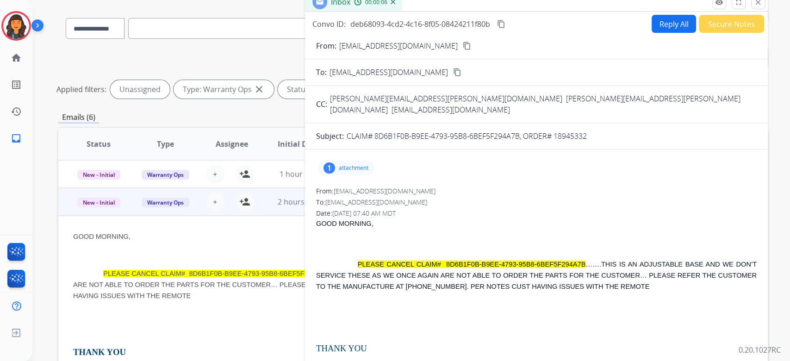
copy p "18945332"
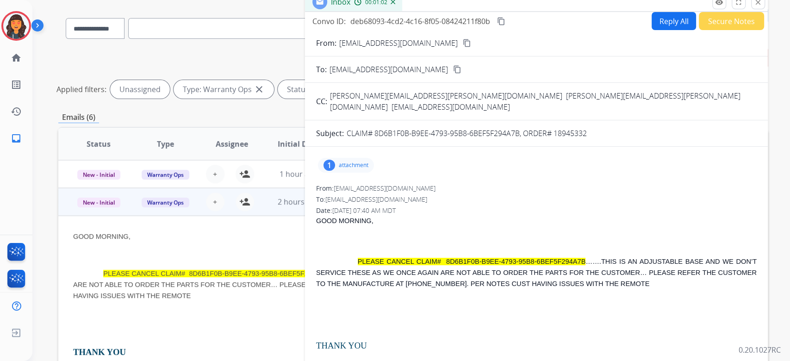
scroll to position [0, 0]
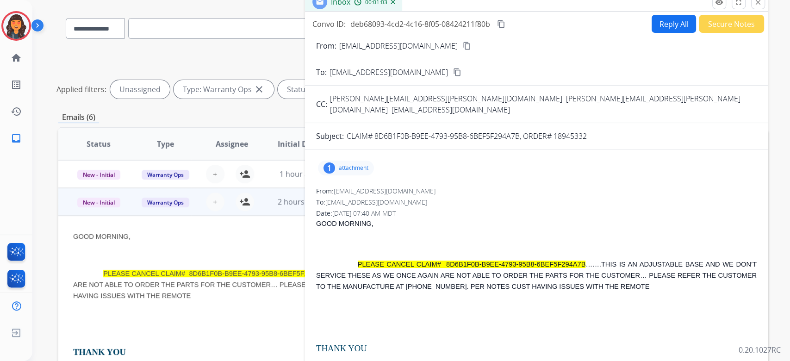
click at [659, 27] on button "Reply All" at bounding box center [674, 24] width 44 height 18
select select "**********"
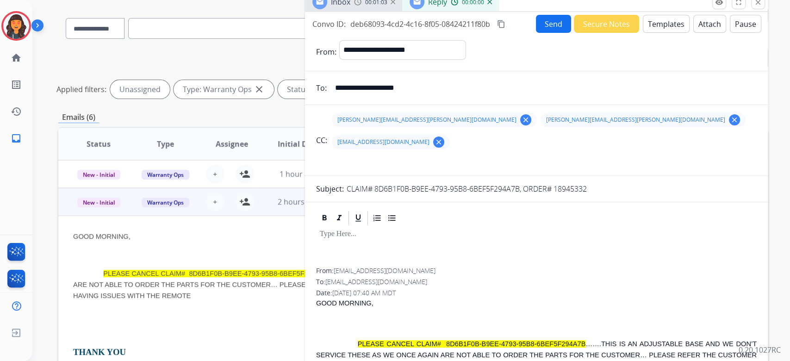
click at [659, 27] on button "Templates" at bounding box center [666, 24] width 47 height 18
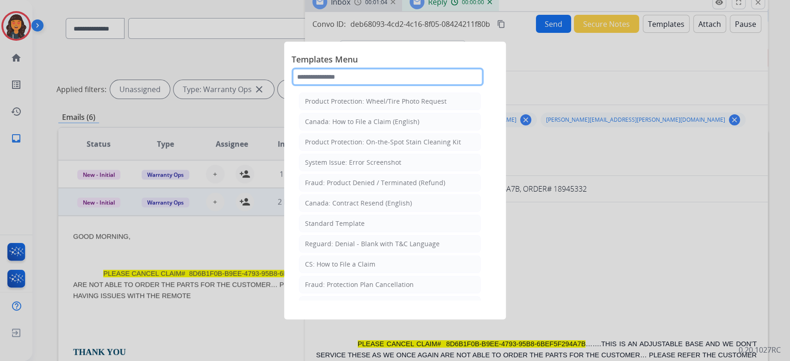
click at [353, 80] on input "text" at bounding box center [388, 77] width 192 height 19
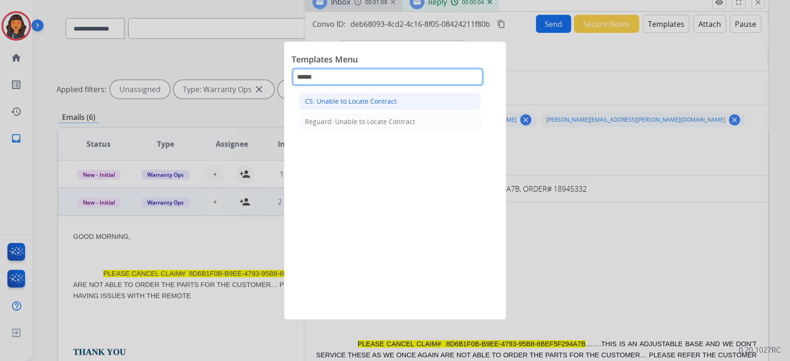
type input "******"
click at [363, 97] on div "CS: Unable to Locate Contract" at bounding box center [351, 101] width 92 height 9
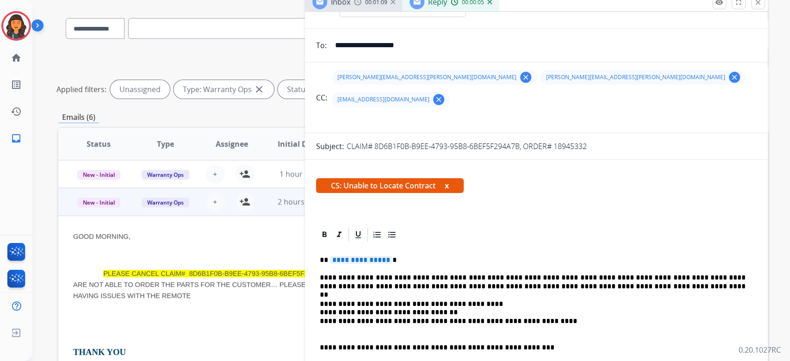
scroll to position [62, 0]
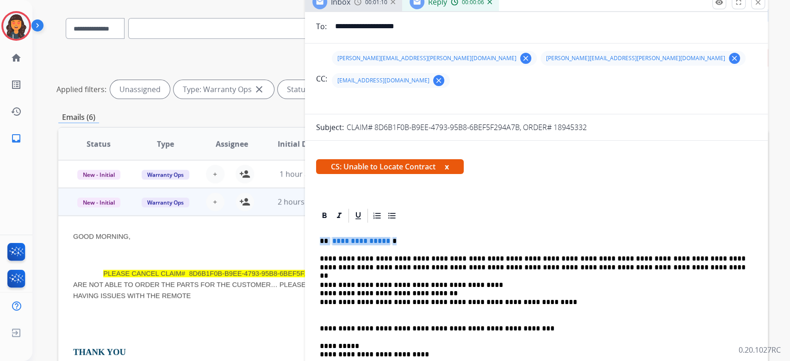
drag, startPoint x: 404, startPoint y: 220, endPoint x: 305, endPoint y: 218, distance: 99.1
drag, startPoint x: 433, startPoint y: 234, endPoint x: 295, endPoint y: 230, distance: 138.1
click at [296, 230] on div "**********" at bounding box center [413, 245] width 710 height 479
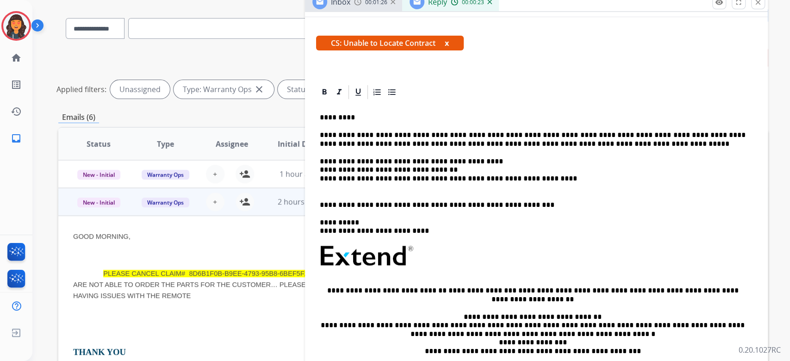
scroll to position [0, 0]
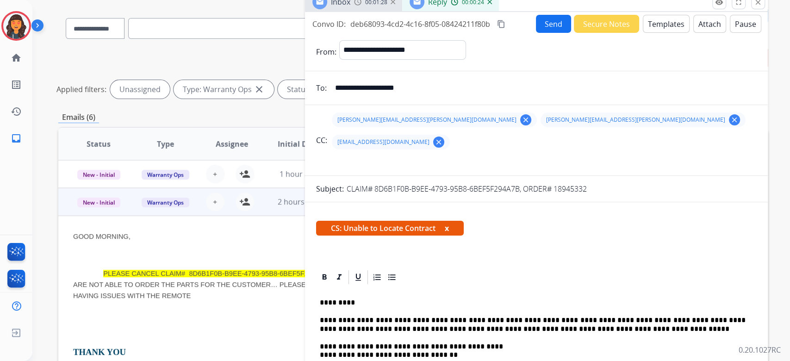
click at [507, 22] on button "content_copy" at bounding box center [501, 24] width 11 height 11
click at [556, 23] on button "Send" at bounding box center [553, 24] width 35 height 18
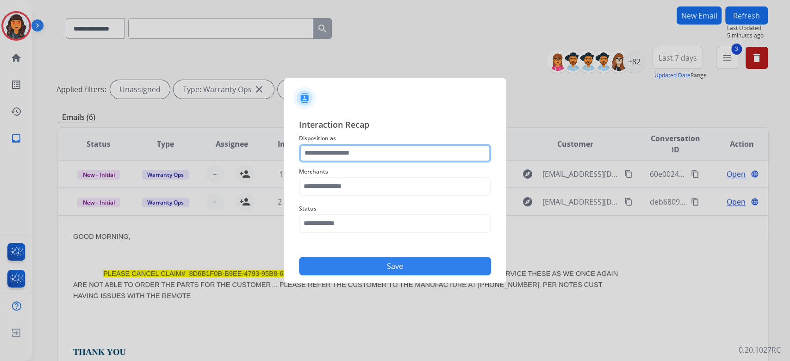
click at [365, 157] on input "text" at bounding box center [395, 153] width 192 height 19
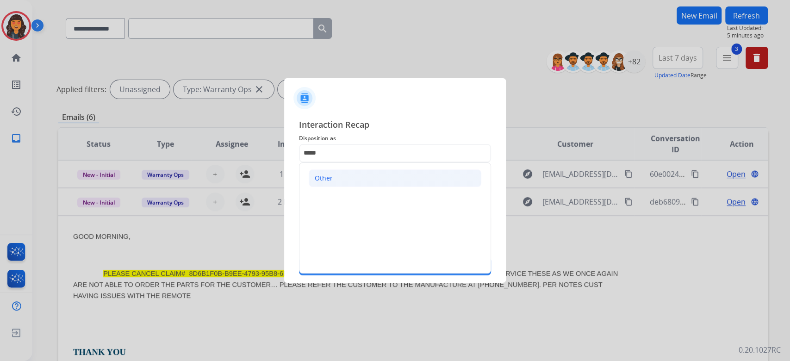
click at [341, 185] on li "Other" at bounding box center [395, 178] width 173 height 18
type input "*****"
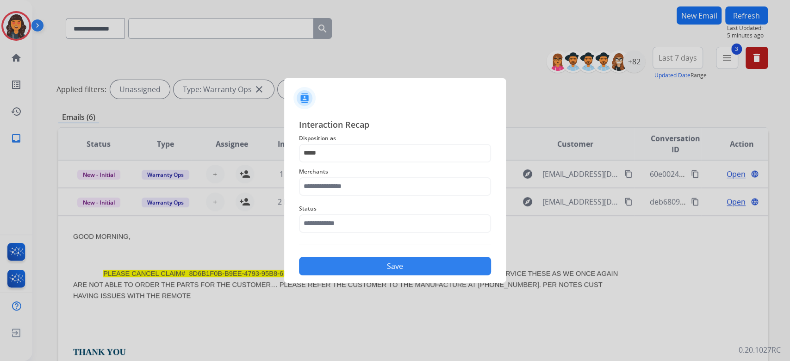
click at [332, 202] on div "Status" at bounding box center [395, 218] width 192 height 37
click at [336, 194] on input "text" at bounding box center [395, 186] width 192 height 19
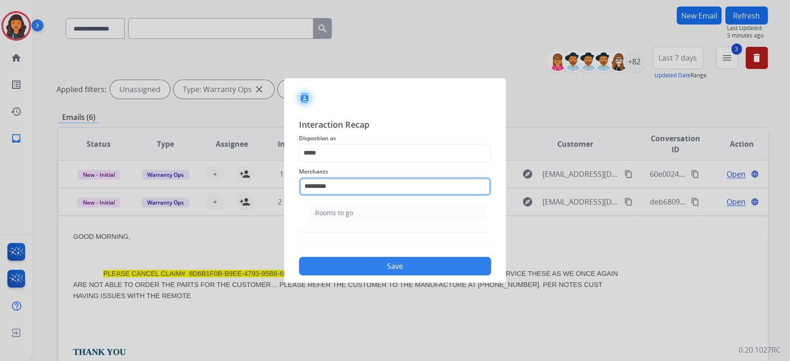
type input "**********"
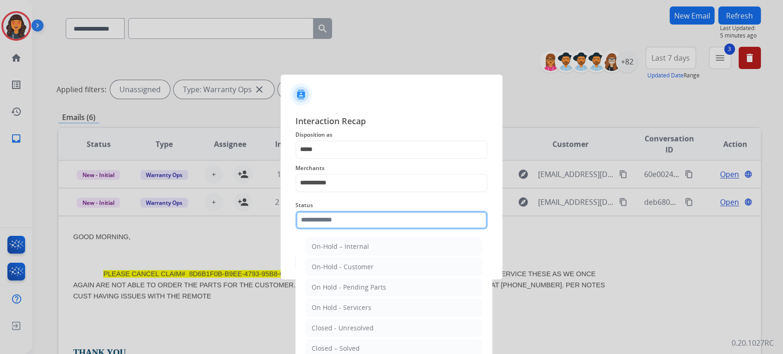
click at [342, 217] on input "text" at bounding box center [391, 220] width 192 height 19
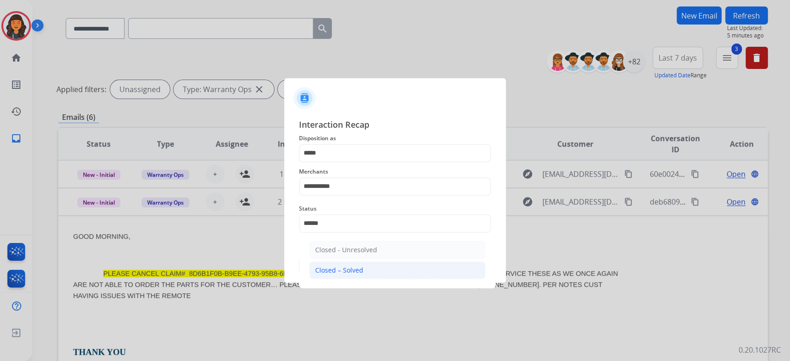
click at [337, 272] on div "Closed – Solved" at bounding box center [339, 270] width 48 height 9
type input "**********"
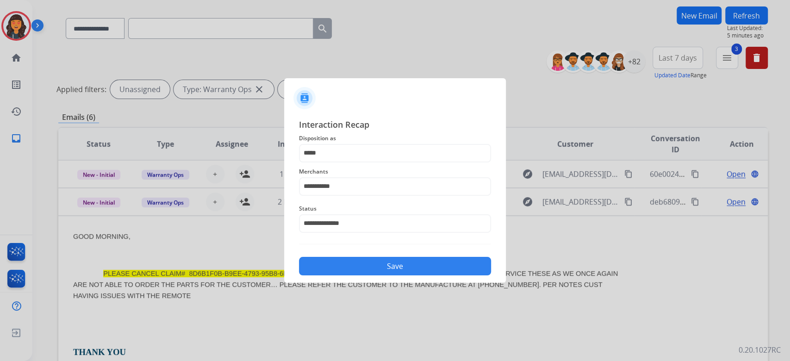
click at [330, 270] on button "Save" at bounding box center [395, 266] width 192 height 19
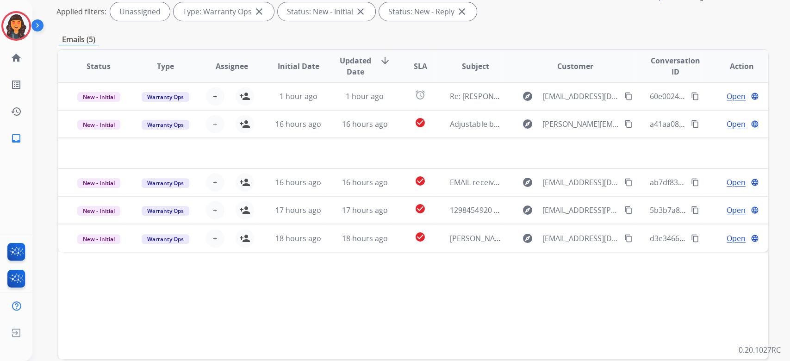
scroll to position [126, 0]
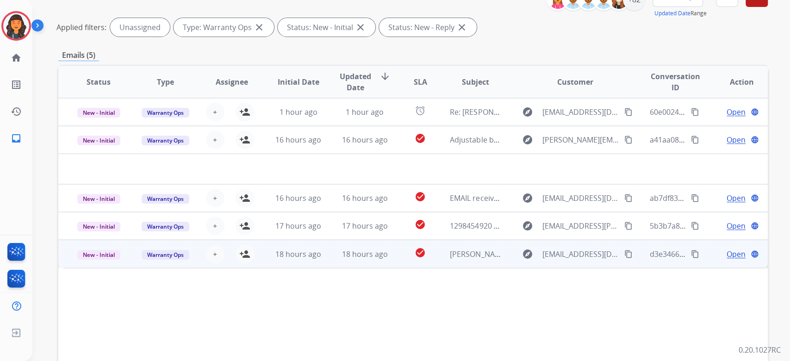
click at [484, 262] on td "[PERSON_NAME] Invoice Paper [ thread::RuI5gtJlC-mdiolXwBXn1zk:: ]" at bounding box center [468, 254] width 67 height 28
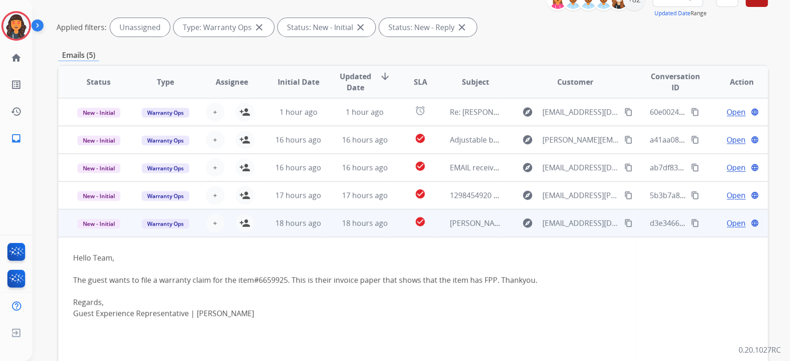
scroll to position [14, 0]
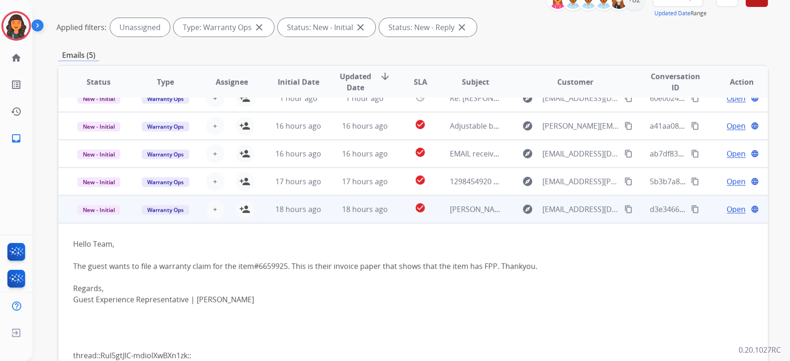
click at [727, 212] on span "Open" at bounding box center [736, 209] width 19 height 11
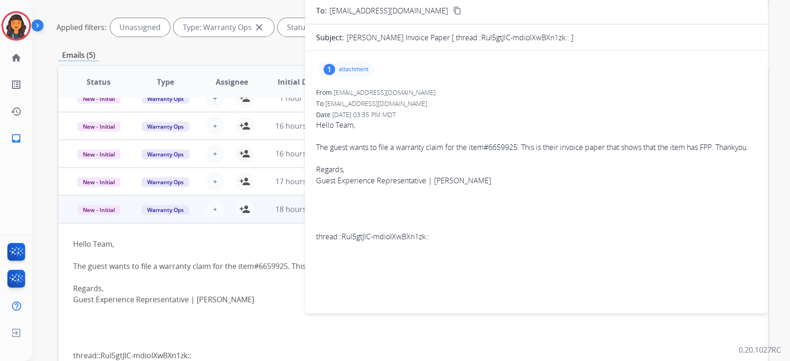
click at [355, 67] on p "attachment" at bounding box center [354, 69] width 30 height 7
click at [347, 90] on p "[PERSON_NAME] Invoice.pdf" at bounding box center [374, 93] width 97 height 11
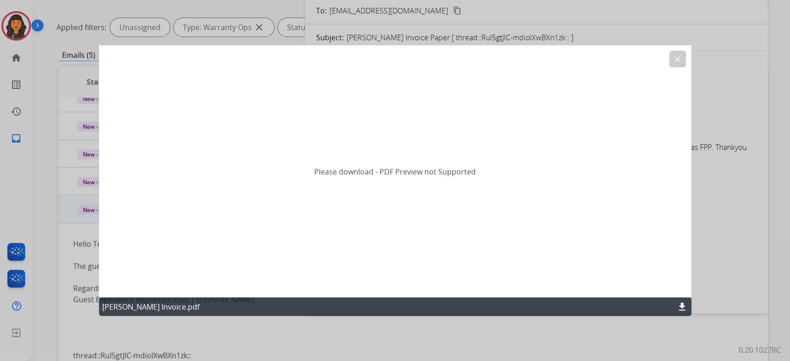
click at [682, 302] on mat-icon "download" at bounding box center [682, 306] width 11 height 11
click at [672, 68] on div "Please download - PDF Preview not Supported" at bounding box center [395, 171] width 593 height 252
click at [670, 63] on button "clear" at bounding box center [678, 59] width 17 height 17
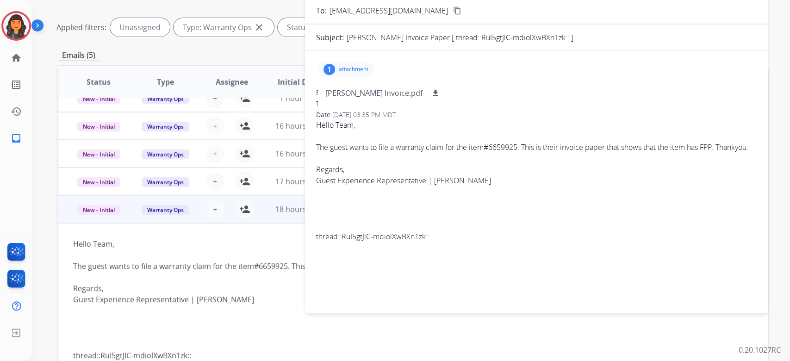
click at [342, 63] on div "1 attachment [PERSON_NAME] Invoice.pdf download" at bounding box center [346, 69] width 56 height 15
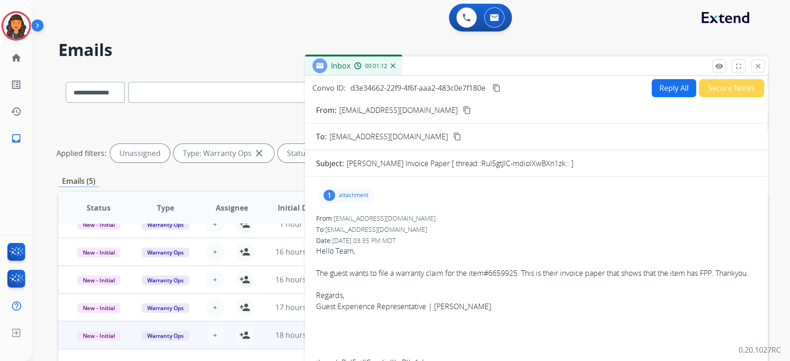
click at [669, 98] on form "From: [EMAIL_ADDRESS][DOMAIN_NAME] content_copy To: [EMAIL_ADDRESS][DOMAIN_NAME…" at bounding box center [536, 266] width 463 height 339
click at [669, 97] on form "From: [EMAIL_ADDRESS][DOMAIN_NAME] content_copy To: [EMAIL_ADDRESS][DOMAIN_NAME…" at bounding box center [536, 266] width 463 height 339
click at [666, 88] on button "Reply All" at bounding box center [674, 88] width 44 height 18
select select "**********"
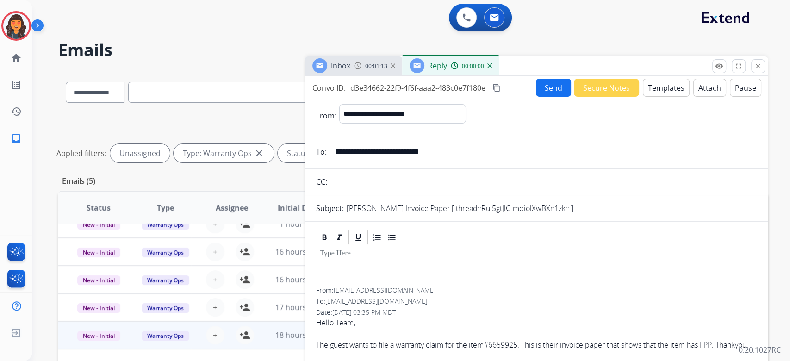
click at [666, 88] on button "Templates" at bounding box center [666, 88] width 47 height 18
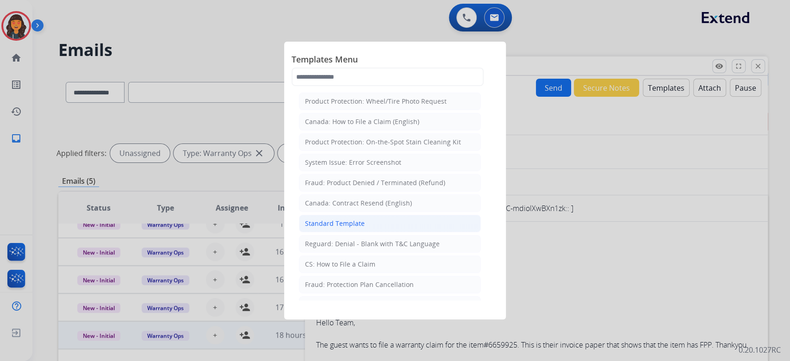
click at [329, 229] on li "Standard Template" at bounding box center [390, 224] width 182 height 18
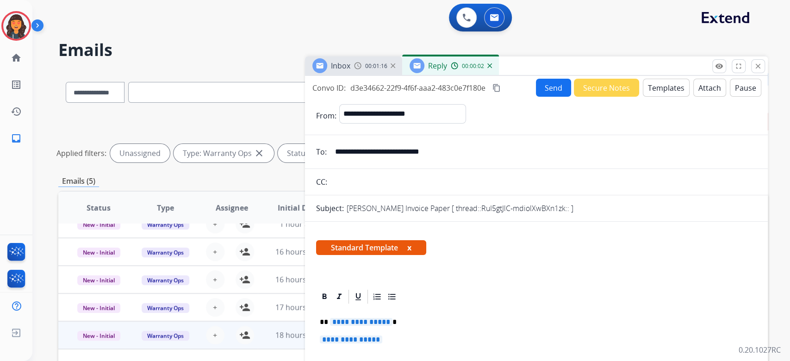
click at [490, 90] on div "Convo ID: d3e34662-22f9-4f6f-aaa2-483c0e7f180e content_copy" at bounding box center [408, 87] width 190 height 11
click at [501, 89] on mat-icon "content_copy" at bounding box center [497, 88] width 8 height 8
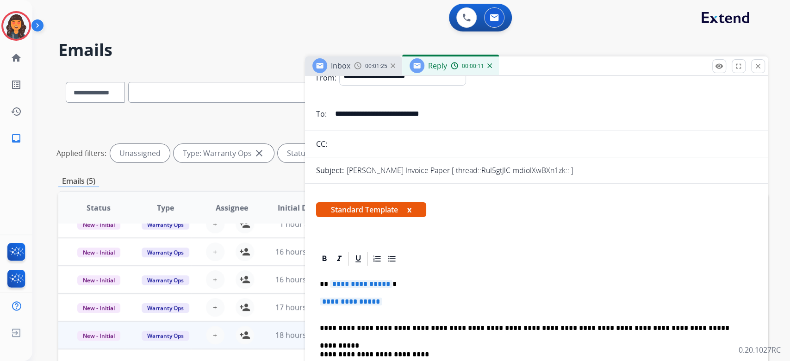
scroll to position [123, 0]
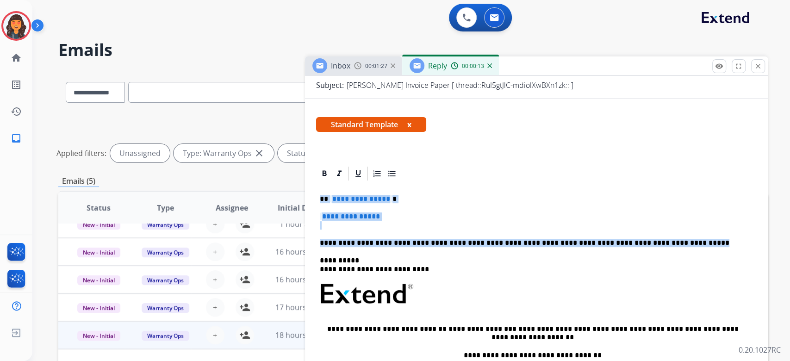
drag, startPoint x: 706, startPoint y: 245, endPoint x: 230, endPoint y: 200, distance: 478.2
click at [230, 200] on div "**********" at bounding box center [413, 309] width 710 height 479
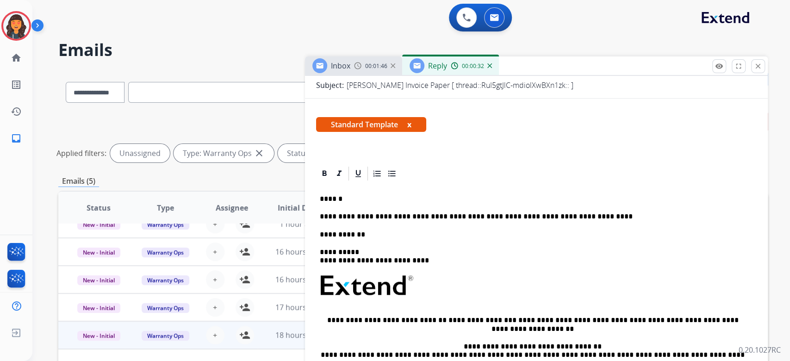
click at [392, 228] on div "**********" at bounding box center [536, 311] width 441 height 259
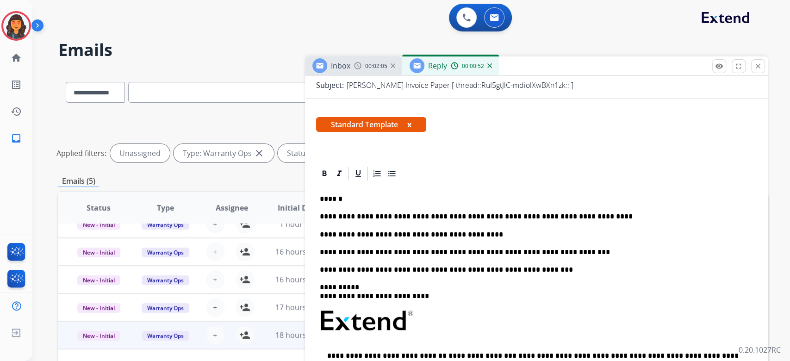
scroll to position [0, 0]
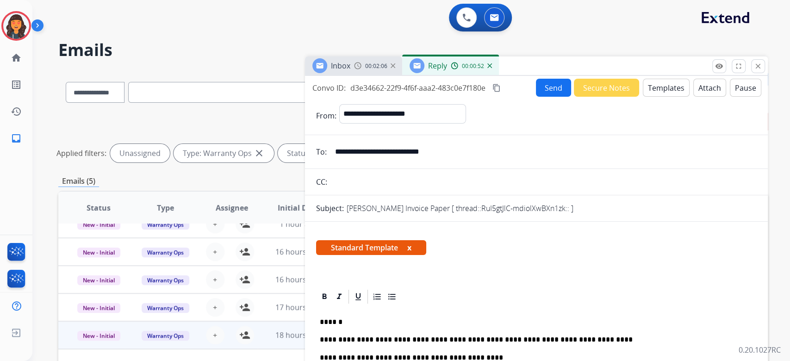
click at [546, 88] on button "Send" at bounding box center [553, 88] width 35 height 18
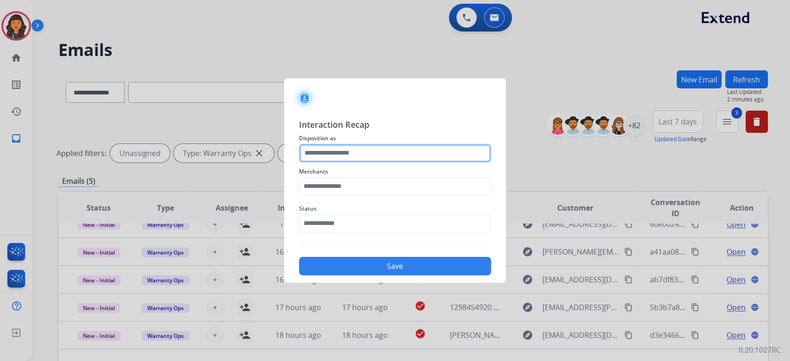
click at [360, 154] on input "text" at bounding box center [395, 153] width 192 height 19
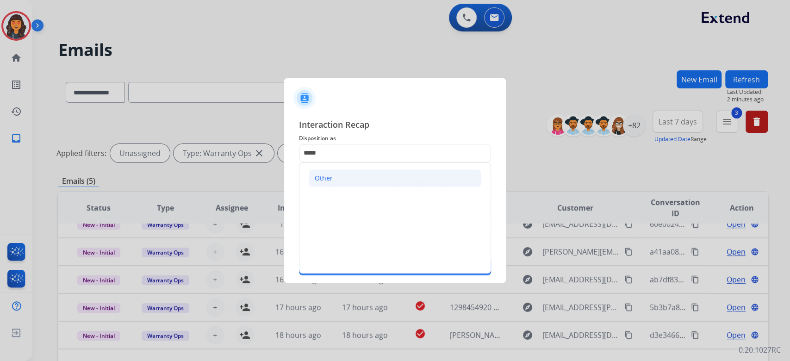
click at [346, 181] on li "Other" at bounding box center [395, 178] width 173 height 18
type input "*****"
click at [344, 191] on input "text" at bounding box center [395, 186] width 192 height 19
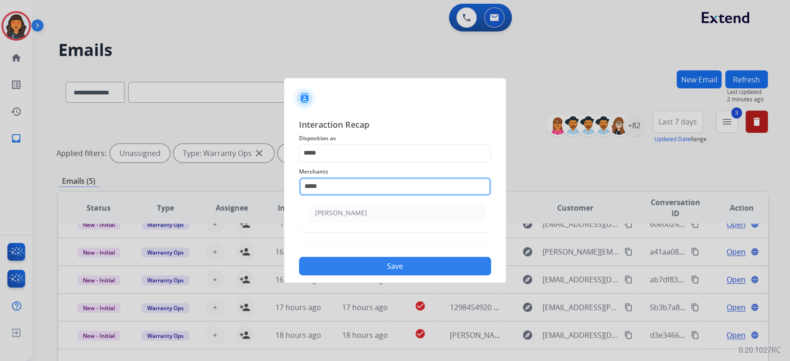
type input "**********"
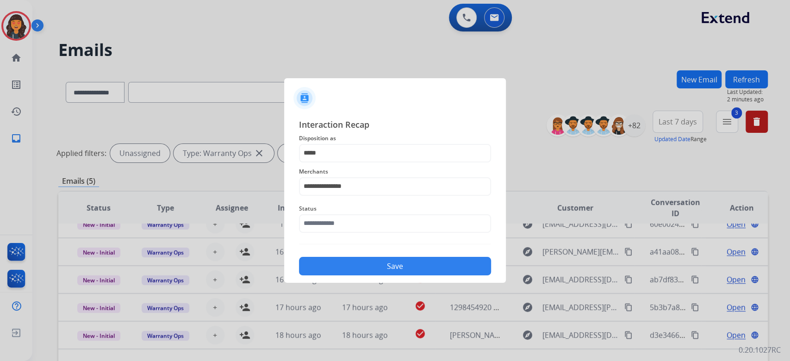
click at [334, 213] on span "Status" at bounding box center [395, 208] width 192 height 11
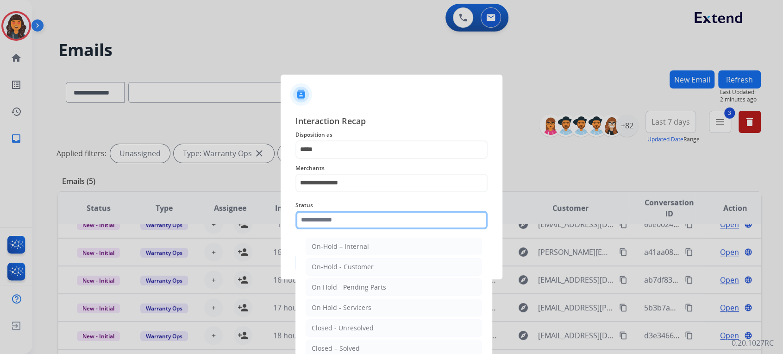
click at [333, 216] on input "text" at bounding box center [391, 220] width 192 height 19
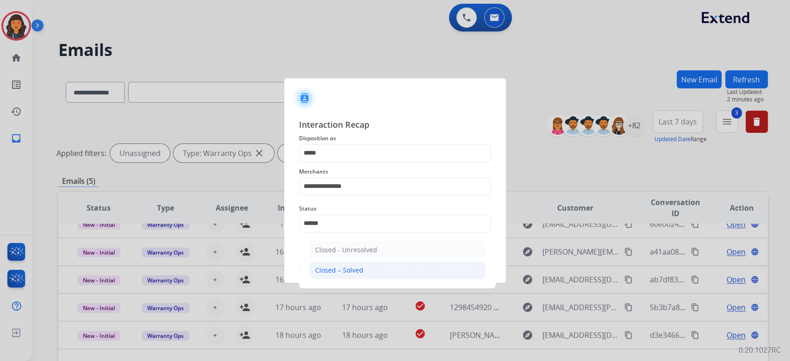
click at [336, 274] on div "Closed – Solved" at bounding box center [339, 270] width 48 height 9
type input "**********"
click at [336, 275] on button "Save" at bounding box center [395, 266] width 192 height 19
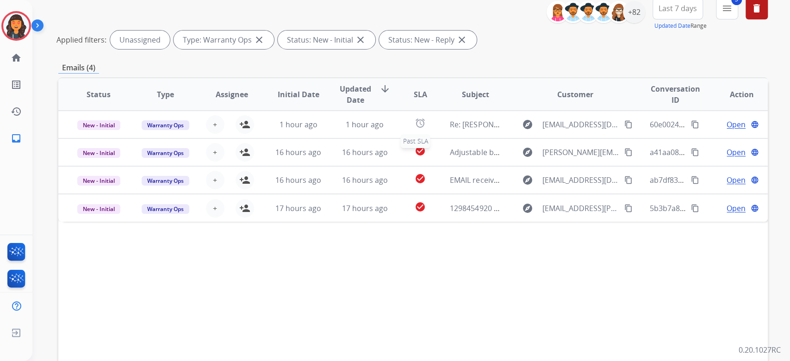
scroll to position [123, 0]
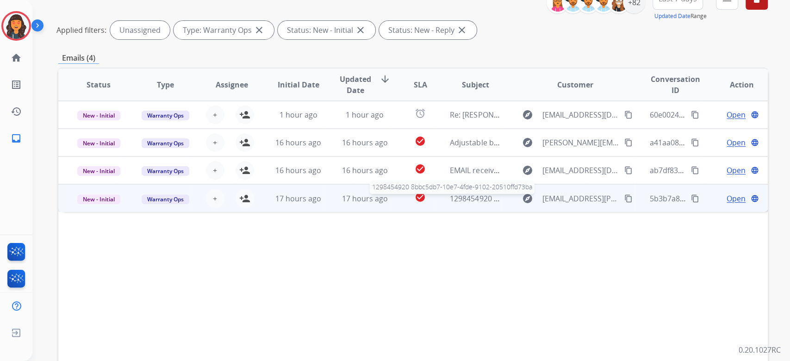
click at [450, 201] on span "1298454920 8bbc5db7-10e7-4fde-9102-20510ffd73ba" at bounding box center [542, 199] width 184 height 10
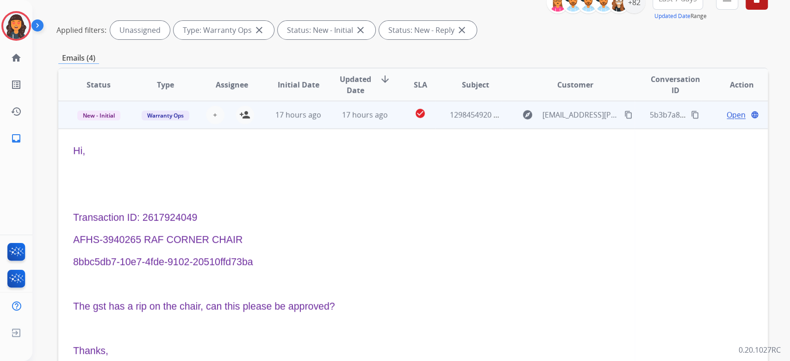
scroll to position [101, 0]
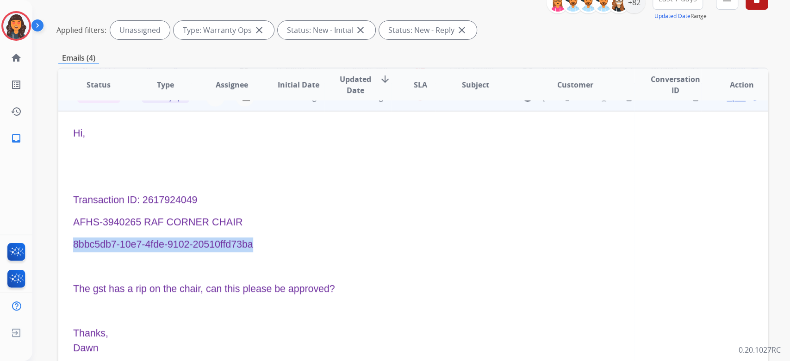
drag, startPoint x: 258, startPoint y: 238, endPoint x: 70, endPoint y: 246, distance: 188.2
click at [70, 246] on td "Hi, Transaction ID: 2617924049 AFHS-3940265 RAF CORNER CHAIR 8bbc5db7-10e7-4fde…" at bounding box center [346, 244] width 577 height 267
copy span "8bbc5db7-10e7-4fde-9102-20510ffd73ba"
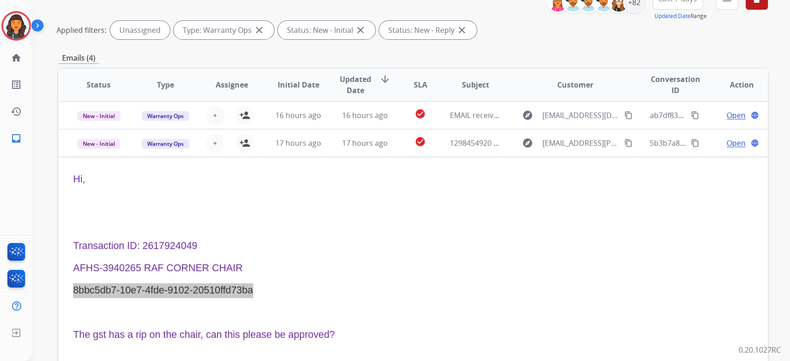
scroll to position [0, 0]
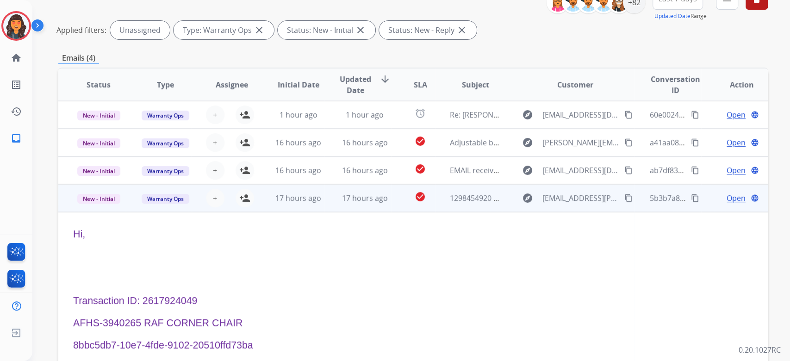
click at [727, 199] on span "Open" at bounding box center [736, 198] width 19 height 11
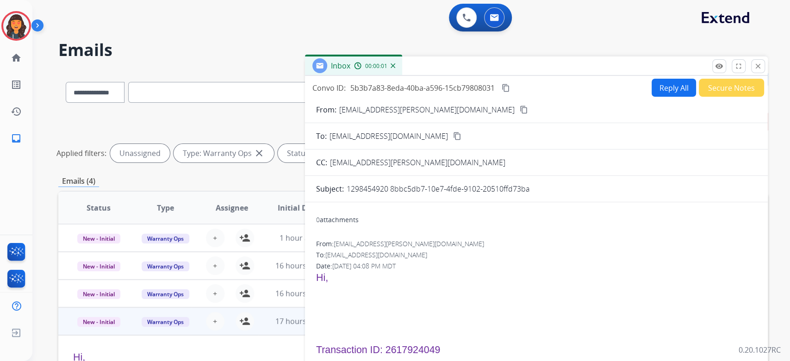
click at [656, 87] on button "Reply All" at bounding box center [674, 88] width 44 height 18
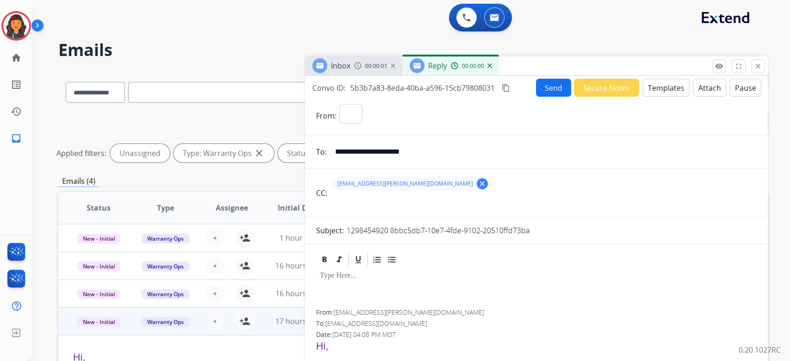
click at [657, 87] on button "Templates" at bounding box center [666, 88] width 47 height 18
select select "**********"
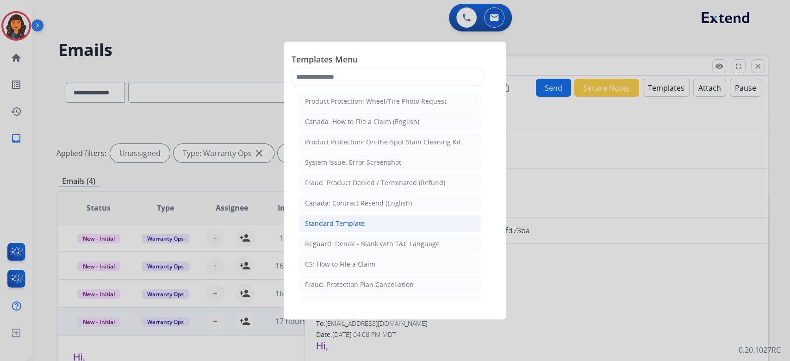
click at [330, 227] on div "Standard Template" at bounding box center [335, 223] width 60 height 9
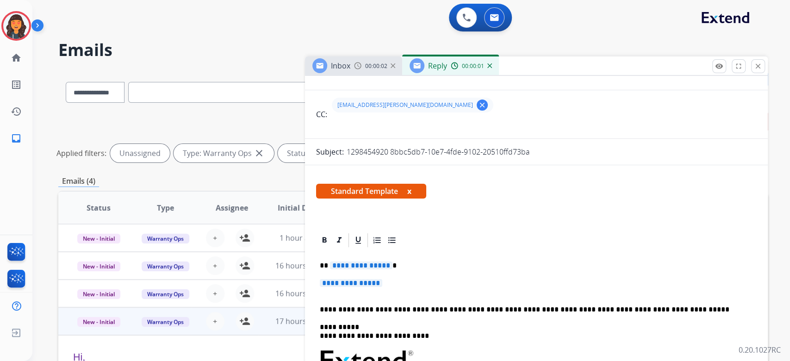
scroll to position [123, 0]
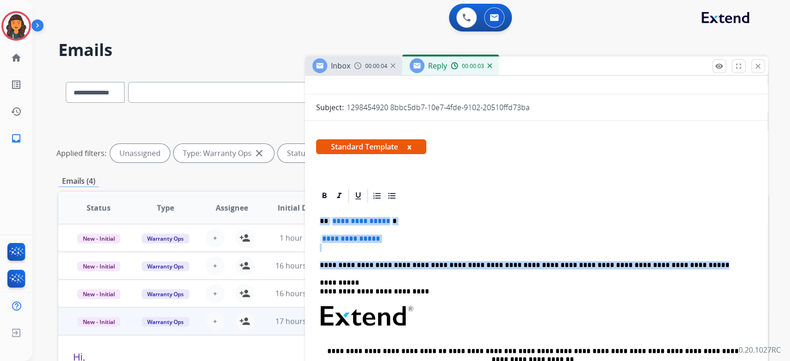
drag, startPoint x: 740, startPoint y: 263, endPoint x: 286, endPoint y: 221, distance: 455.8
click at [286, 221] on div "**********" at bounding box center [413, 309] width 710 height 479
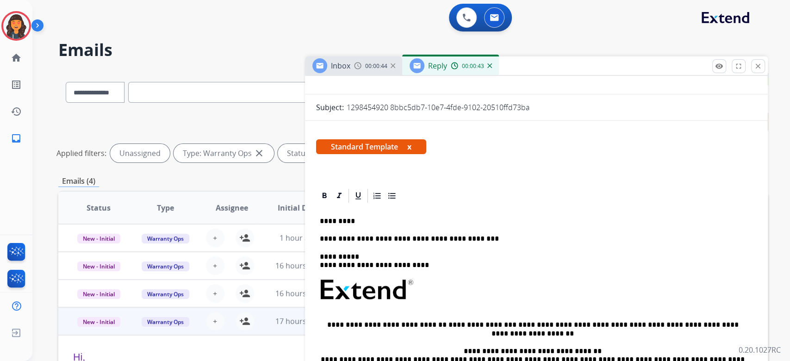
click at [533, 237] on p "**********" at bounding box center [533, 239] width 426 height 8
click at [415, 231] on div "**********" at bounding box center [536, 324] width 441 height 241
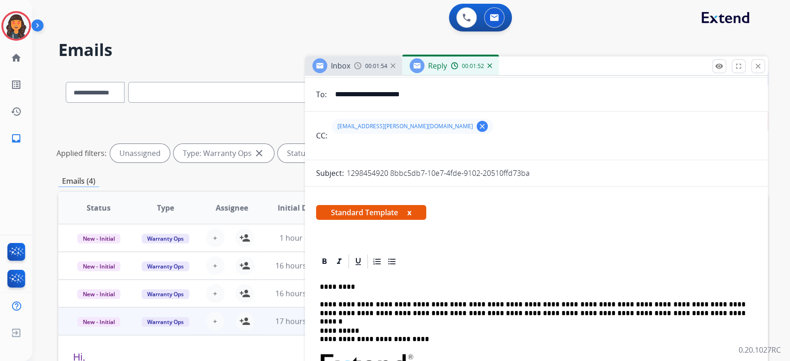
scroll to position [0, 0]
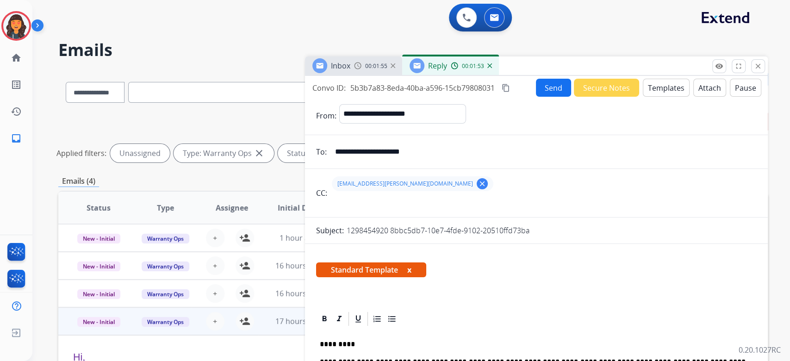
click at [514, 88] on div "Convo ID: 5b3b7a83-8eda-40ba-a596-15cb79808031 content_copy Send Secure Notes T…" at bounding box center [536, 88] width 463 height 18
click at [512, 92] on button "content_copy" at bounding box center [506, 87] width 11 height 11
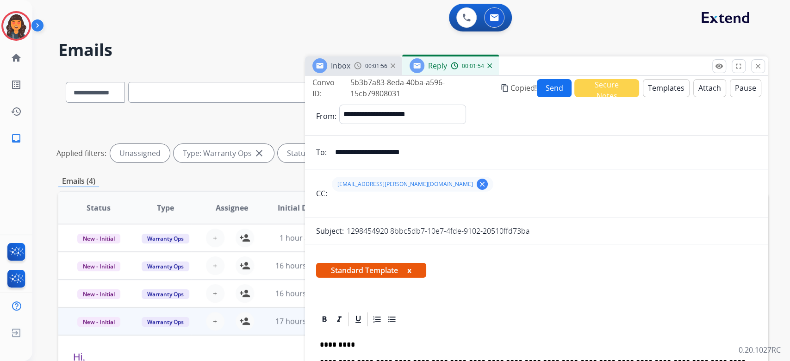
click at [552, 91] on button "Send" at bounding box center [554, 88] width 35 height 18
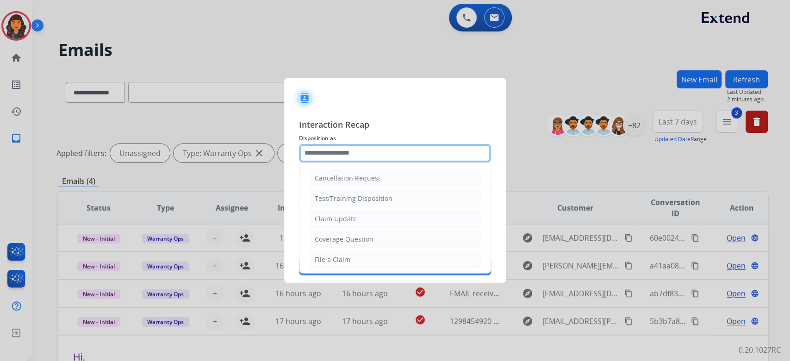
click at [359, 148] on input "text" at bounding box center [395, 153] width 192 height 19
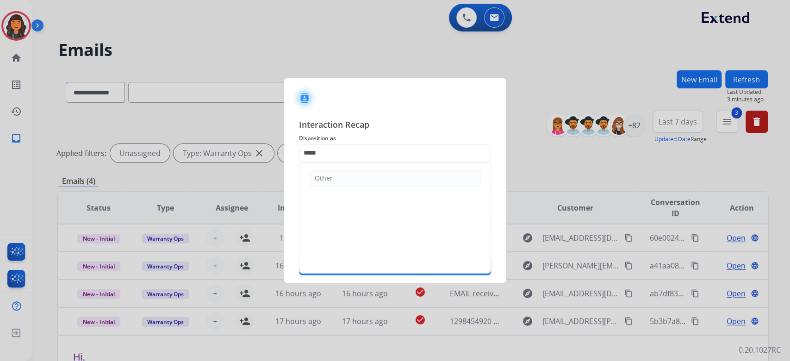
drag, startPoint x: 354, startPoint y: 180, endPoint x: 348, endPoint y: 188, distance: 10.3
click at [354, 183] on li "Other" at bounding box center [395, 178] width 173 height 18
type input "*****"
click at [348, 188] on input "text" at bounding box center [395, 186] width 192 height 19
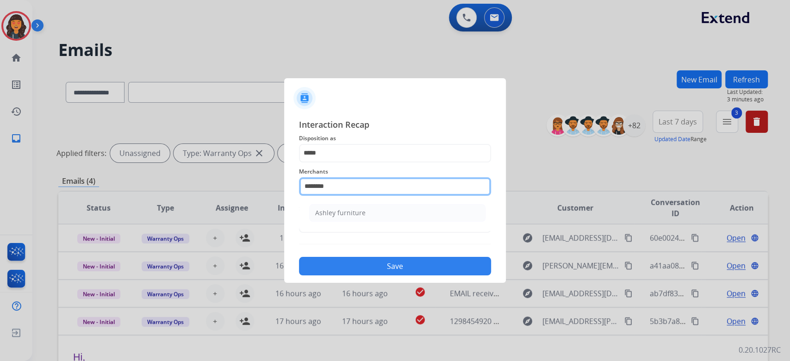
type input "**********"
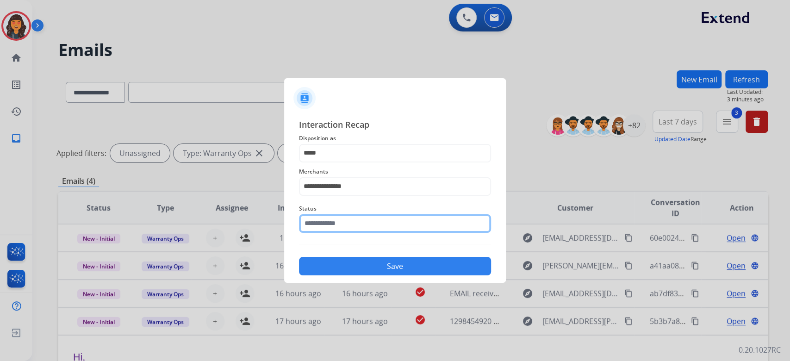
click at [351, 223] on input "text" at bounding box center [395, 223] width 192 height 19
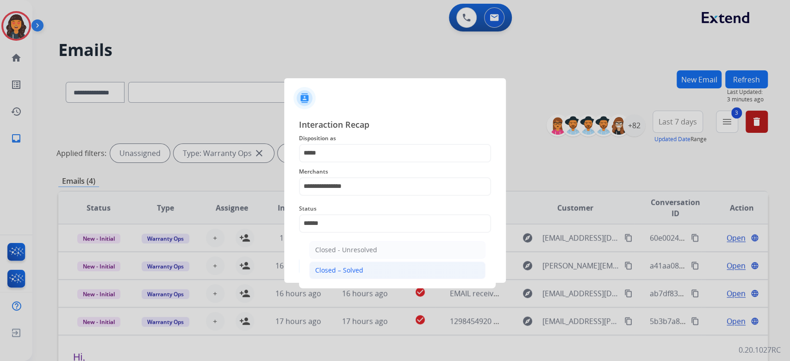
click at [335, 273] on div "Closed – Solved" at bounding box center [339, 270] width 48 height 9
type input "**********"
click at [331, 273] on button "Save" at bounding box center [395, 266] width 192 height 19
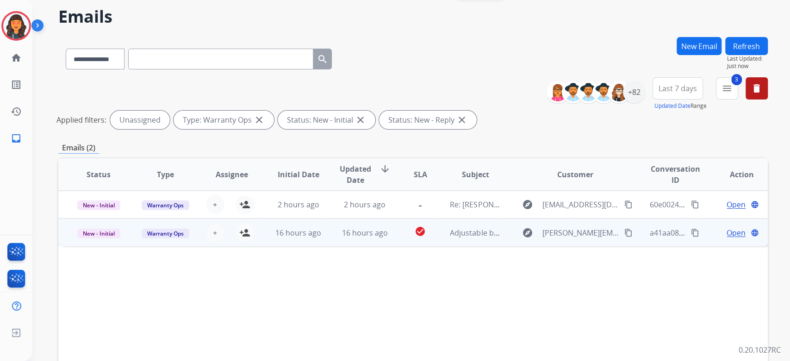
scroll to position [62, 0]
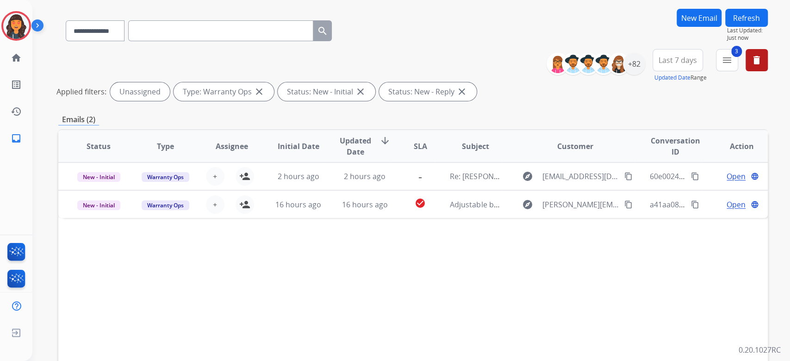
click at [465, 278] on div "Status Type Assignee Initial Date Updated Date arrow_downward SLA Subject Custo…" at bounding box center [413, 284] width 710 height 310
click at [754, 59] on mat-icon "delete" at bounding box center [757, 60] width 11 height 11
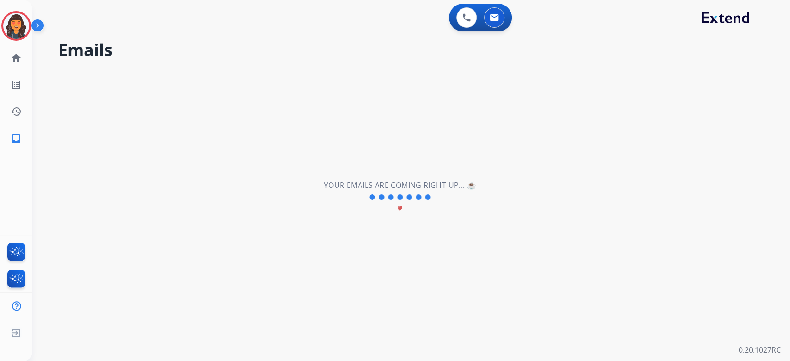
scroll to position [0, 0]
